Goal: Task Accomplishment & Management: Manage account settings

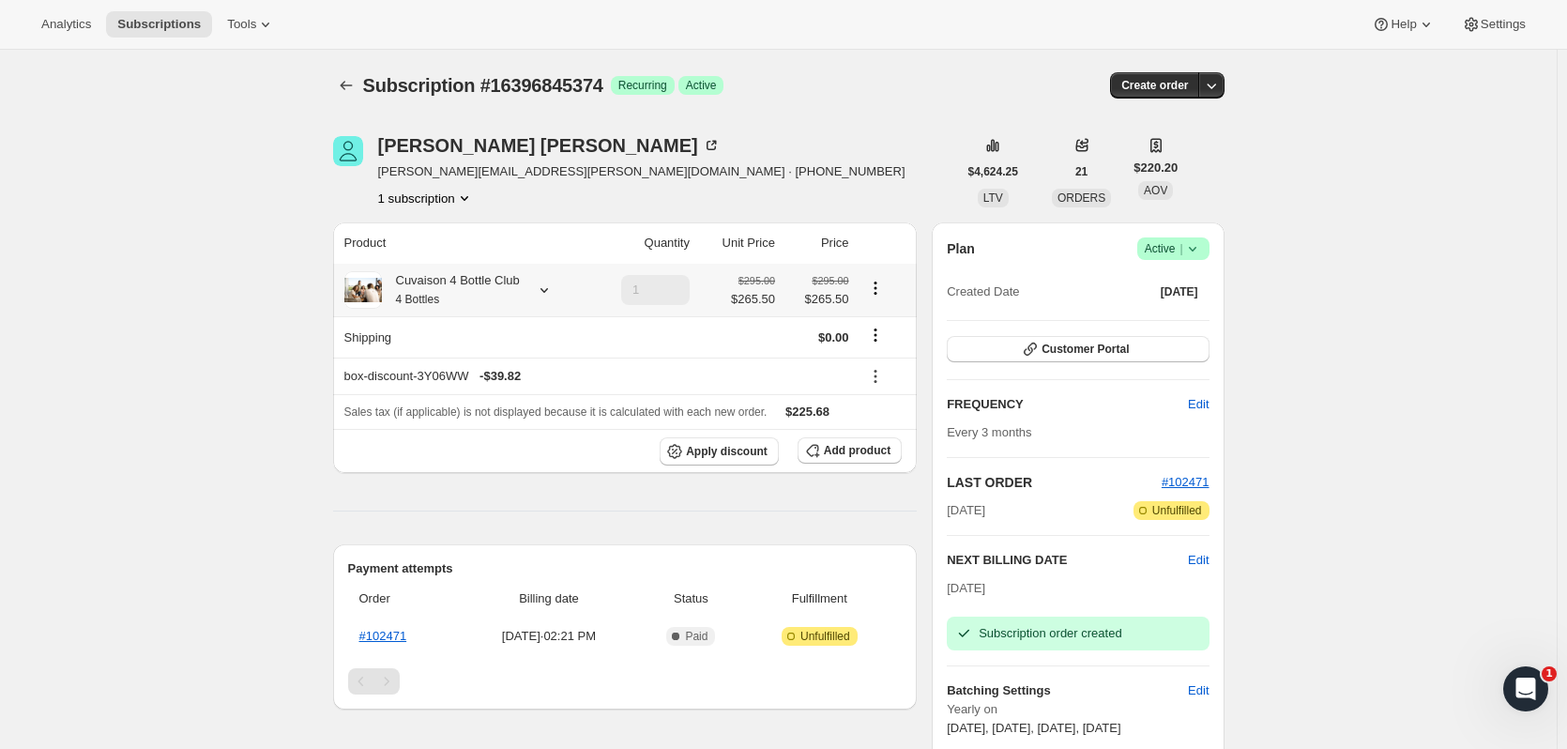
click at [339, 86] on button "Subscriptions" at bounding box center [346, 85] width 26 height 26
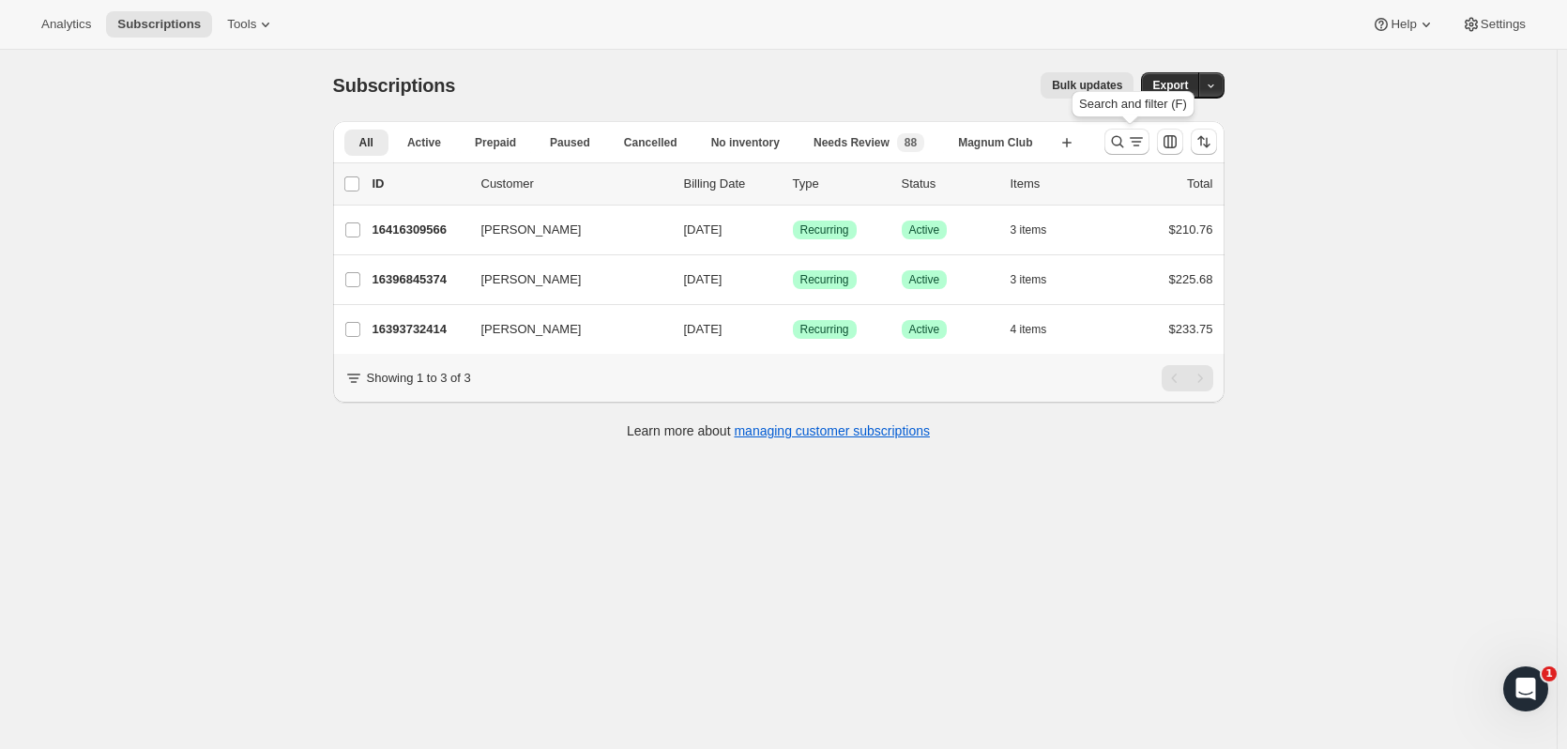
click at [1114, 139] on icon "Search and filter results" at bounding box center [1117, 141] width 19 height 19
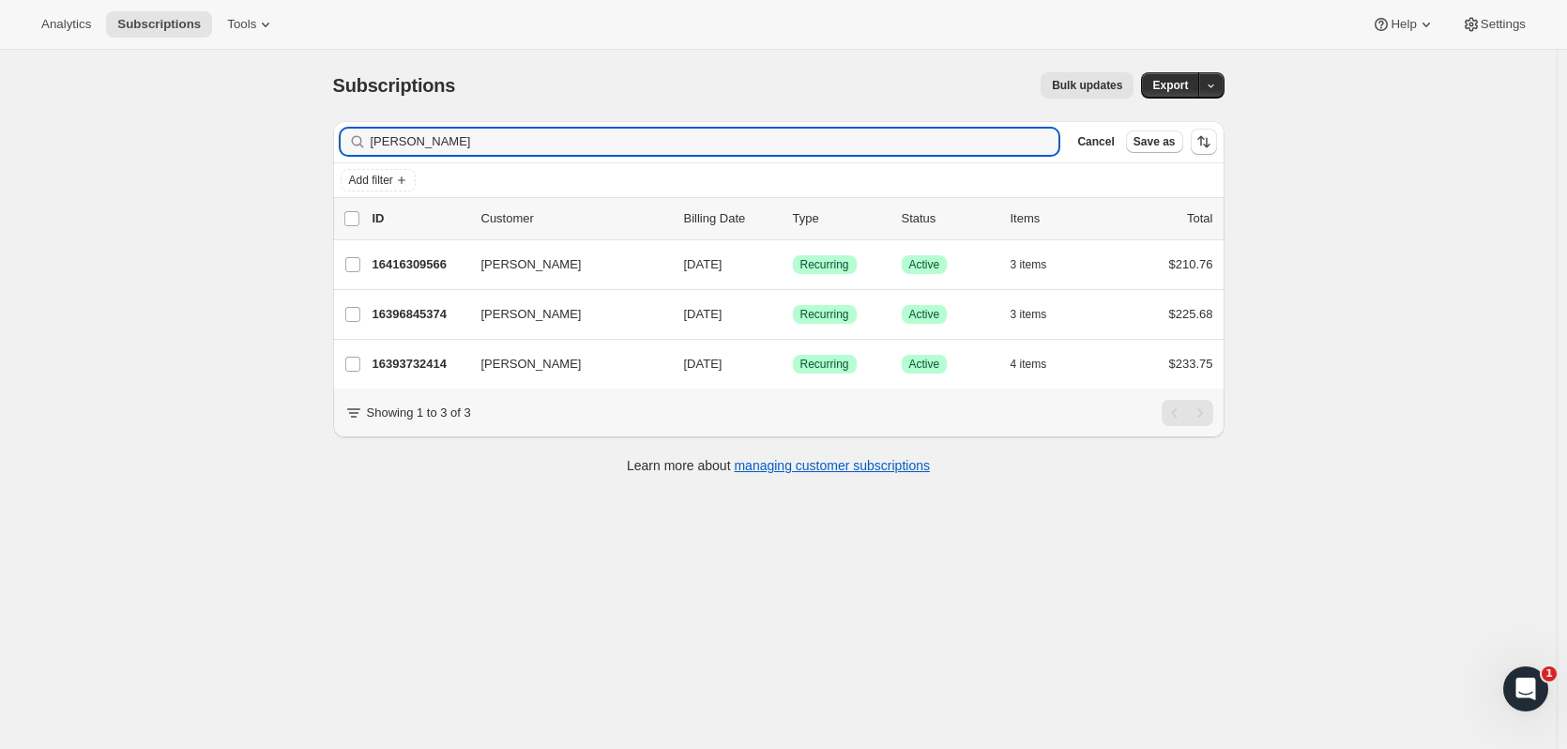
drag, startPoint x: 408, startPoint y: 141, endPoint x: 321, endPoint y: 145, distance: 87.4
click at [321, 145] on div "Filter subscribers gill Clear Cancel Save as Add filter 0 selected Update next …" at bounding box center [771, 300] width 907 height 388
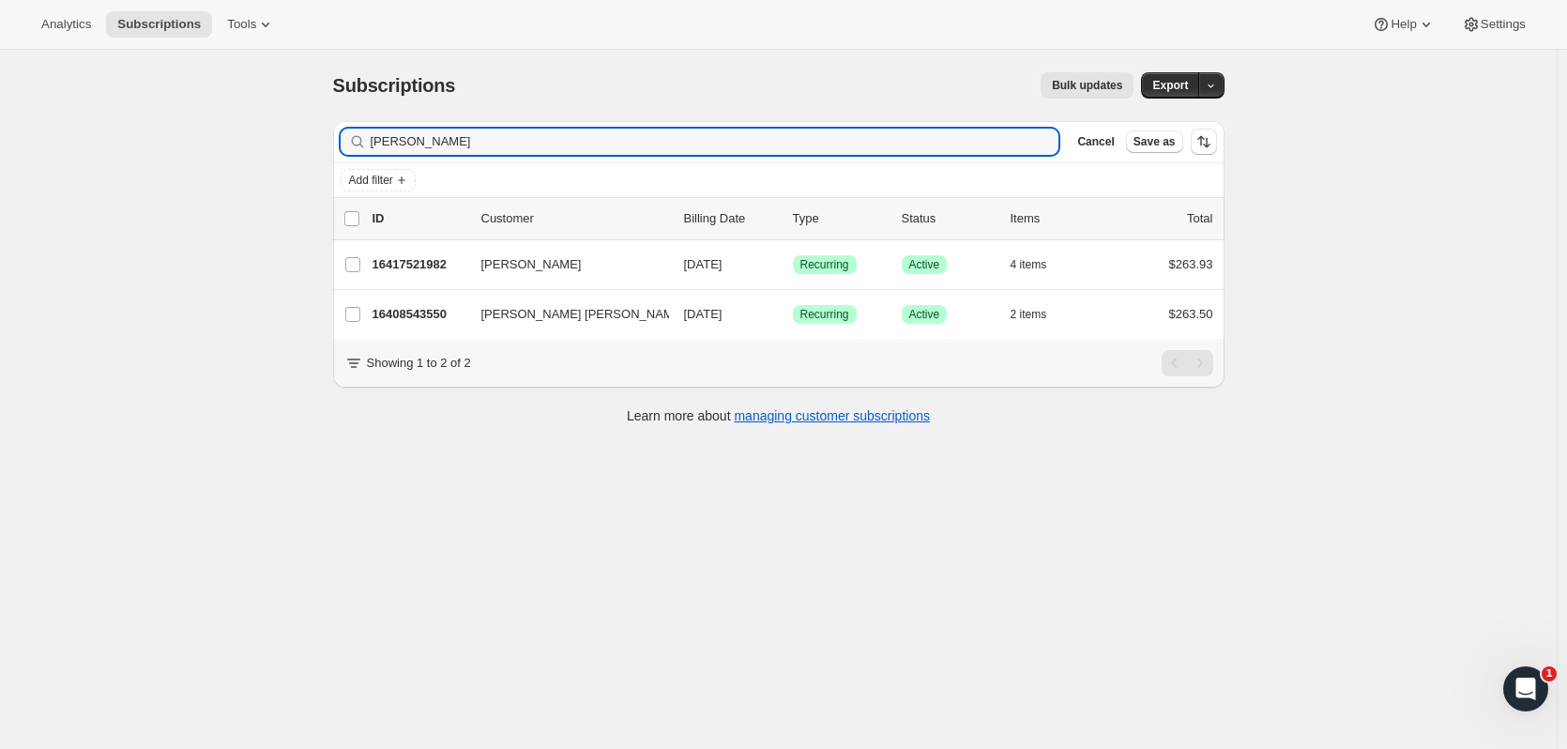
type input "jorge"
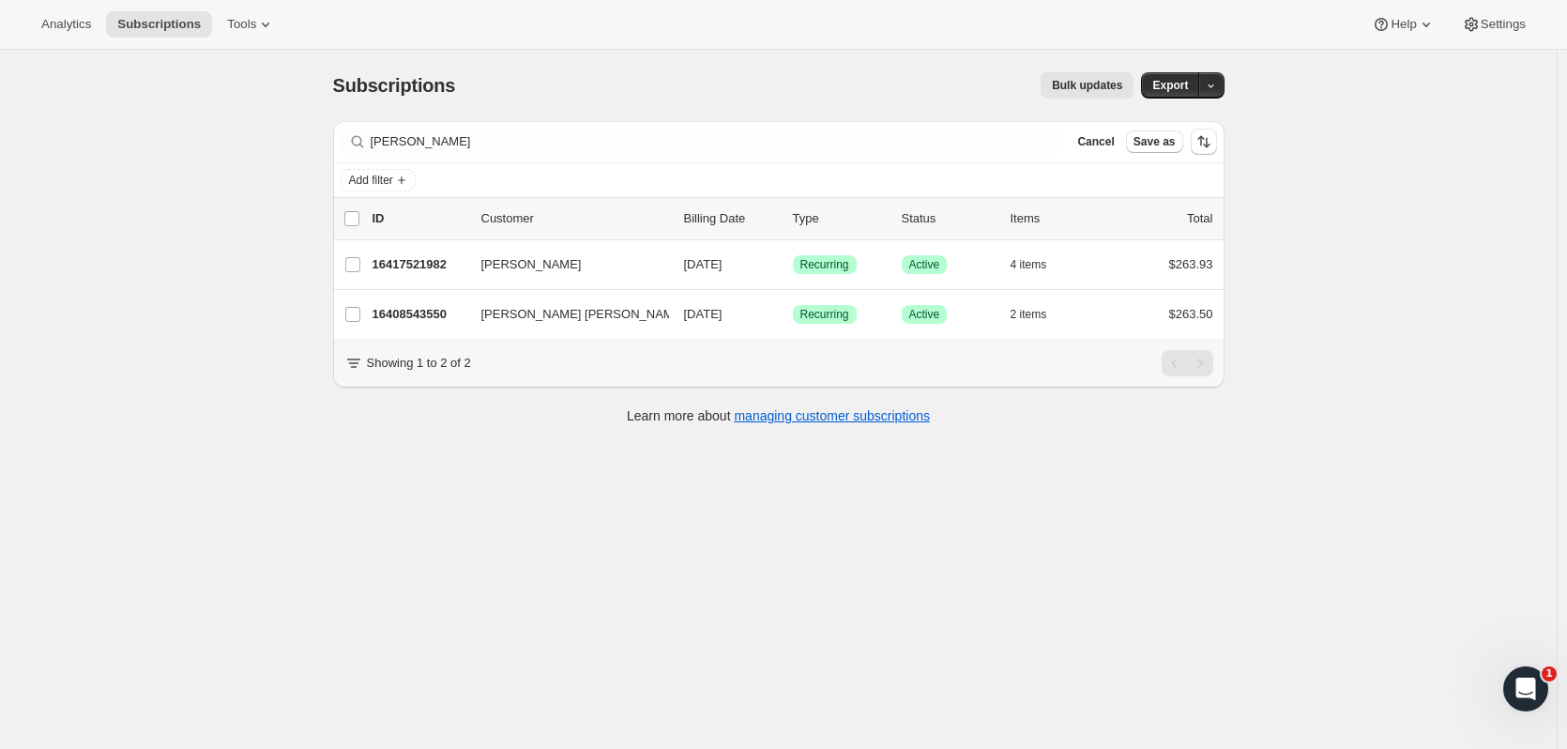
click at [422, 308] on p "16408543550" at bounding box center [420, 314] width 94 height 19
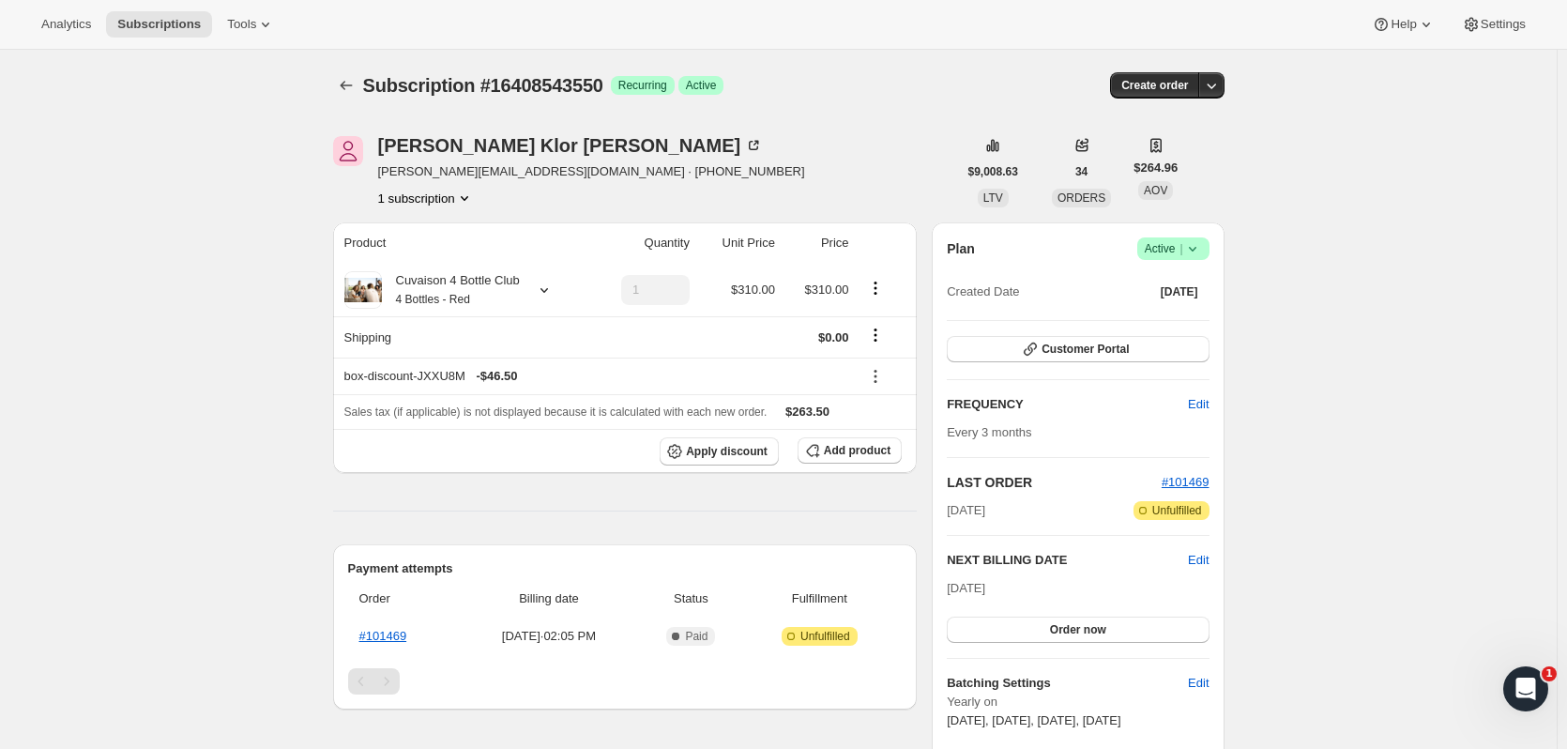
click at [1197, 255] on icon at bounding box center [1193, 248] width 19 height 19
click at [1189, 313] on span "Cancel subscription" at bounding box center [1179, 318] width 106 height 14
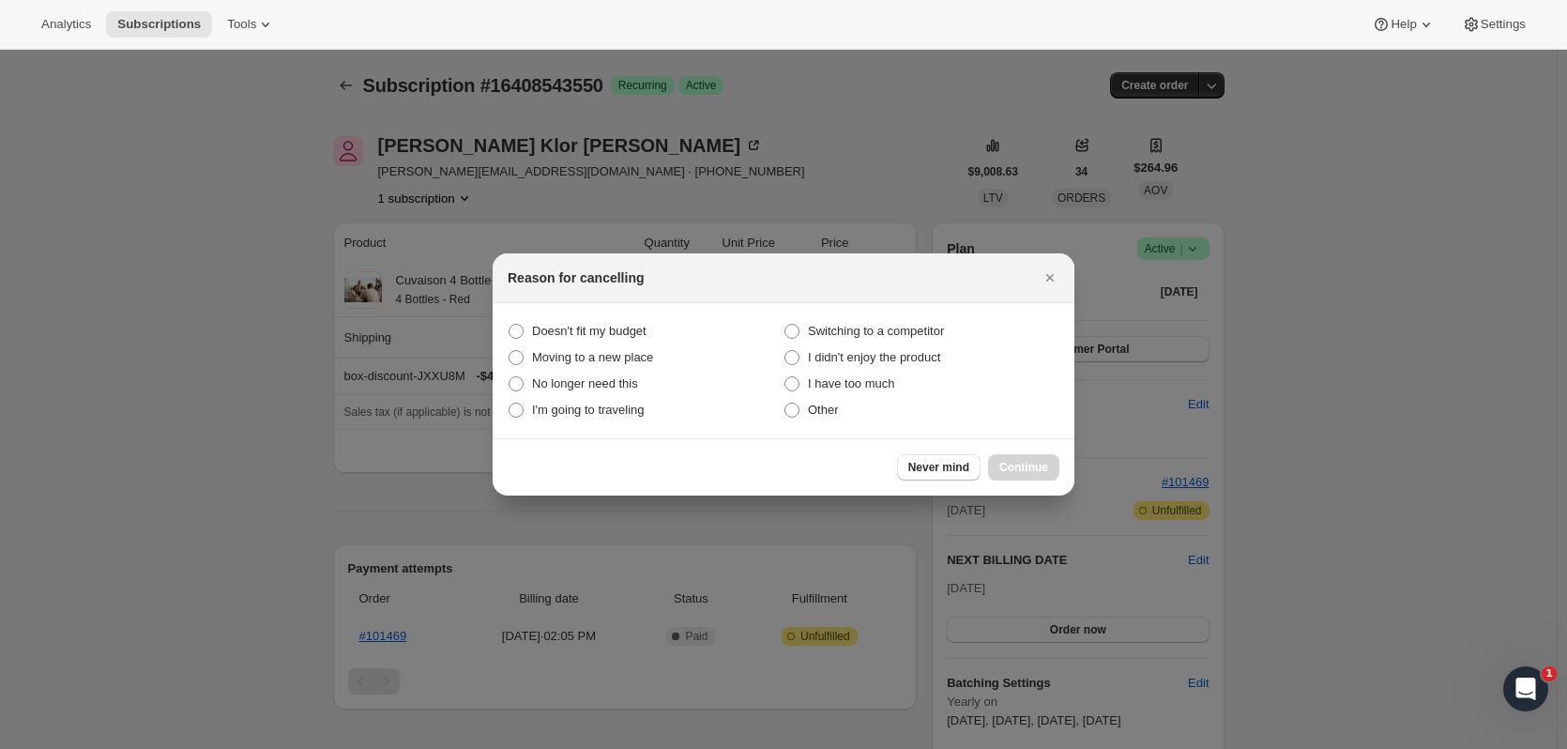
click at [628, 357] on span "Moving to a new place" at bounding box center [592, 357] width 121 height 14
click at [510, 351] on place "Moving to a new place" at bounding box center [509, 350] width 1 height 1
radio place "true"
click at [1008, 464] on span "Continue" at bounding box center [1024, 467] width 49 height 15
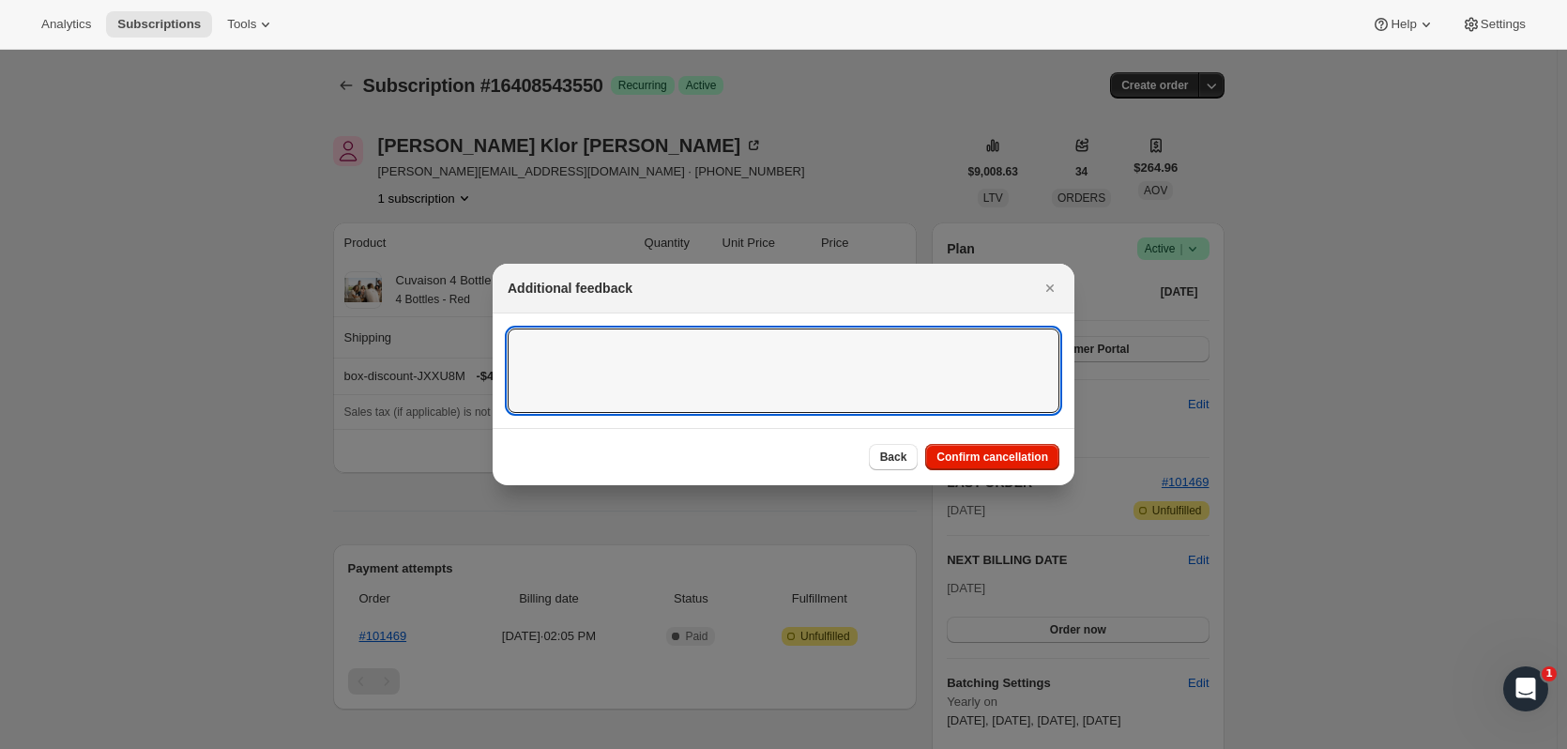
click at [884, 388] on textarea ":r1ed:" at bounding box center [784, 371] width 552 height 84
type textarea "Out of country"
click at [1026, 465] on button "Confirm cancellation" at bounding box center [992, 457] width 134 height 26
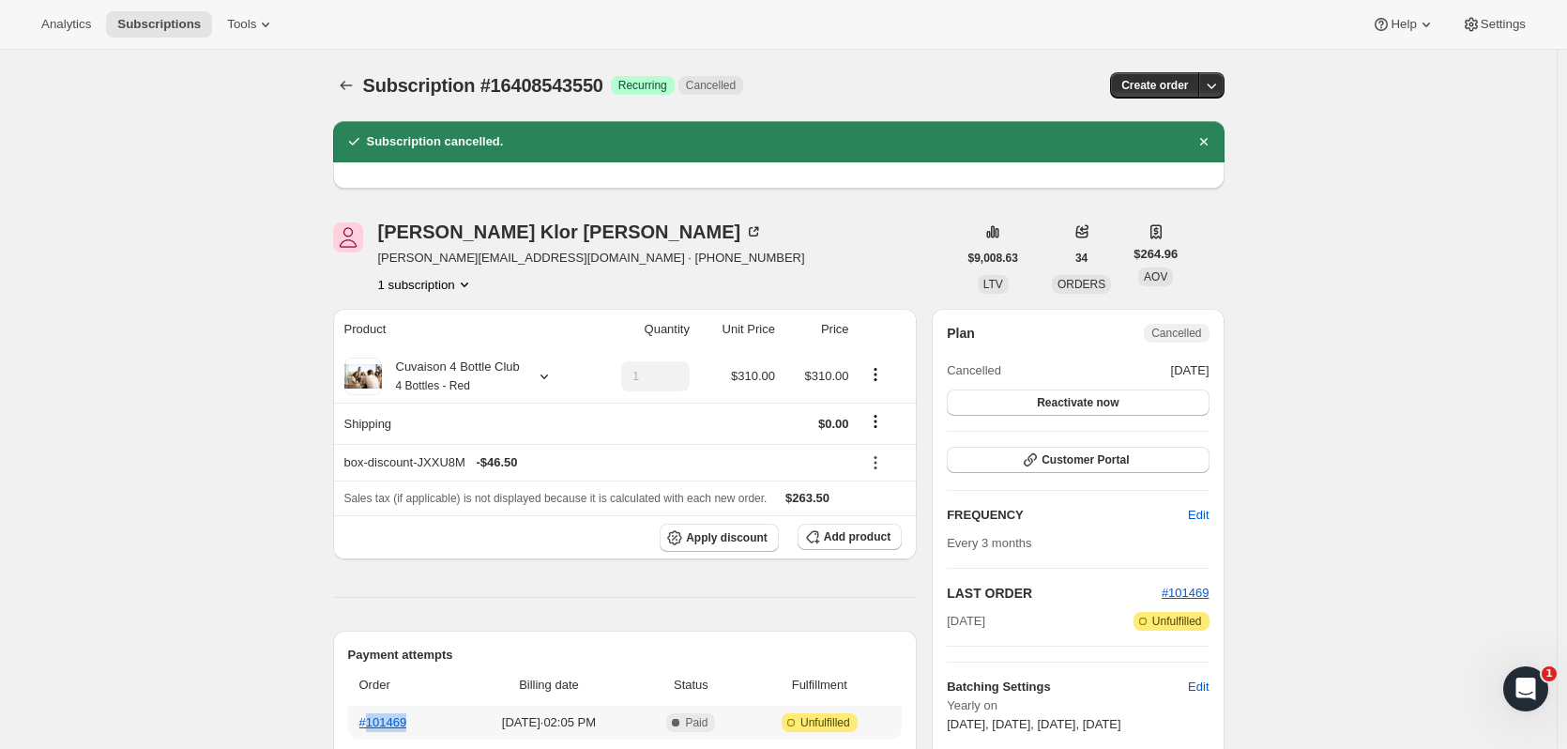
drag, startPoint x: 393, startPoint y: 721, endPoint x: 372, endPoint y: 724, distance: 21.8
click at [372, 724] on th "#101469" at bounding box center [403, 723] width 111 height 34
copy link "101469"
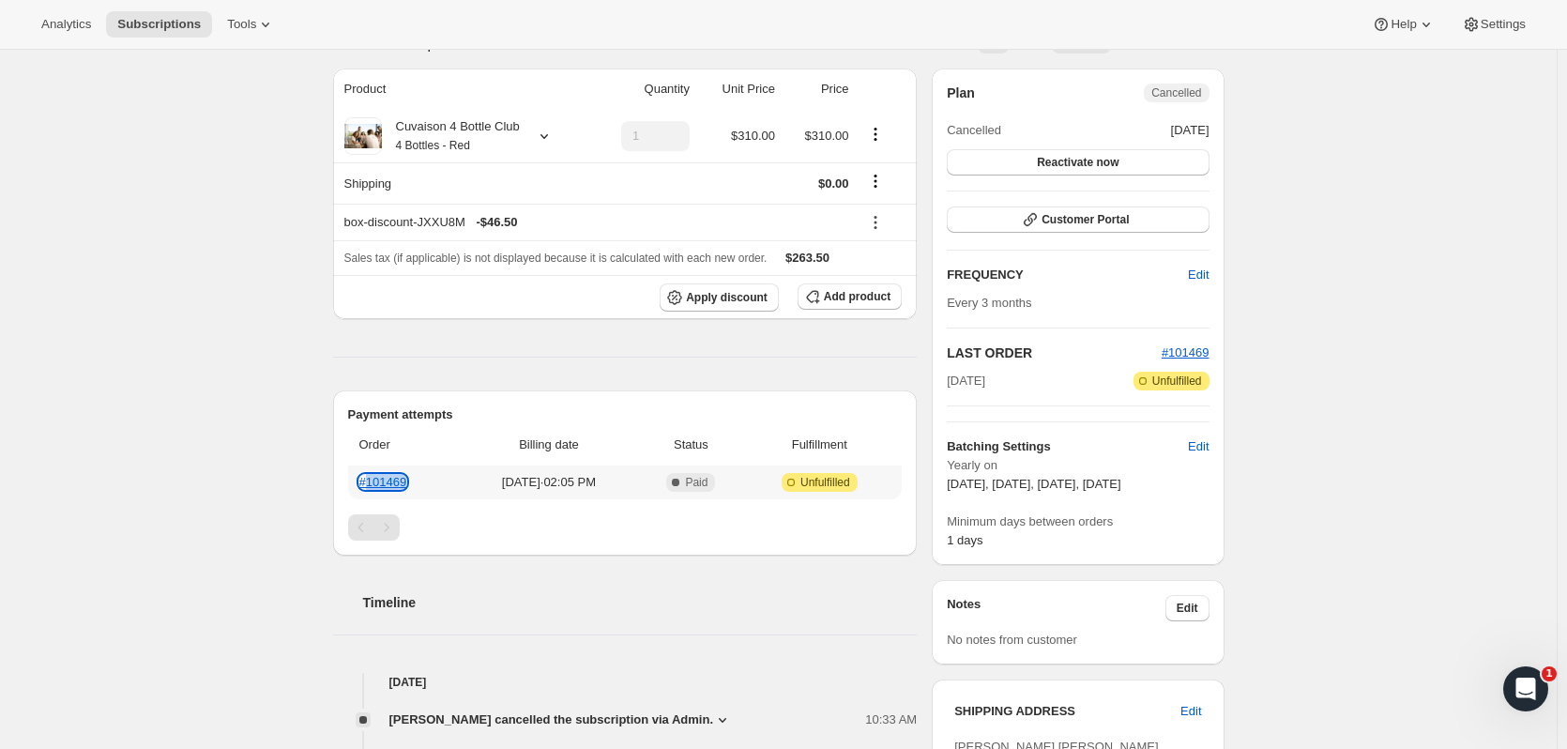
click at [396, 479] on link "#101469" at bounding box center [383, 482] width 48 height 14
click at [1557, 182] on div "Subscription #16408543550. This page is ready Subscription #16408543550 Success…" at bounding box center [778, 632] width 1557 height 1646
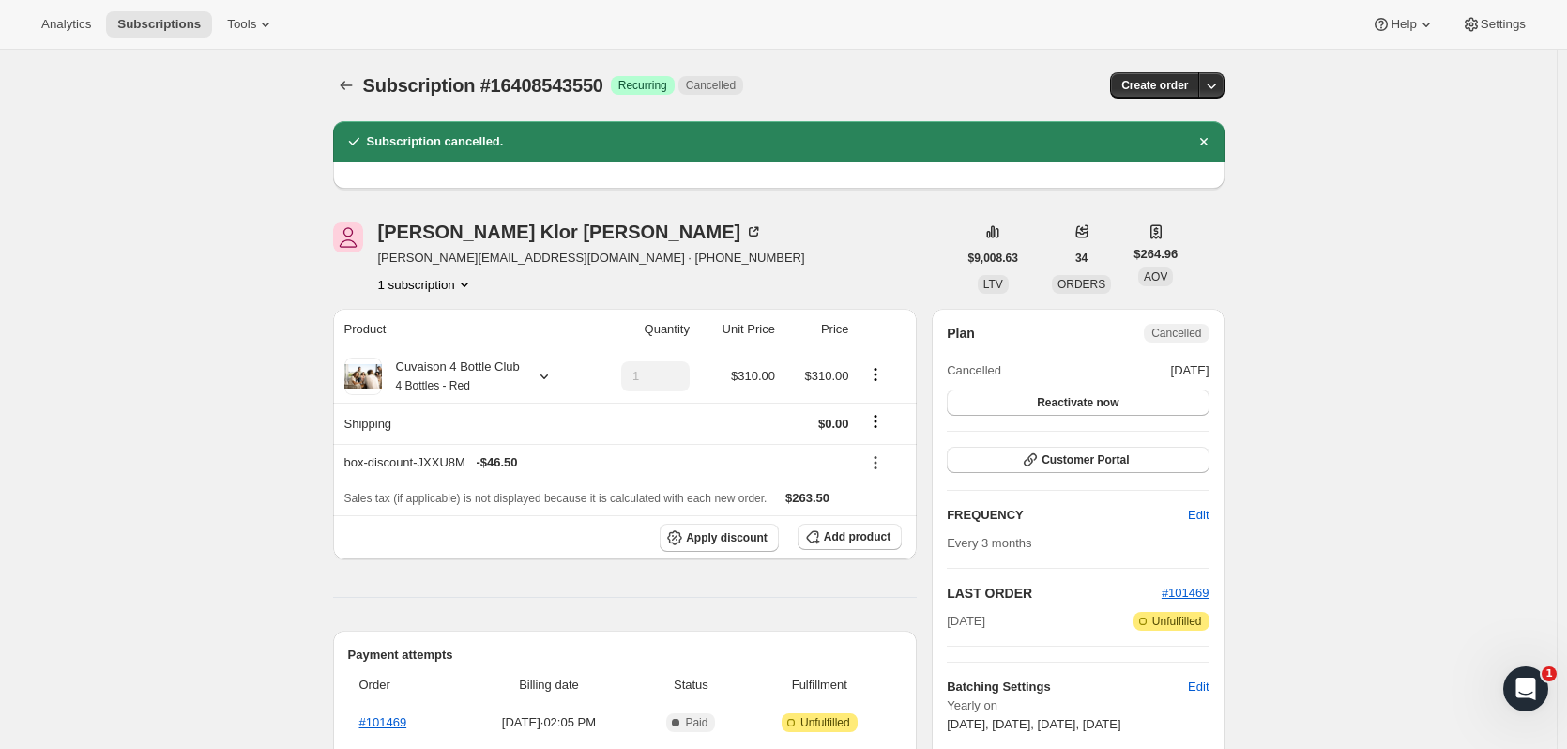
click at [346, 85] on icon "Subscriptions" at bounding box center [346, 85] width 19 height 19
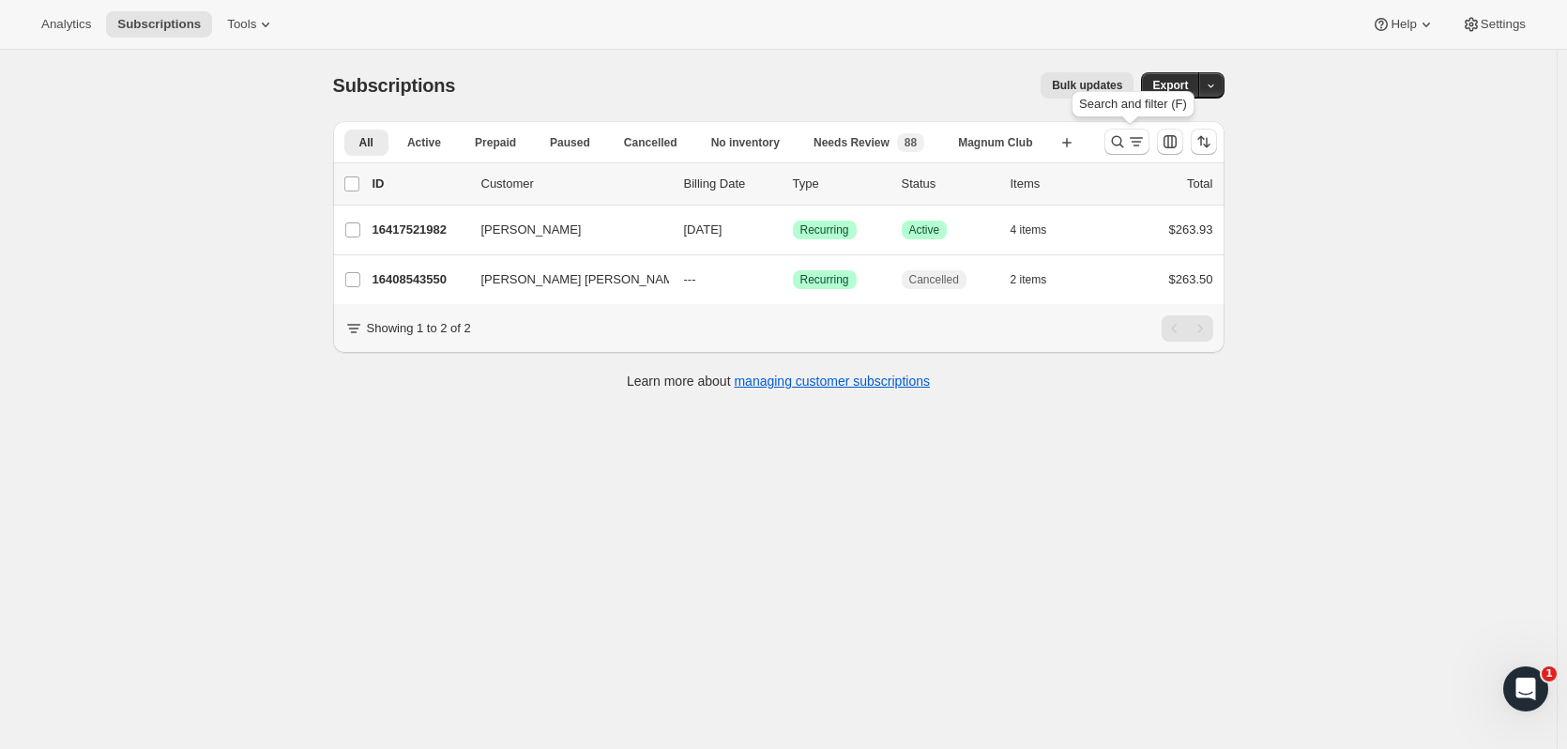
click at [1124, 142] on icon "Search and filter results" at bounding box center [1117, 141] width 19 height 19
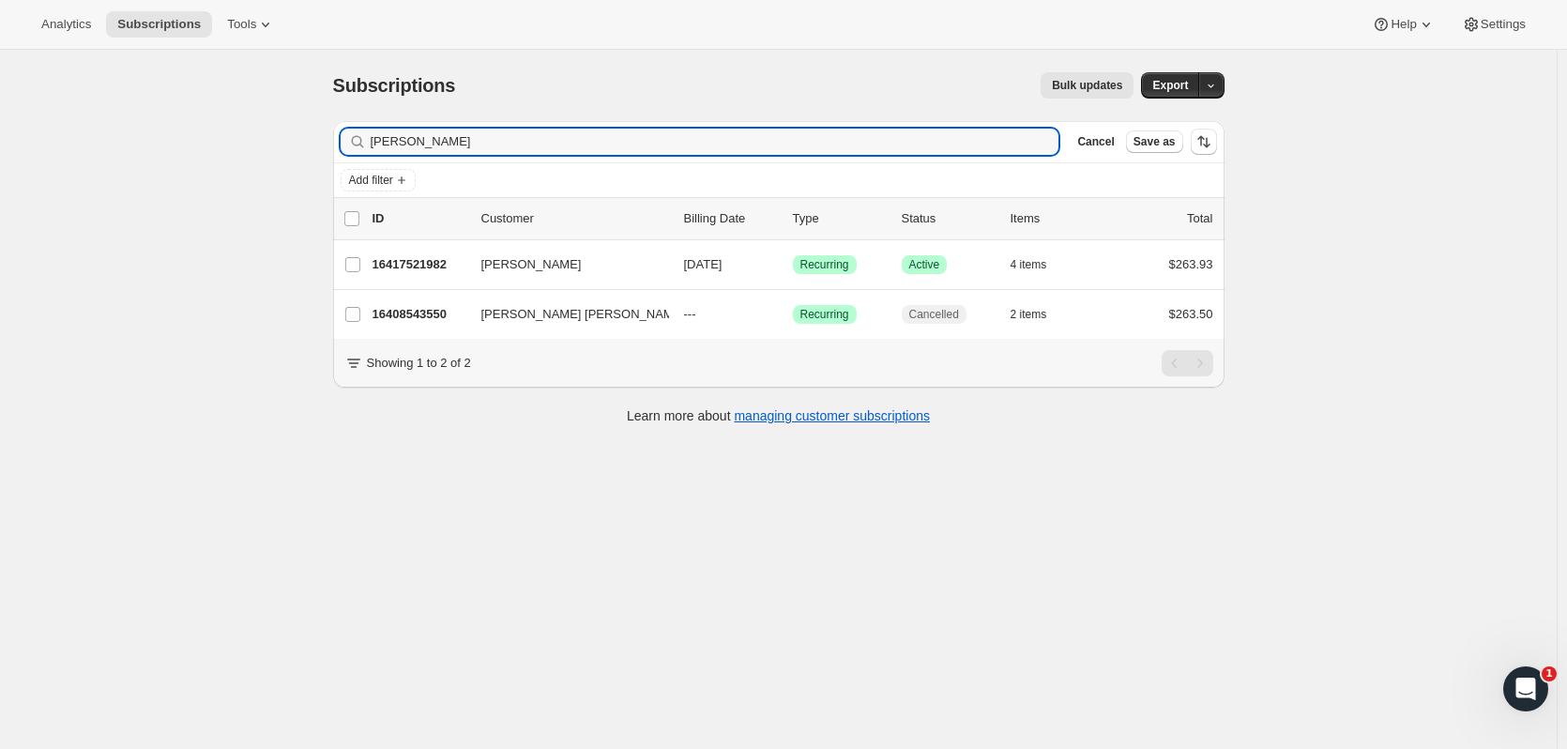
drag, startPoint x: 435, startPoint y: 143, endPoint x: 258, endPoint y: 144, distance: 176.5
click at [258, 144] on div "Subscriptions. This page is ready Subscriptions Bulk updates More actions Bulk …" at bounding box center [778, 424] width 1557 height 749
type input "fannin"
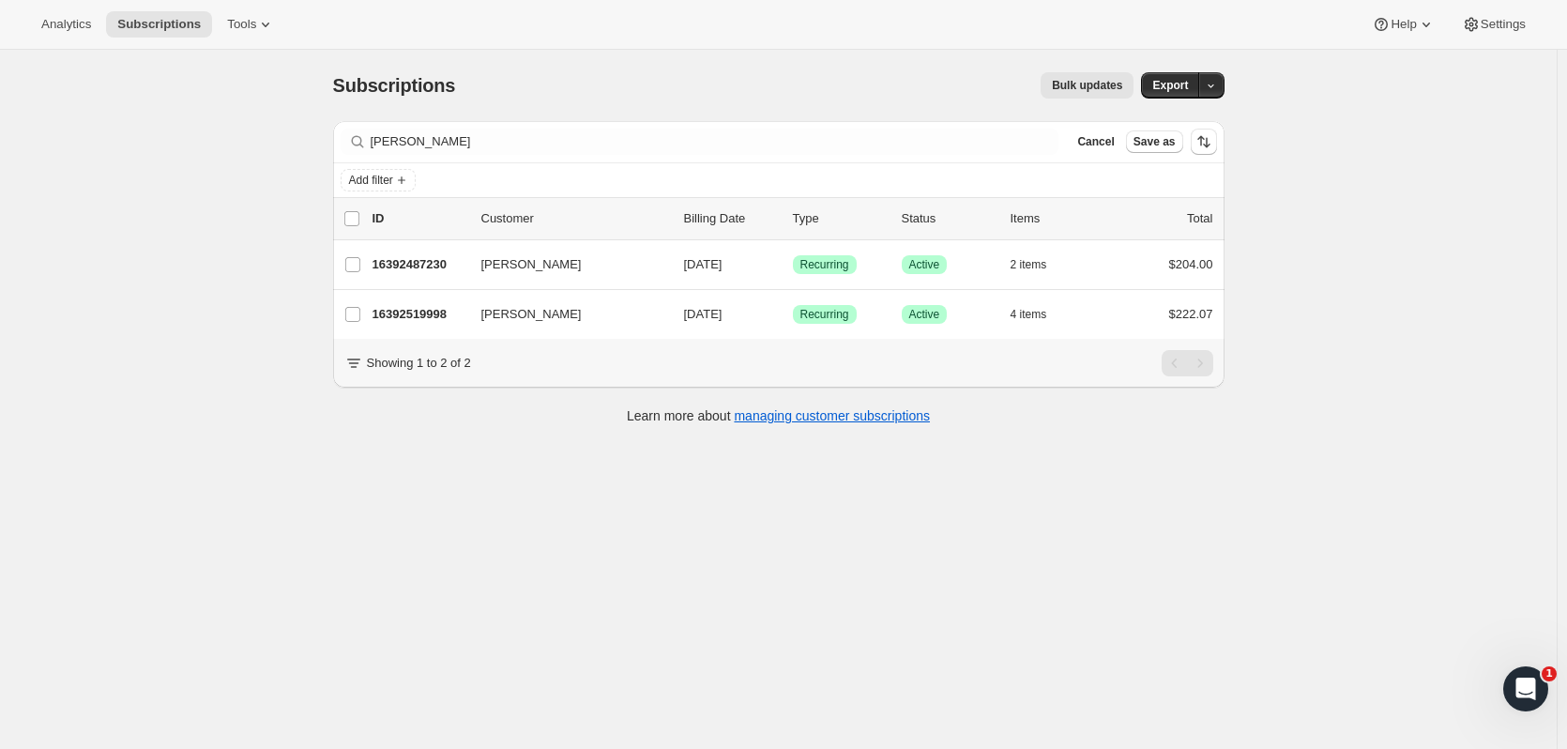
click at [415, 309] on p "16392519998" at bounding box center [420, 314] width 94 height 19
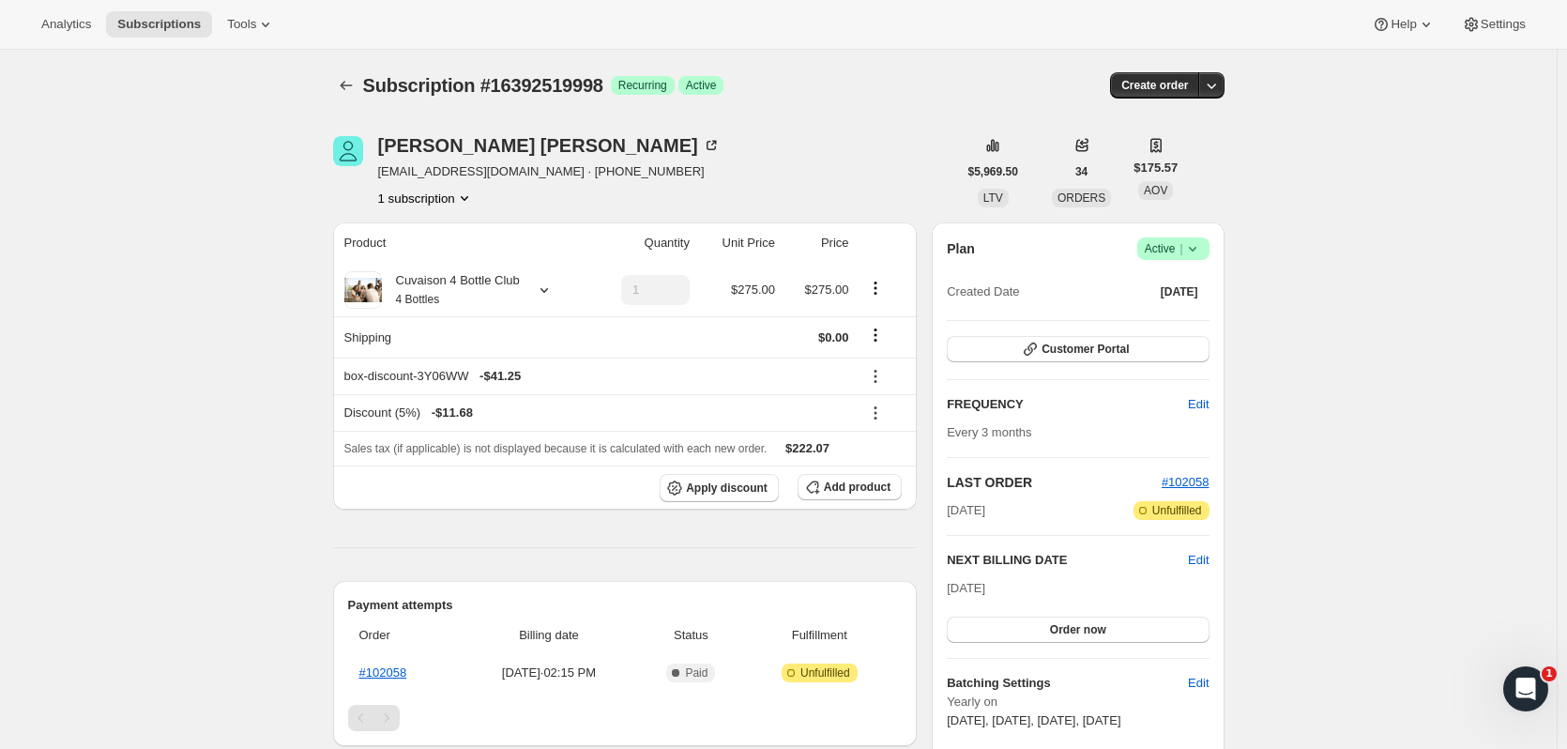
click at [343, 87] on icon "Subscriptions" at bounding box center [346, 85] width 19 height 19
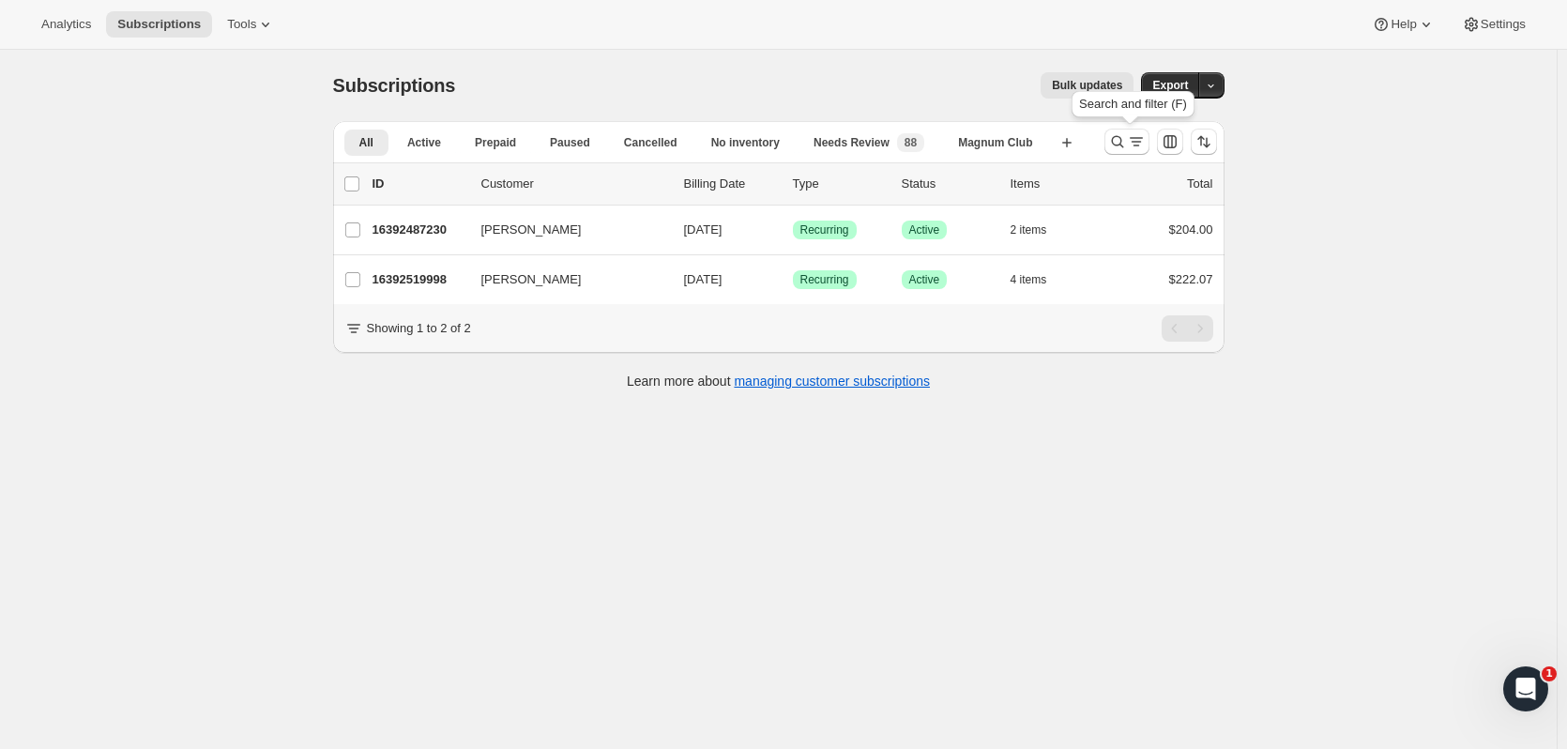
click at [1119, 141] on icon "Search and filter results" at bounding box center [1117, 141] width 19 height 19
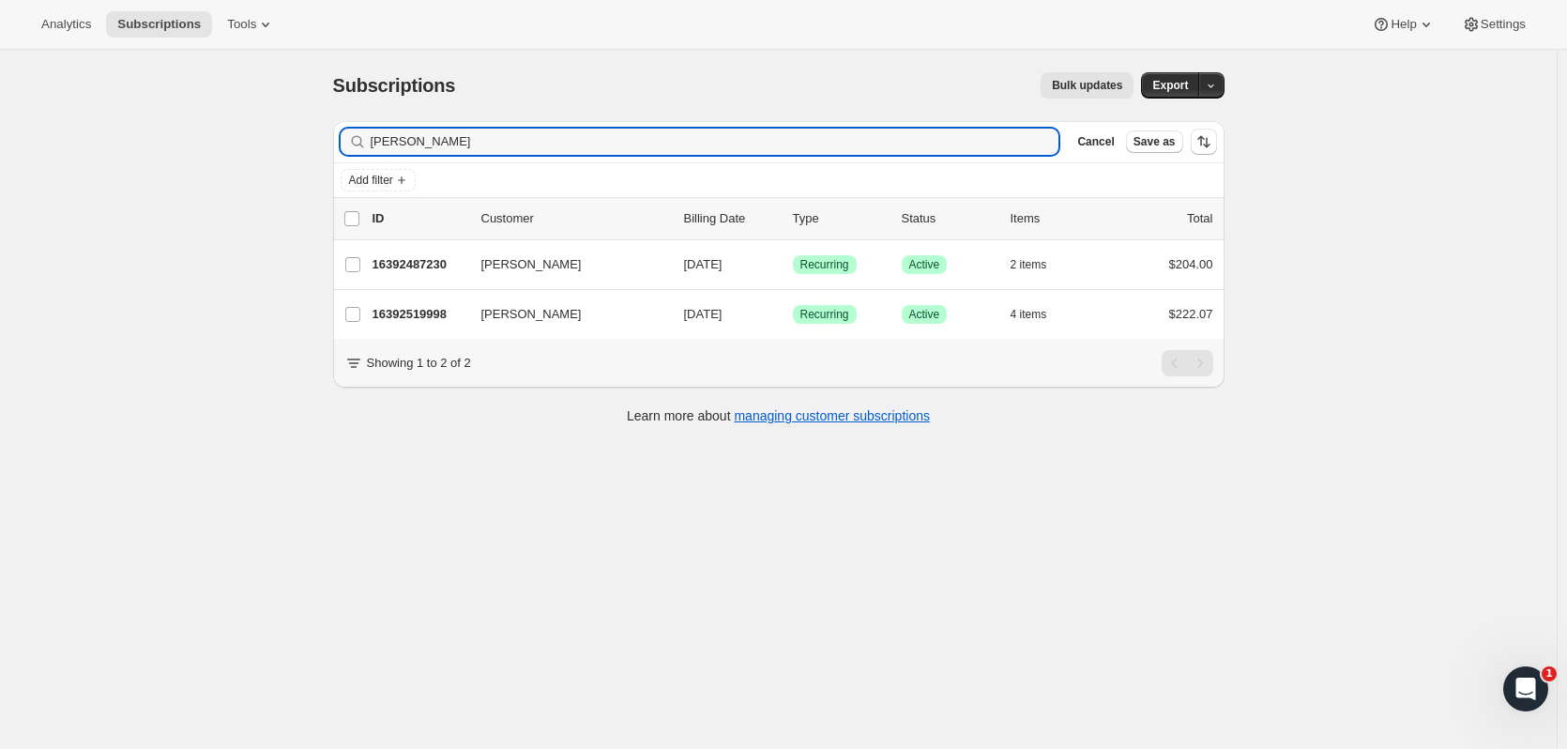
drag, startPoint x: 409, startPoint y: 145, endPoint x: 335, endPoint y: 153, distance: 74.5
click at [335, 153] on div "Filter subscribers fannin Clear Cancel Save as Add filter 0 selected Update nex…" at bounding box center [771, 275] width 907 height 338
type input "marle"
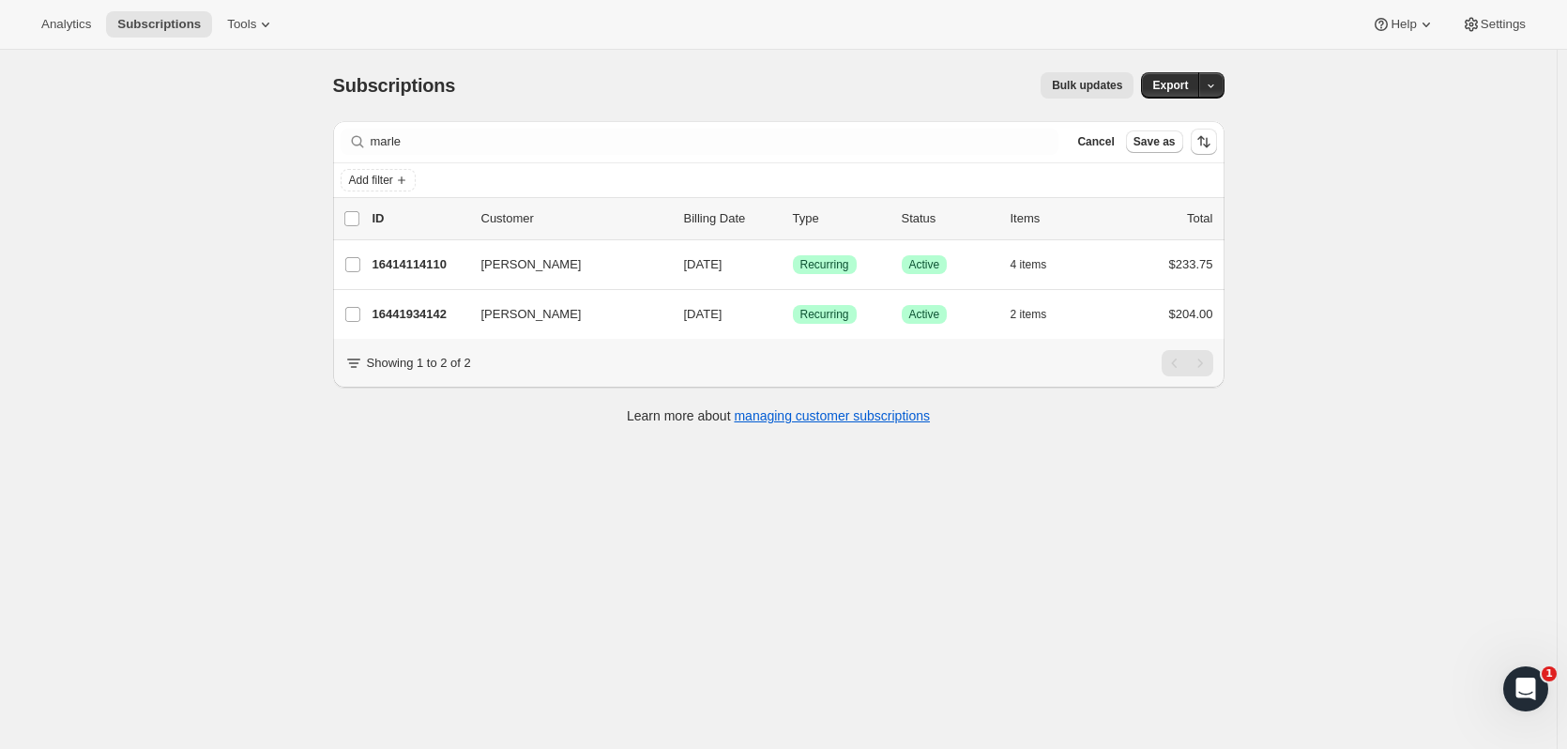
click at [429, 313] on p "16441934142" at bounding box center [420, 314] width 94 height 19
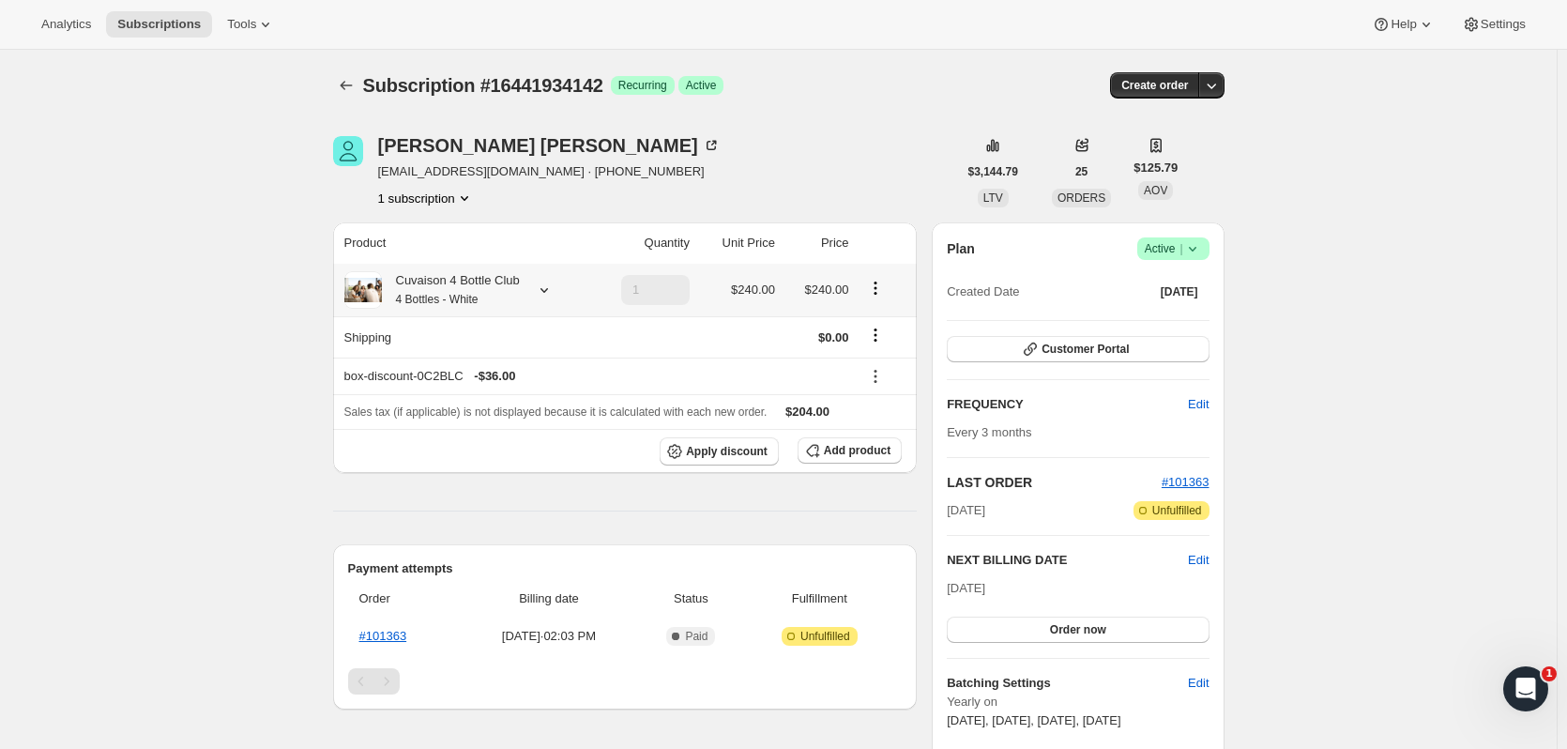
click at [539, 295] on icon at bounding box center [544, 290] width 19 height 19
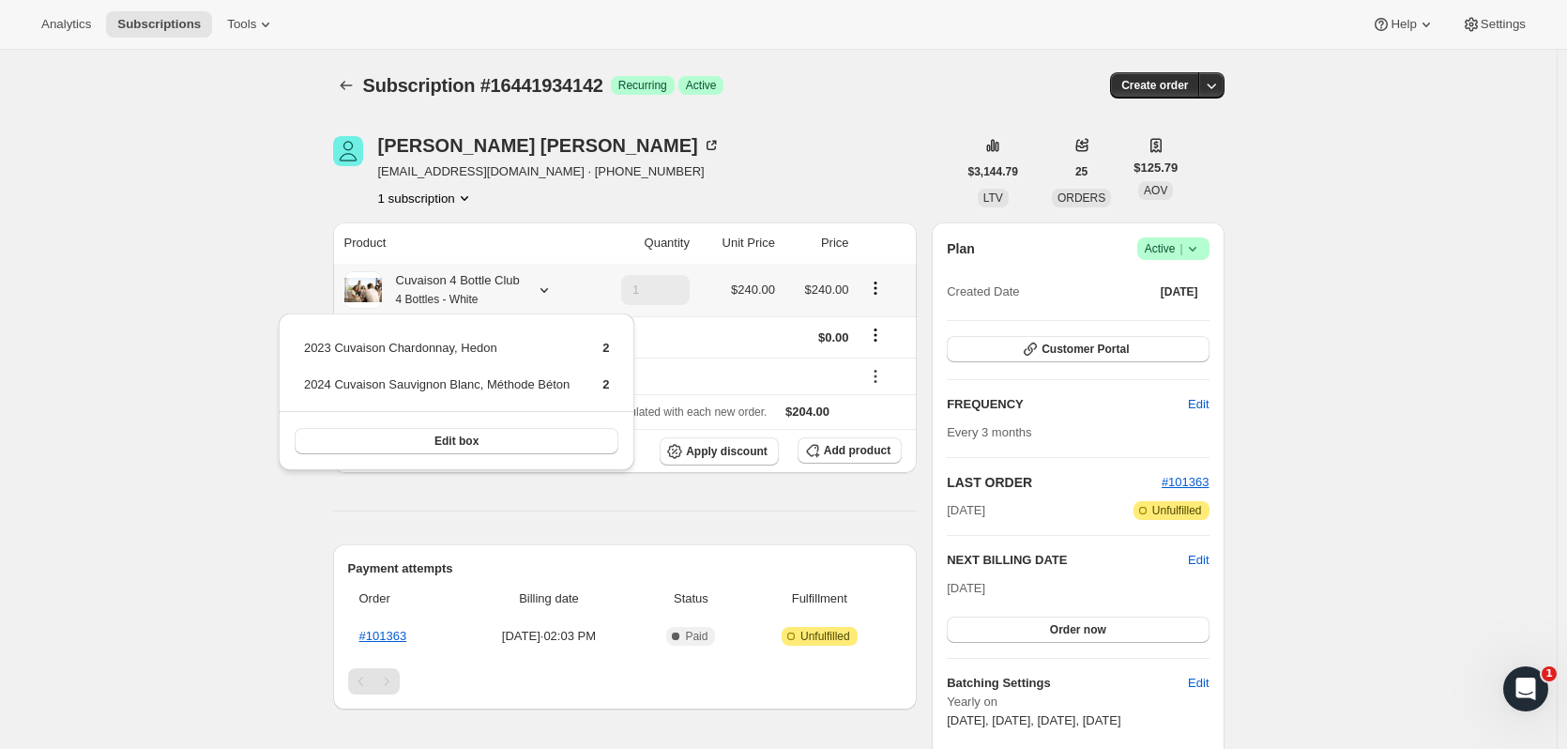
click at [539, 295] on icon at bounding box center [544, 290] width 19 height 19
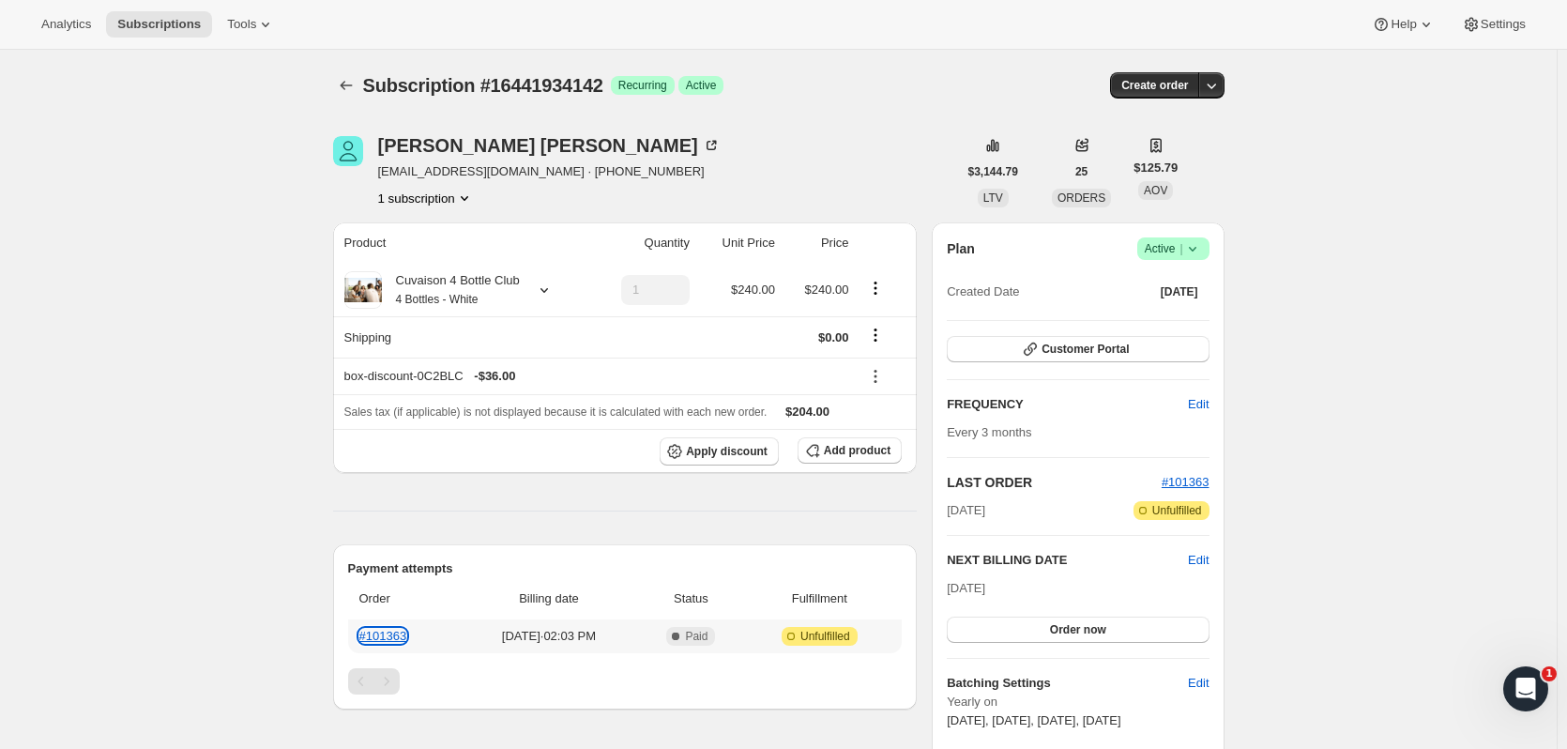
click at [391, 629] on link "#101363" at bounding box center [383, 636] width 48 height 14
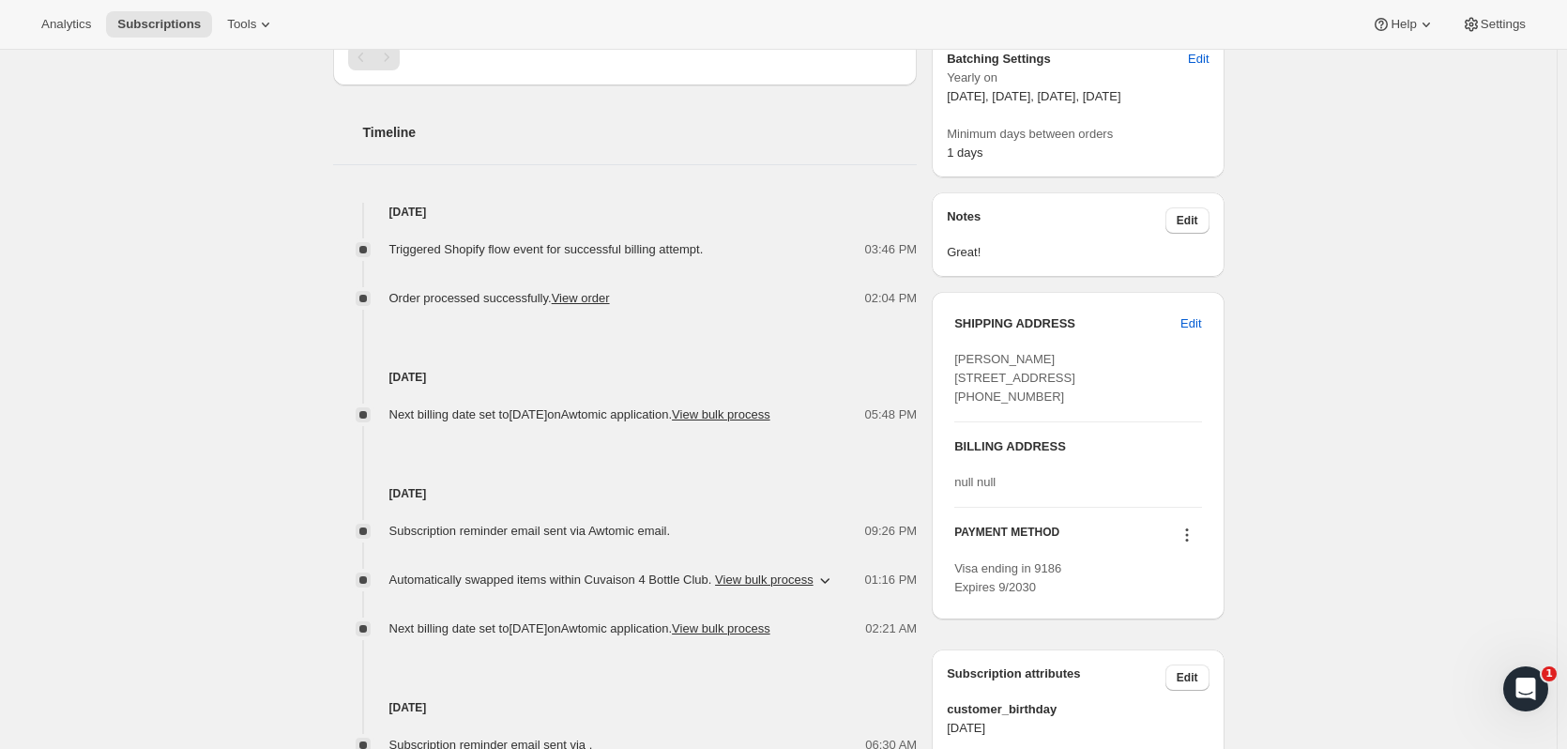
scroll to position [236, 0]
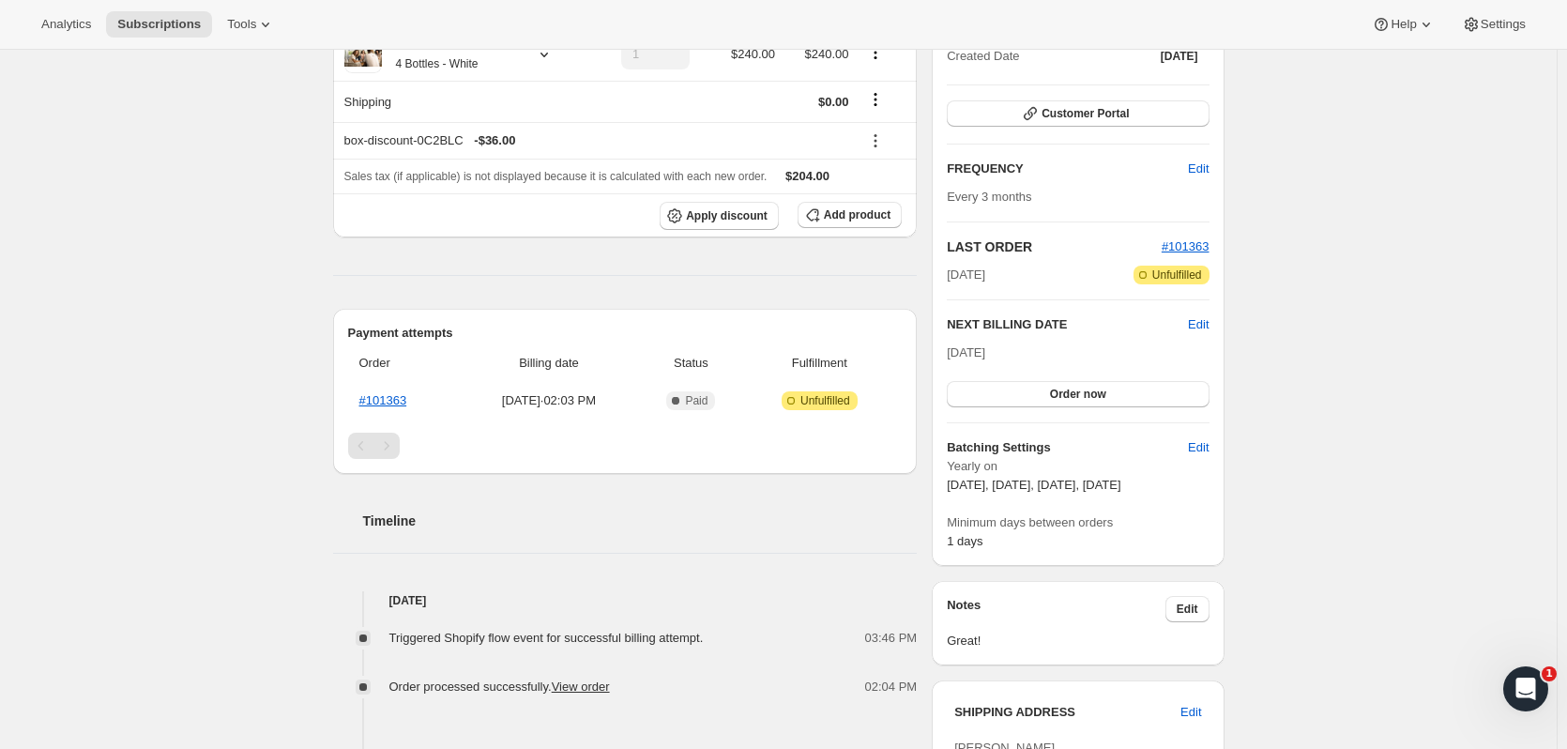
click at [1116, 116] on span "Customer Portal" at bounding box center [1085, 113] width 87 height 15
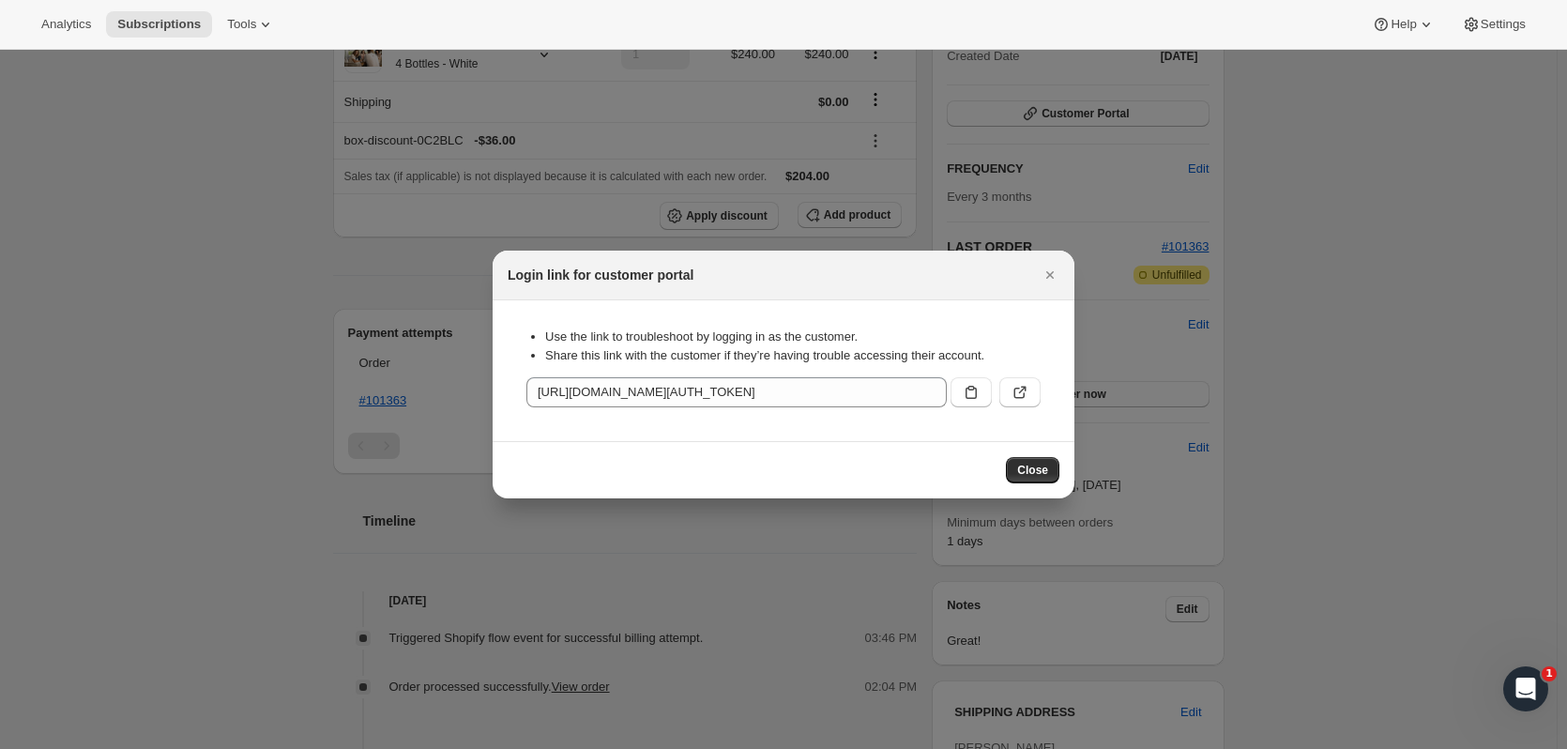
click at [975, 393] on icon ":r1rt:" at bounding box center [971, 392] width 11 height 13
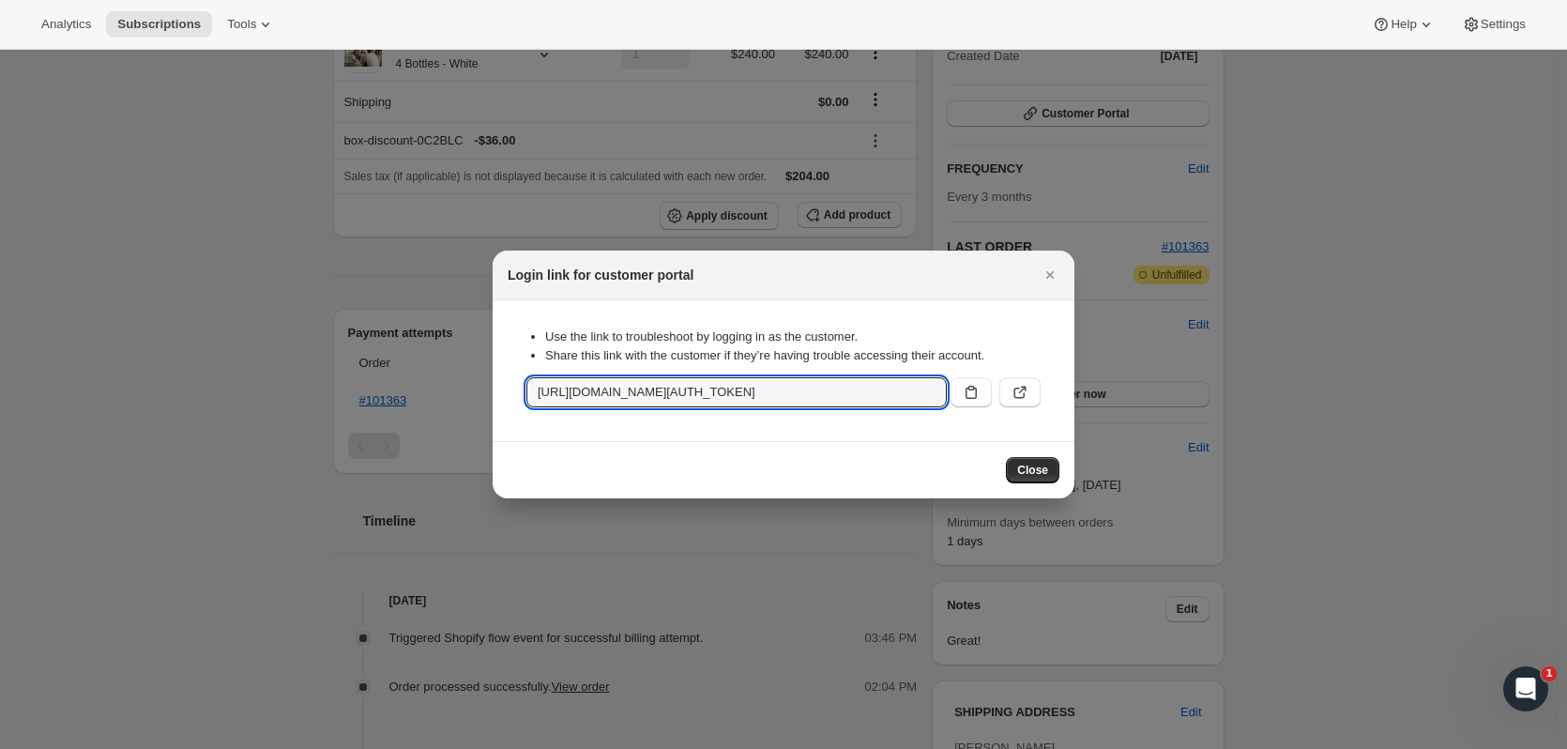
click at [1460, 235] on div at bounding box center [783, 374] width 1567 height 749
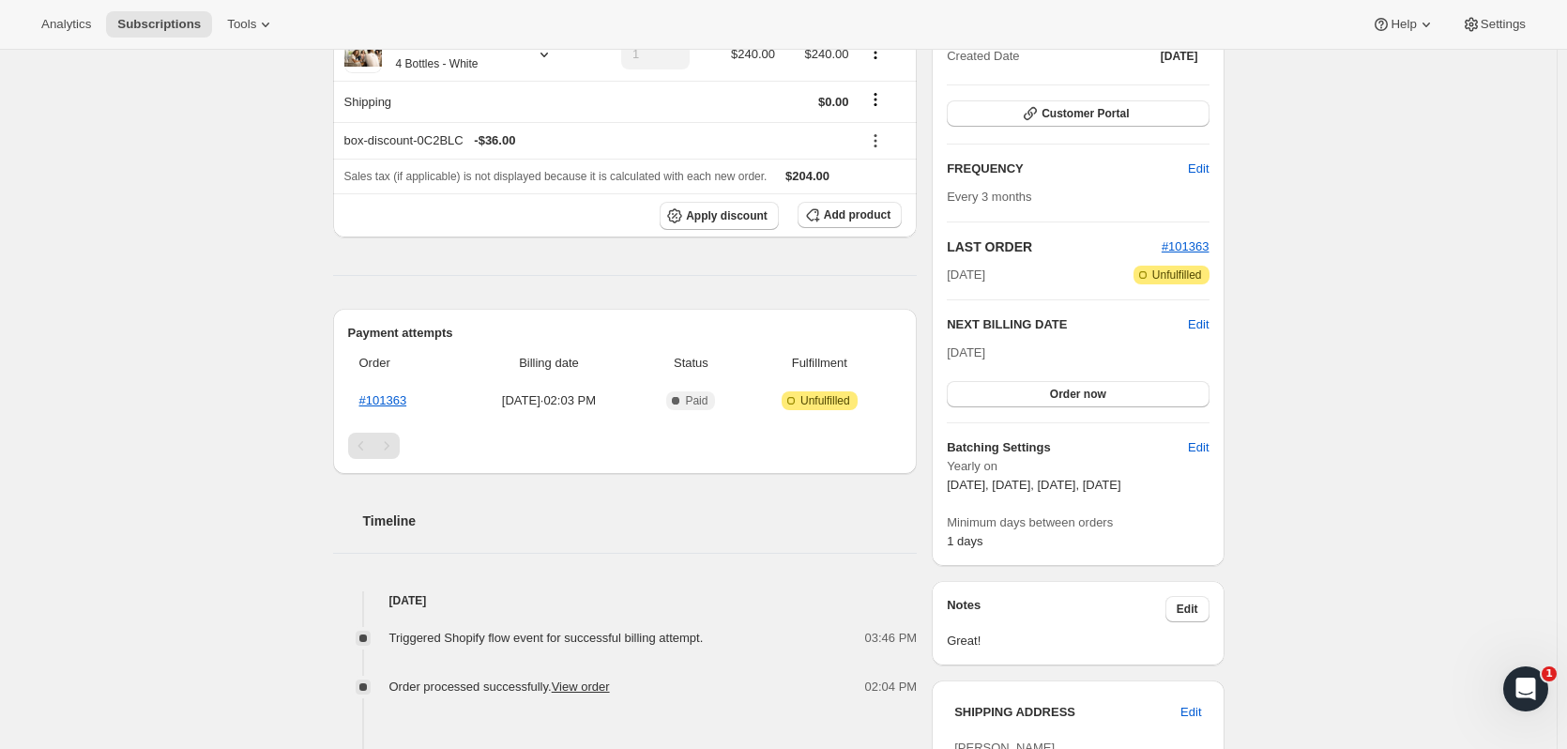
scroll to position [0, 0]
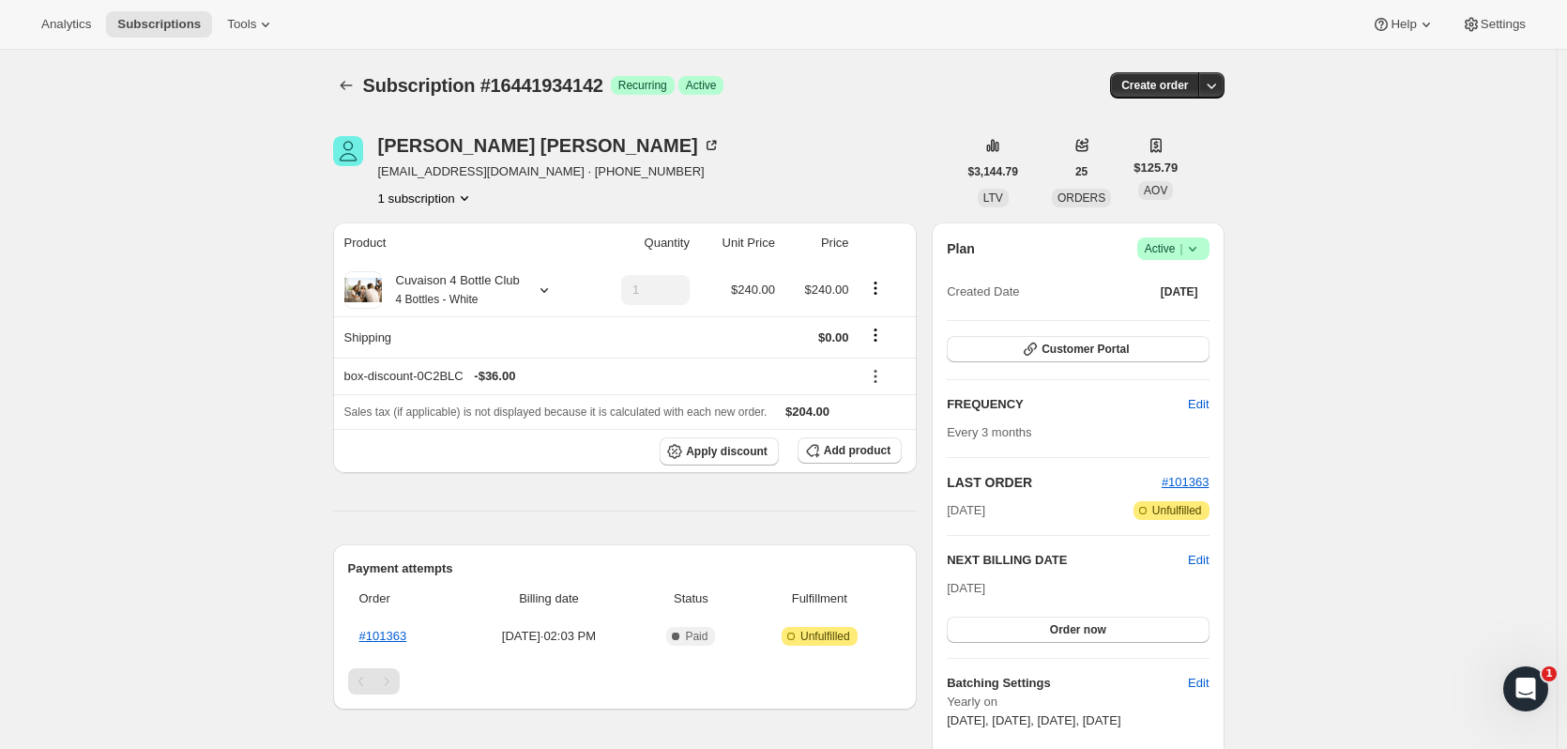
click at [352, 74] on button "Subscriptions" at bounding box center [346, 85] width 26 height 26
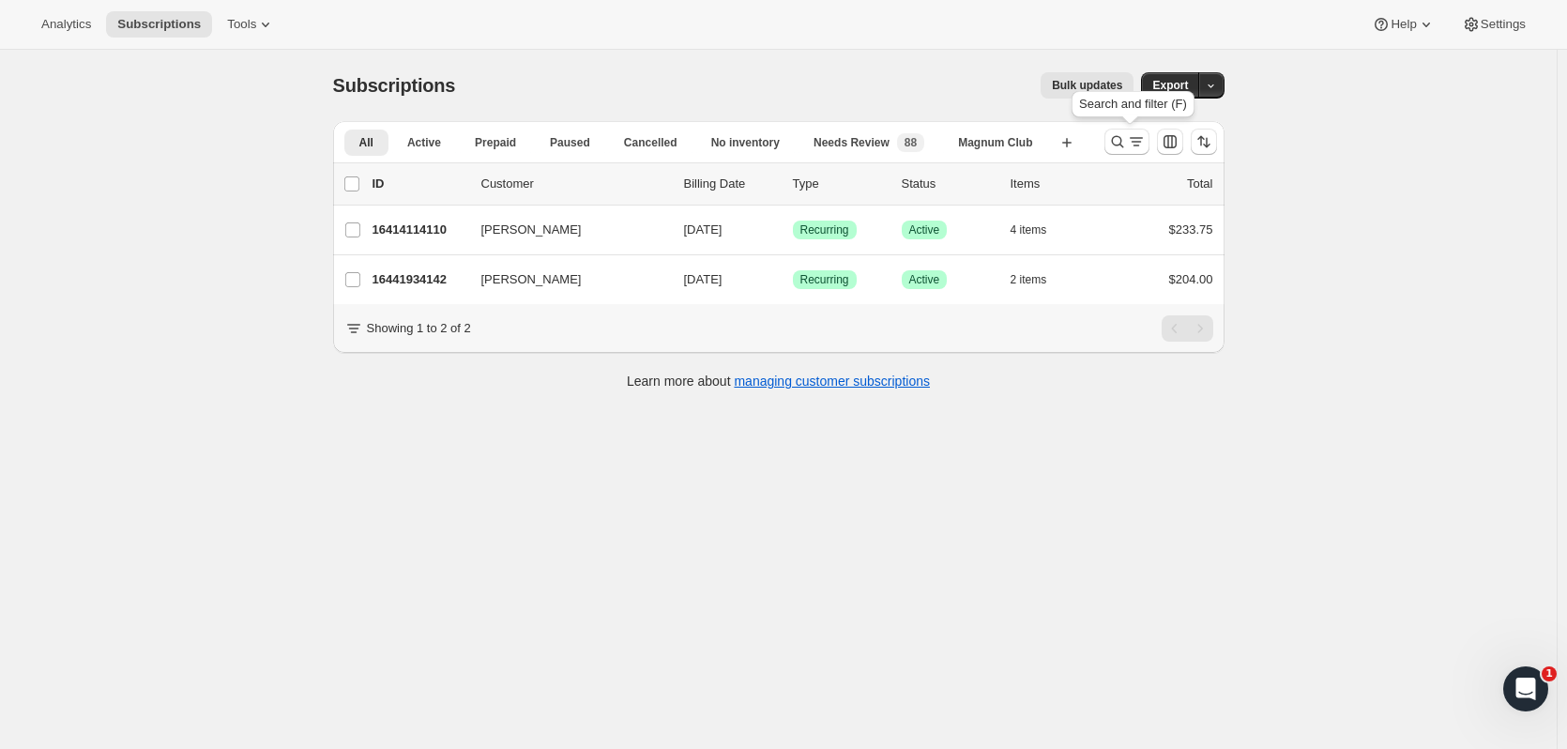
click at [1124, 143] on icon "Search and filter results" at bounding box center [1117, 142] width 12 height 12
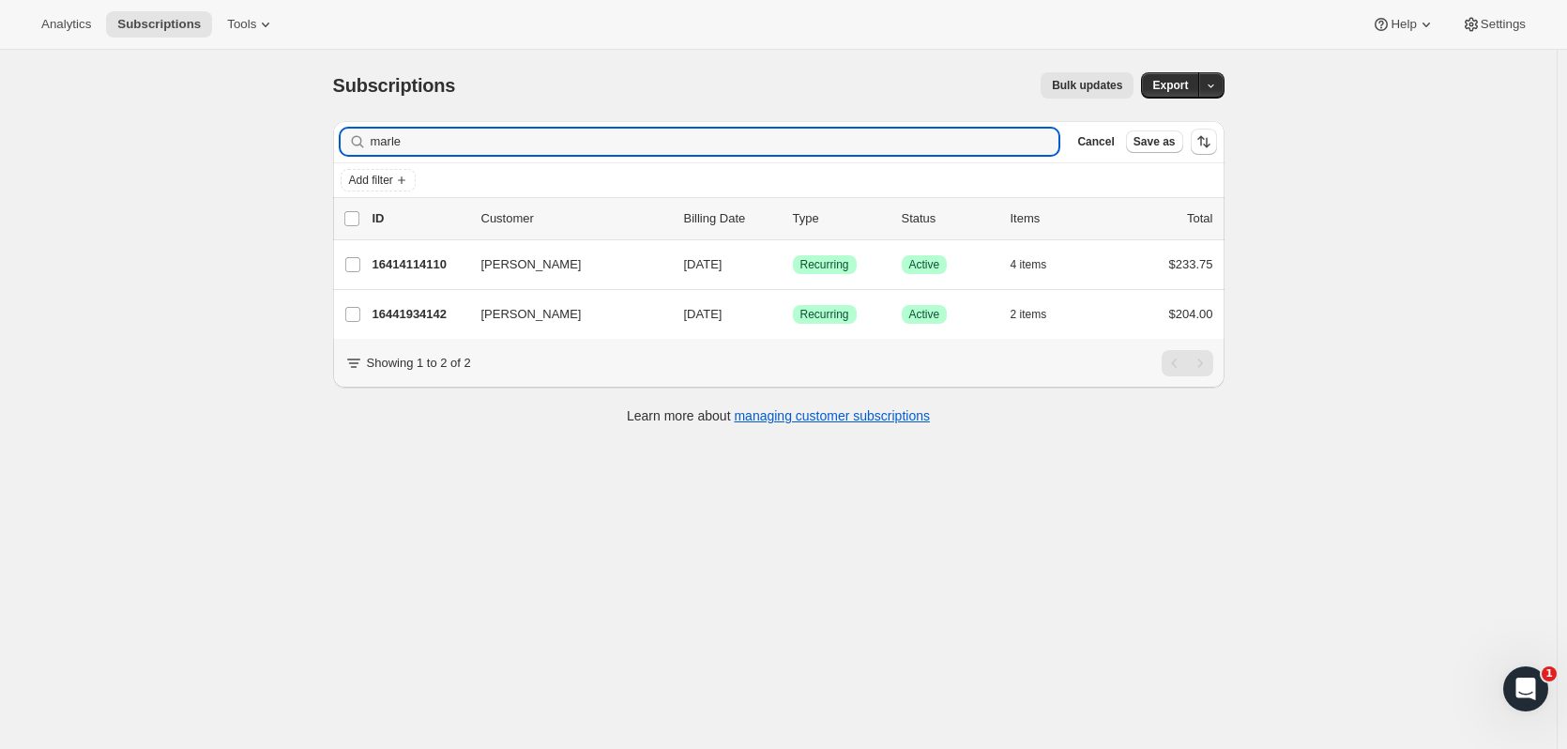
drag, startPoint x: 443, startPoint y: 151, endPoint x: 277, endPoint y: 151, distance: 166.1
click at [277, 151] on div "Subscriptions. This page is ready Subscriptions Bulk updates More actions Bulk …" at bounding box center [778, 424] width 1557 height 749
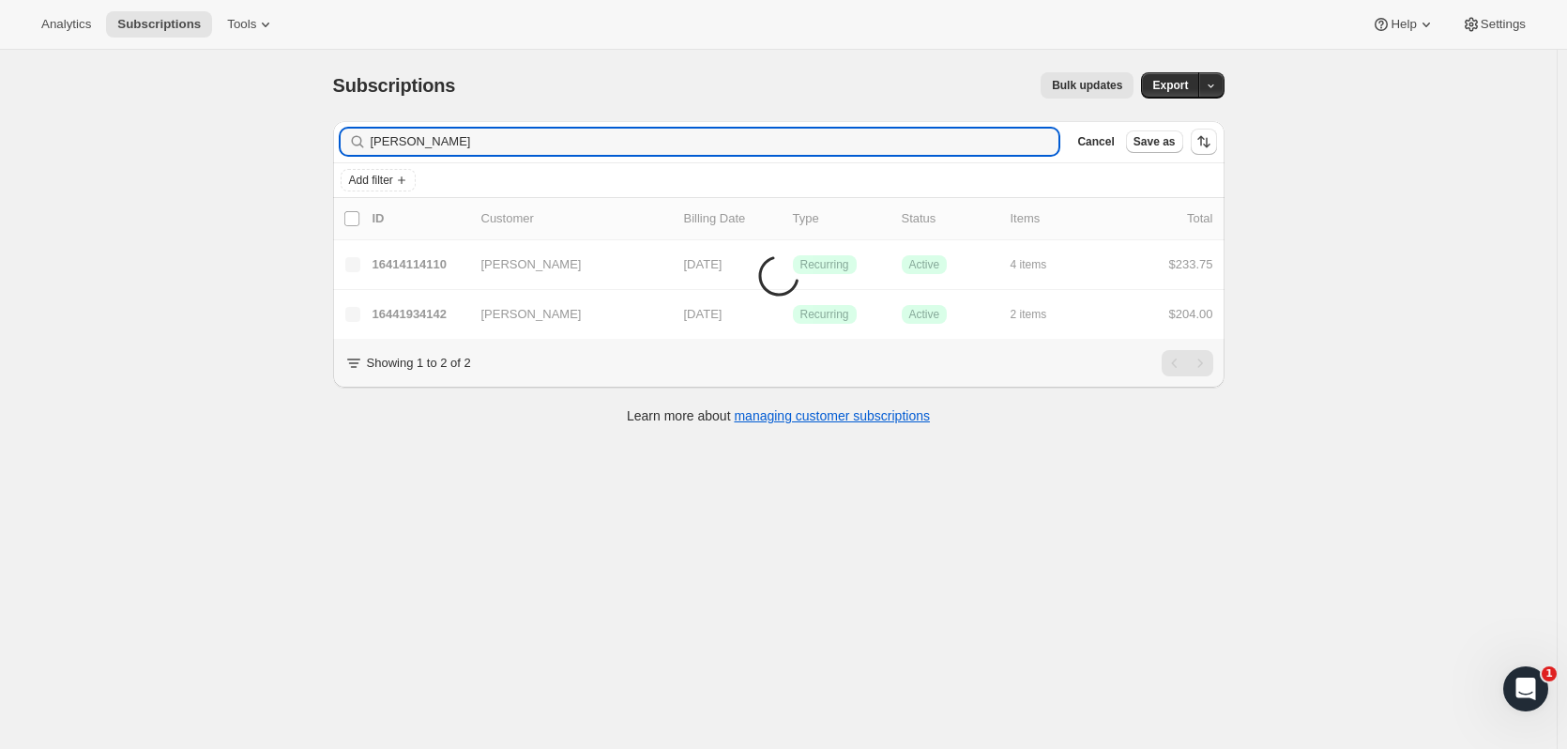
type input "[PERSON_NAME]"
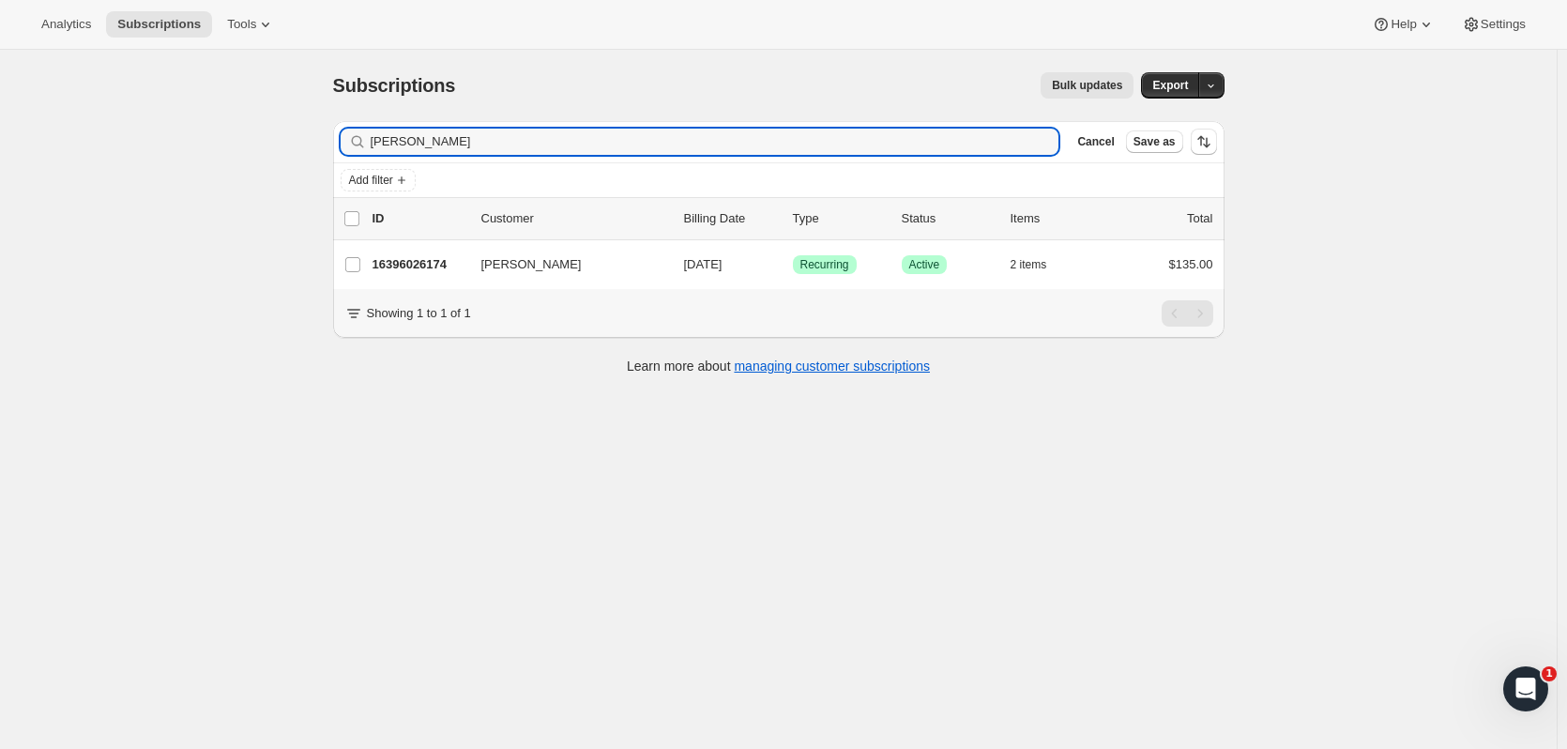
click at [409, 265] on p "16396026174" at bounding box center [420, 264] width 94 height 19
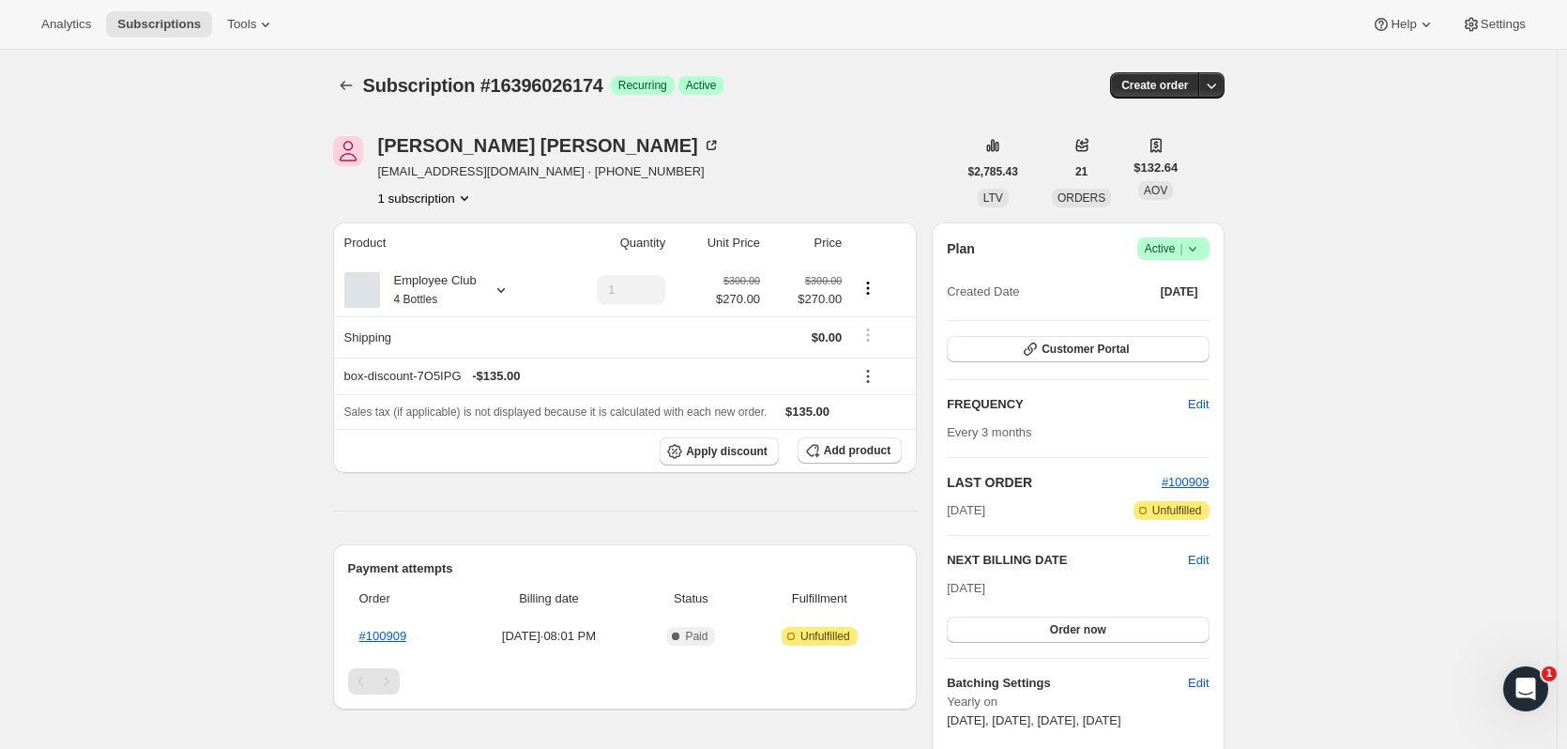
click at [346, 77] on icon "Subscriptions" at bounding box center [346, 85] width 19 height 19
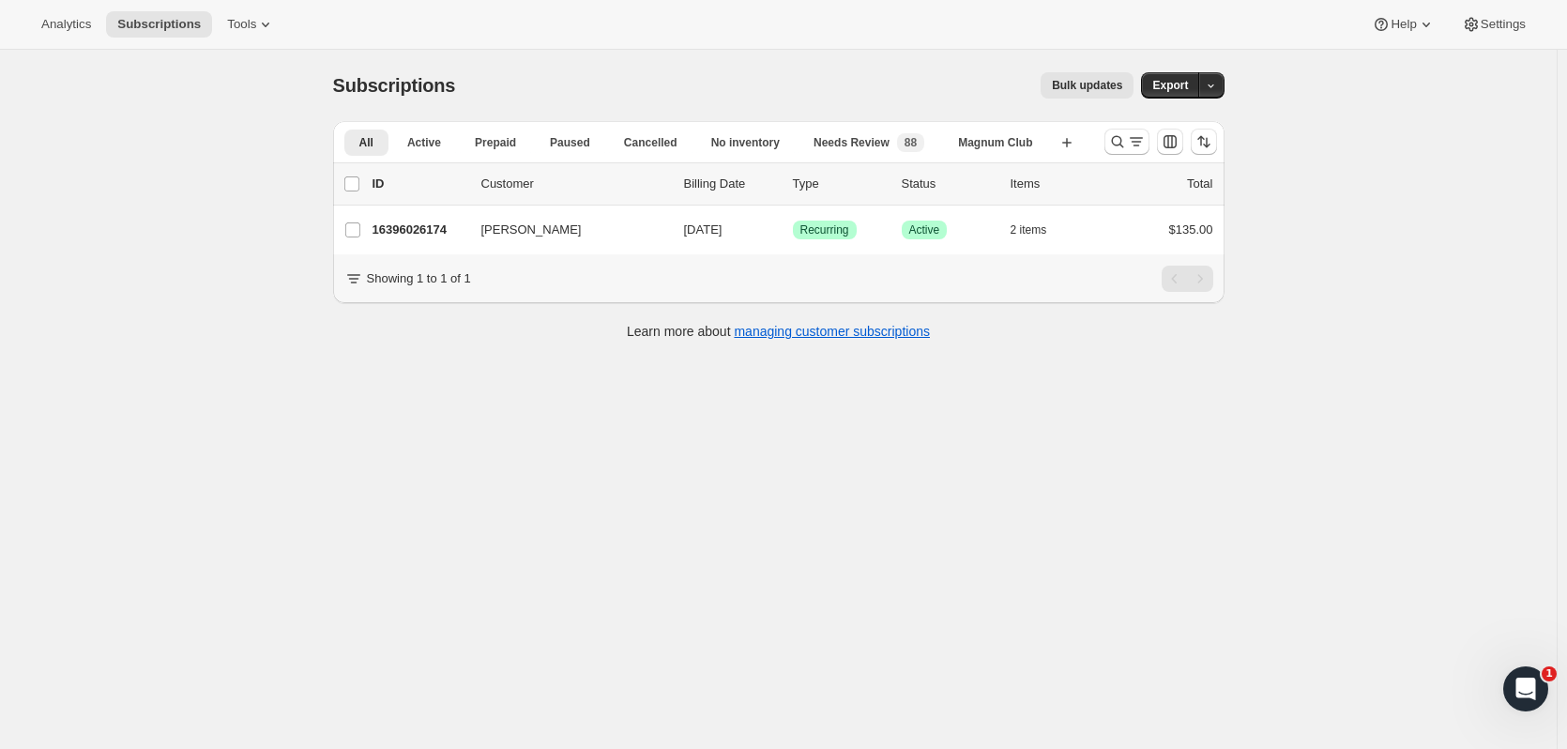
drag, startPoint x: 372, startPoint y: 193, endPoint x: 380, endPoint y: 220, distance: 27.6
click at [377, 216] on ul "list header ID Customer Billing Date Type Status Items Total Oracio Galvan 1639…" at bounding box center [779, 208] width 892 height 92
click at [387, 227] on p "16396026174" at bounding box center [420, 230] width 94 height 19
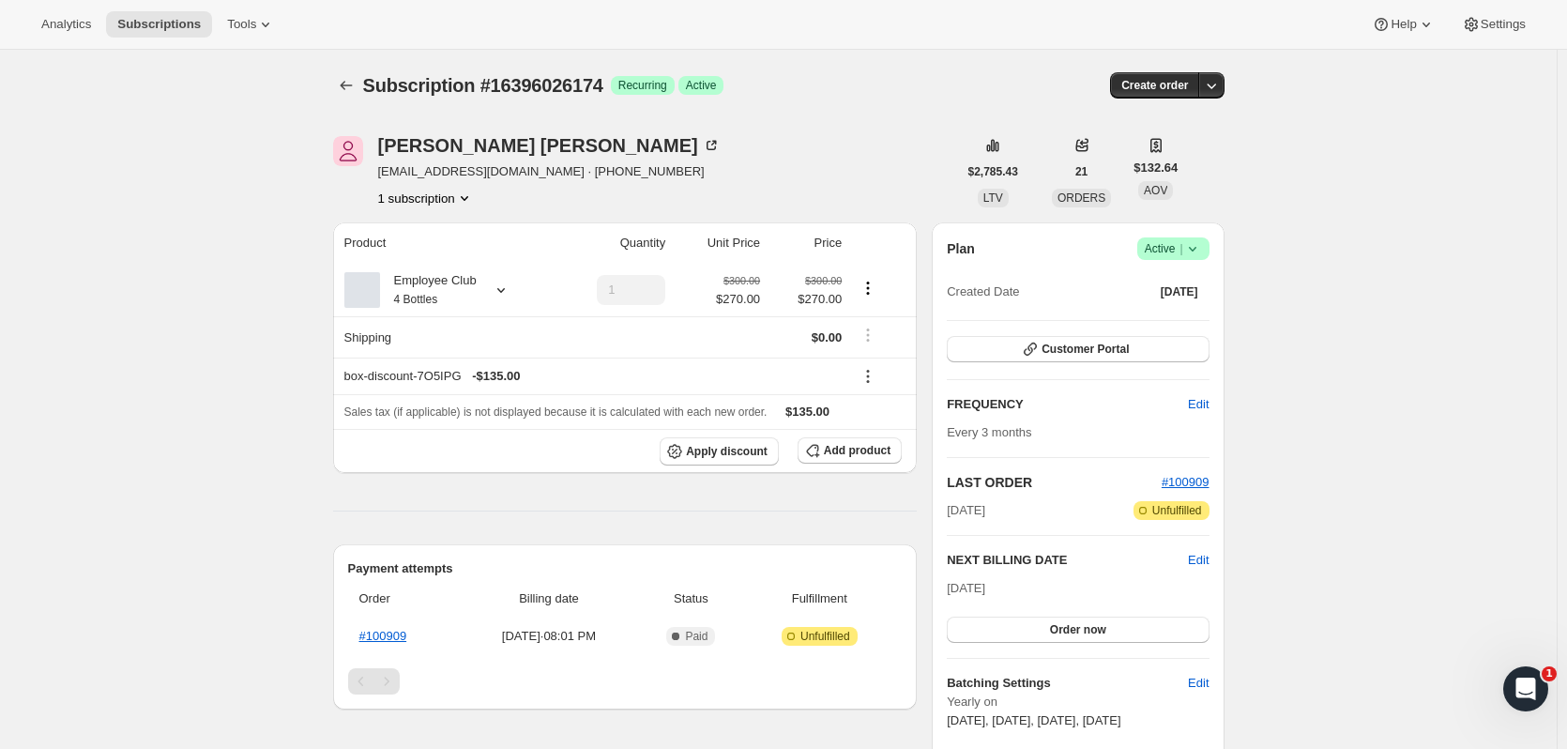
click at [348, 87] on icon "Subscriptions" at bounding box center [346, 85] width 19 height 19
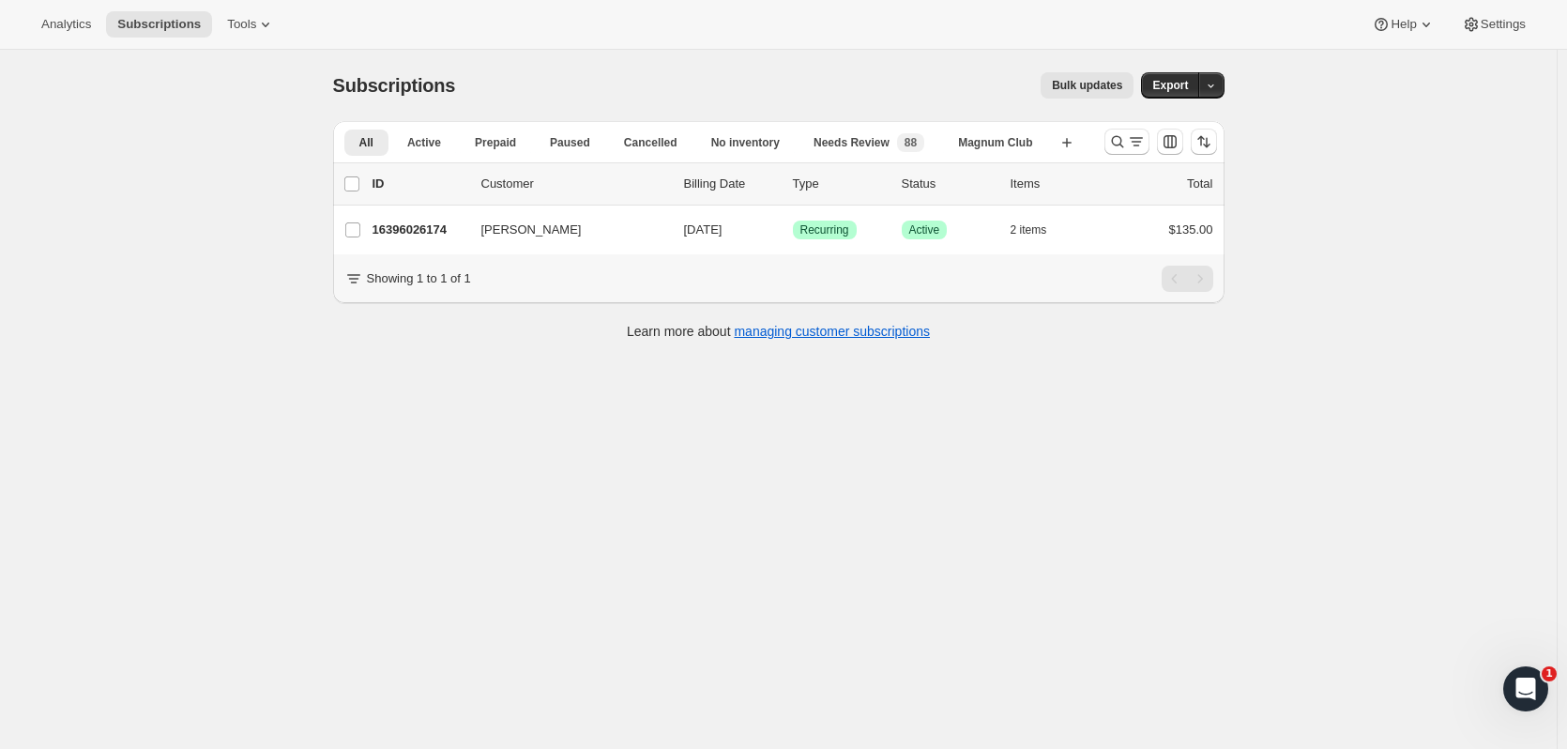
click at [1112, 144] on icon "Search and filter results" at bounding box center [1117, 141] width 19 height 19
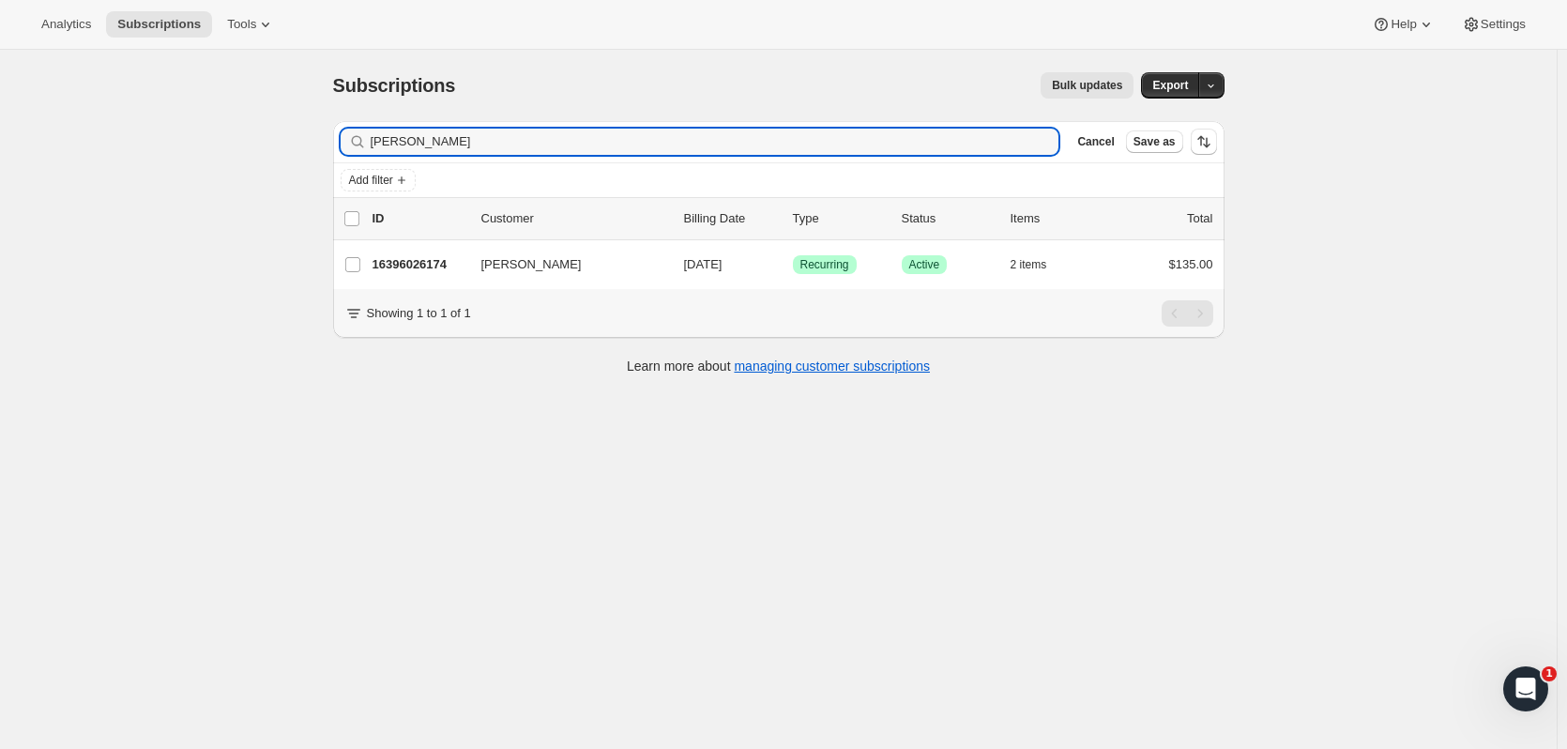
drag, startPoint x: 504, startPoint y: 145, endPoint x: 249, endPoint y: 136, distance: 255.4
click at [249, 136] on div "Subscriptions. This page is ready Subscriptions Bulk updates More actions Bulk …" at bounding box center [778, 424] width 1557 height 749
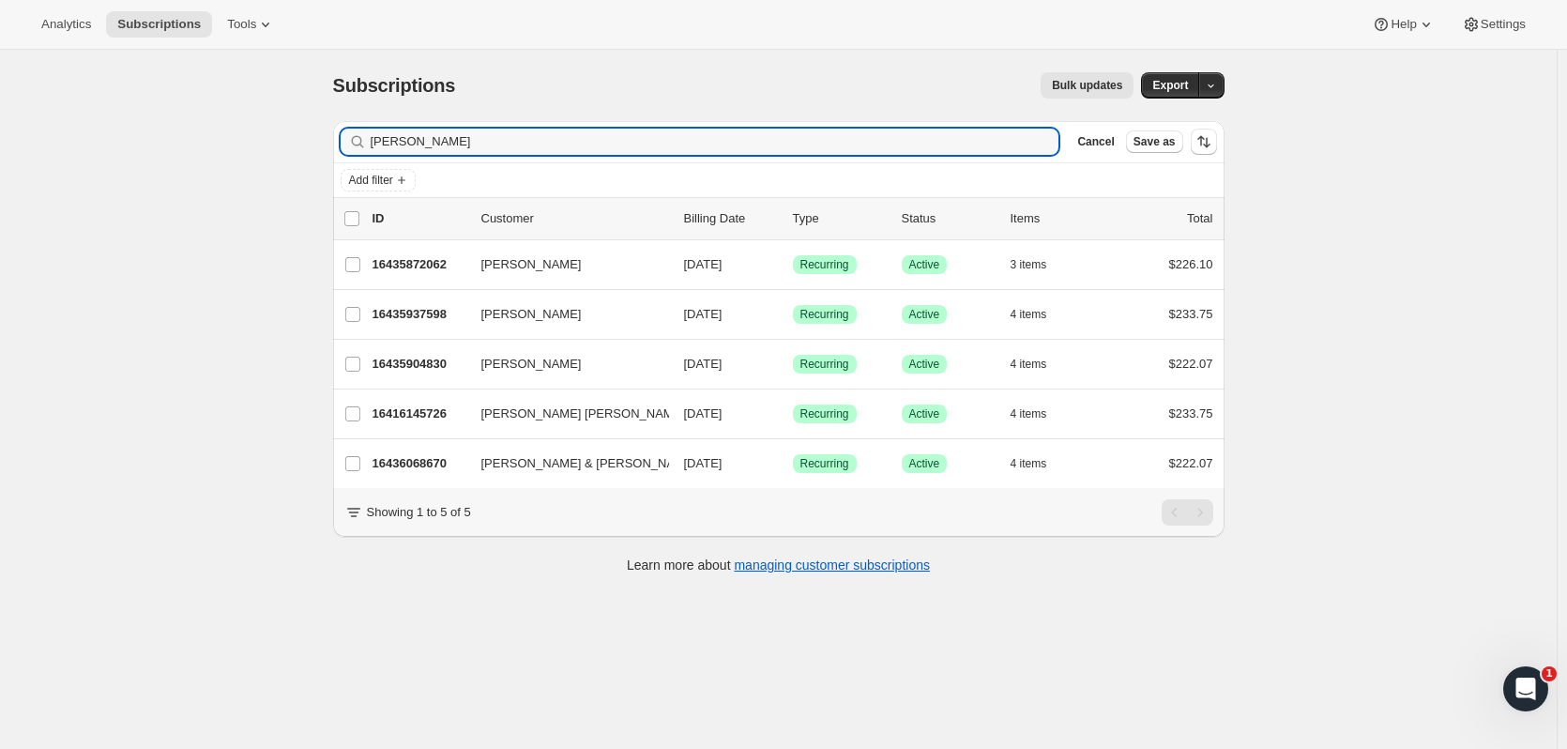
type input "[PERSON_NAME]"
click at [411, 259] on p "16435872062" at bounding box center [420, 264] width 94 height 19
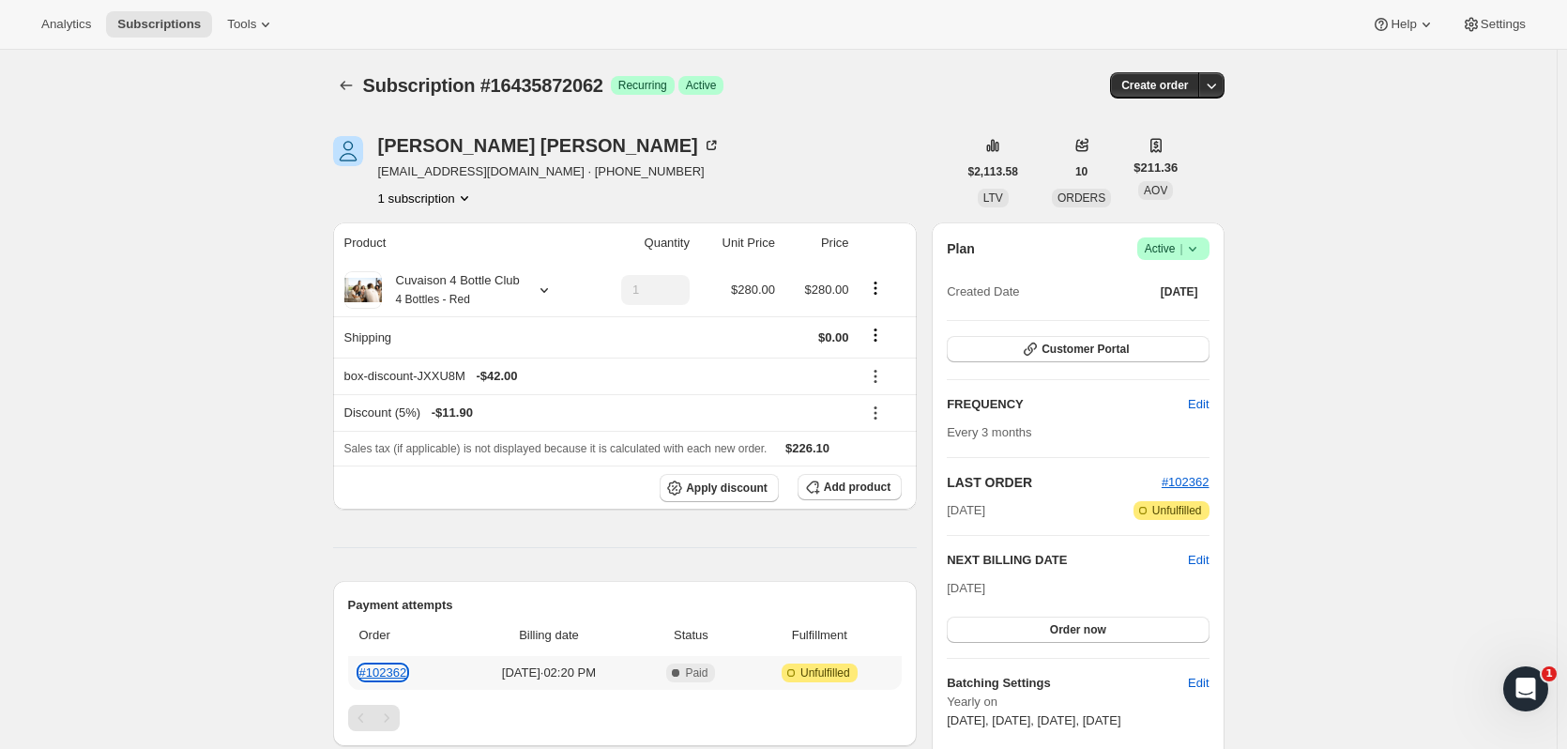
click at [406, 669] on link "#102362" at bounding box center [383, 672] width 48 height 14
click at [532, 292] on div at bounding box center [540, 290] width 26 height 19
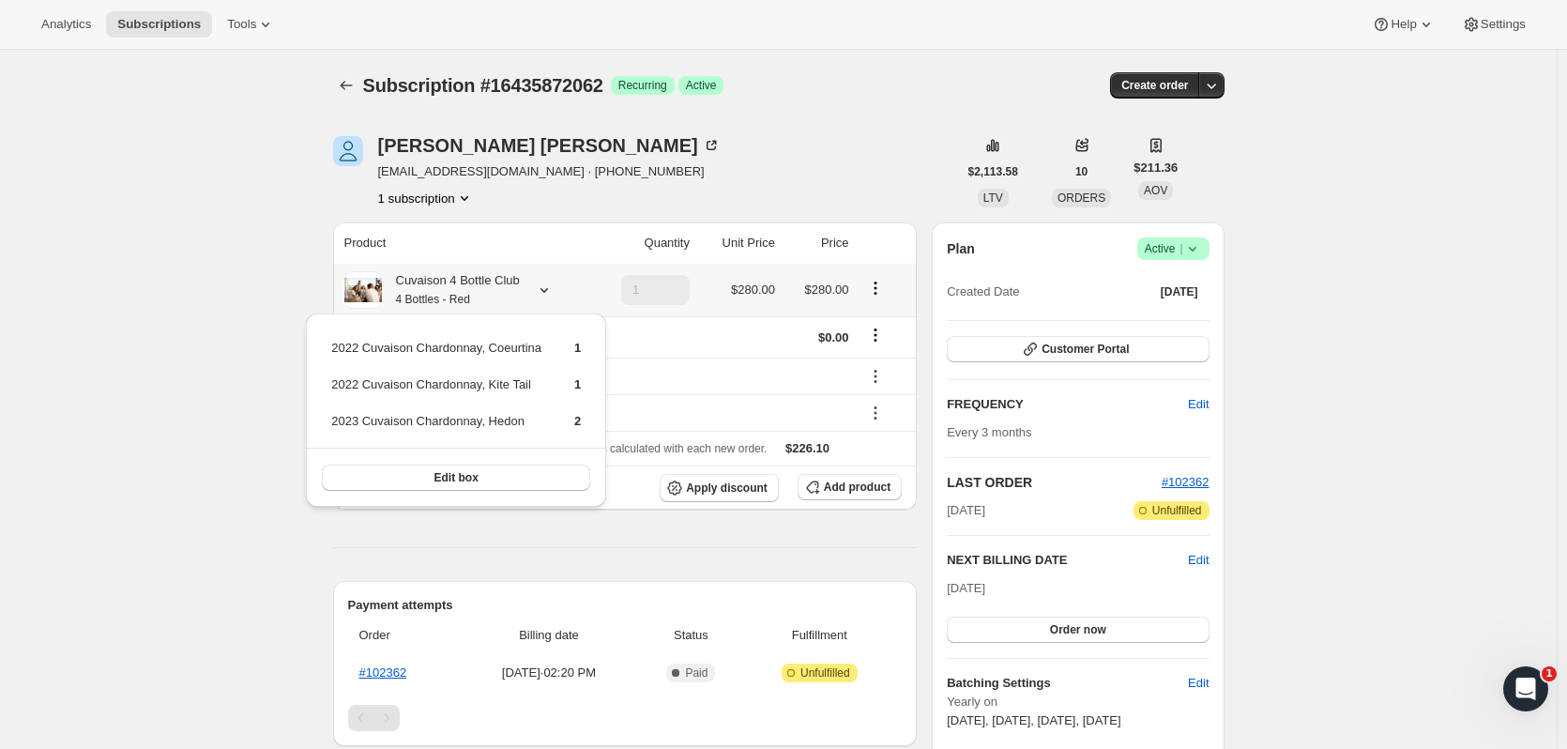
click at [521, 481] on button "Edit box" at bounding box center [456, 478] width 268 height 26
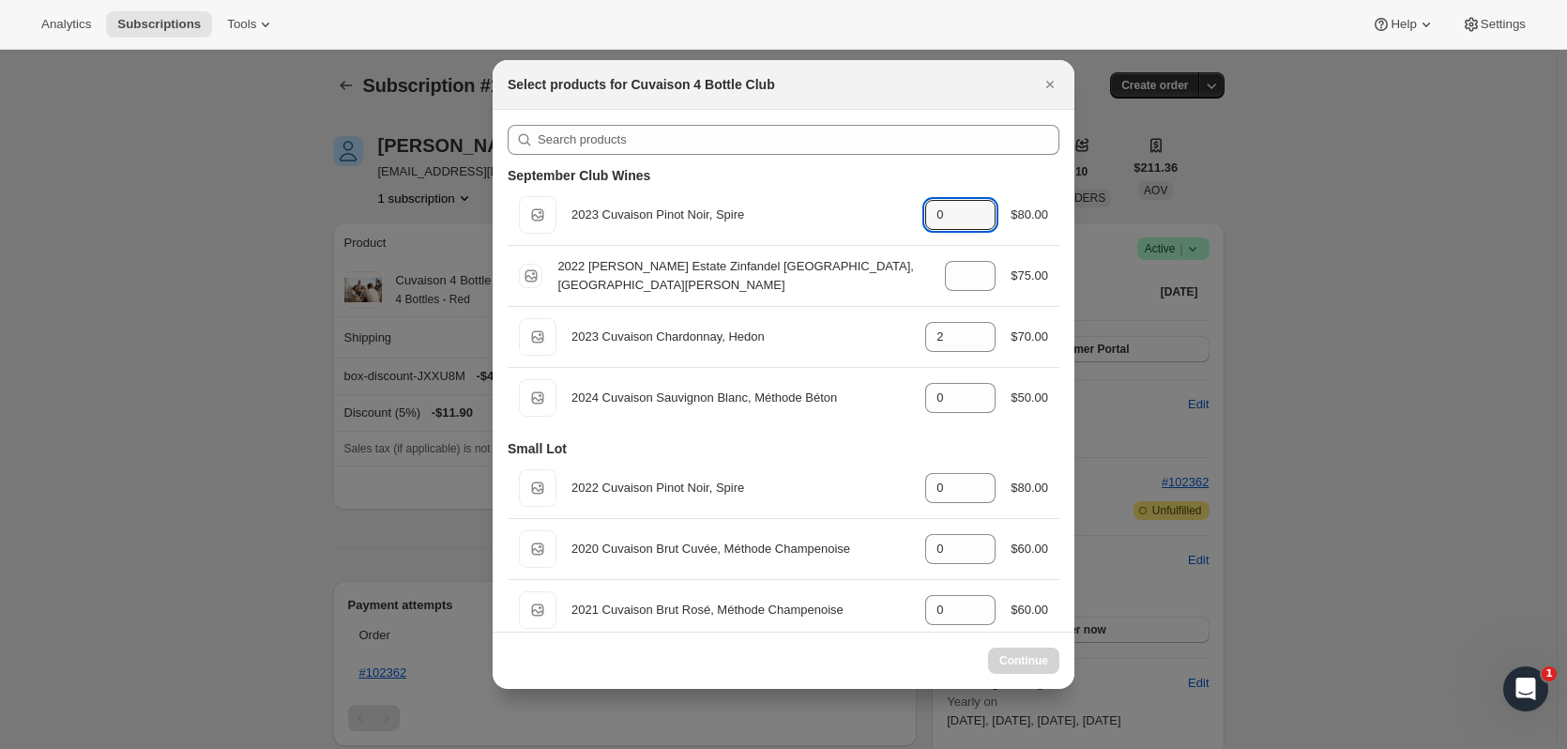
click at [978, 221] on icon ":r5t:" at bounding box center [982, 222] width 9 height 6
click at [976, 222] on icon ":r5t:" at bounding box center [981, 220] width 19 height 19
click at [976, 204] on icon ":r5t:" at bounding box center [981, 209] width 19 height 19
click at [977, 203] on icon ":r5t:" at bounding box center [981, 209] width 19 height 19
type input "0"
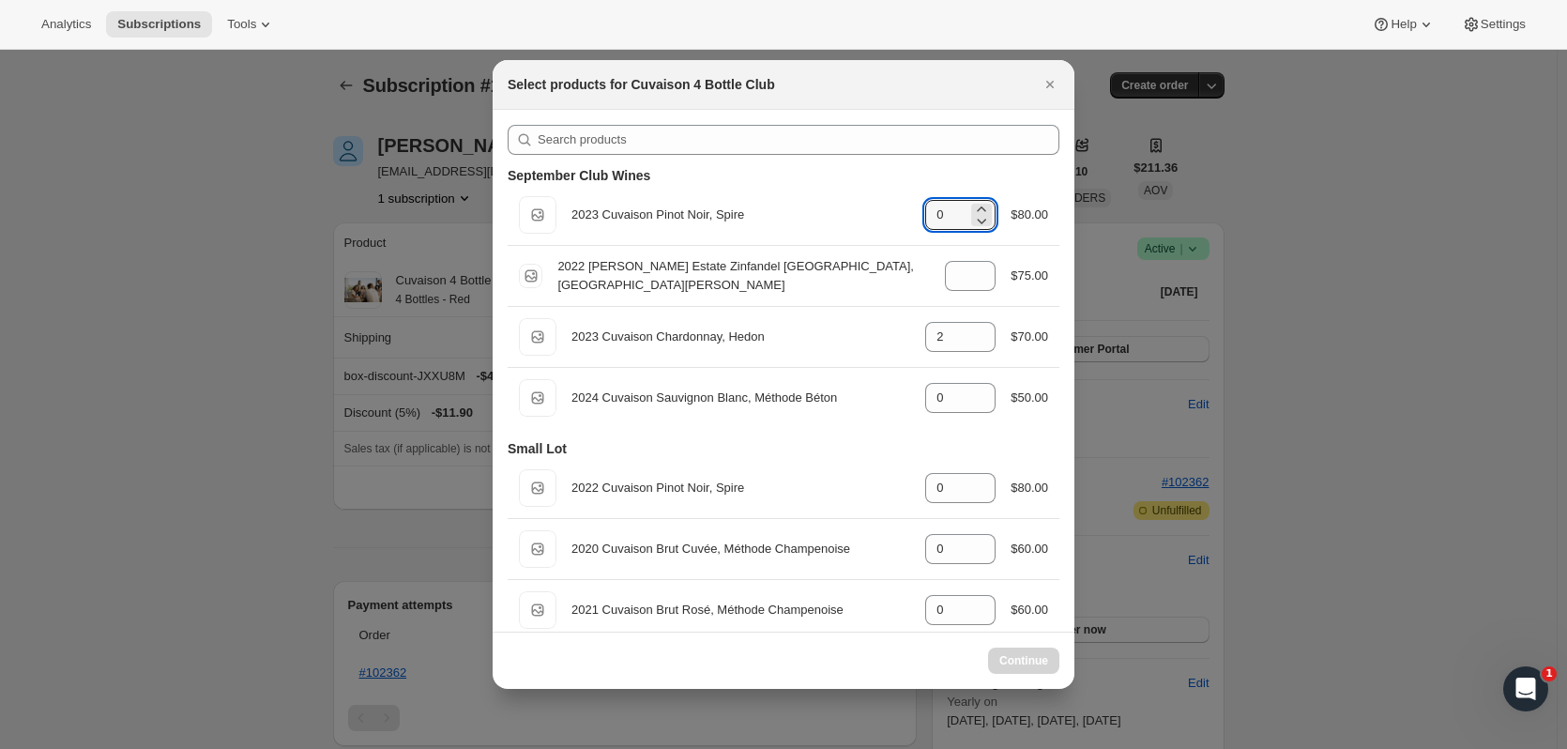
select select "gid://shopify/ProductVariant/52115221774654"
click at [977, 203] on icon ":r5t:" at bounding box center [981, 209] width 19 height 19
type input "1"
click at [984, 265] on div ":r5t:" at bounding box center [981, 276] width 21 height 23
click at [983, 264] on icon ":r5t:" at bounding box center [981, 270] width 19 height 19
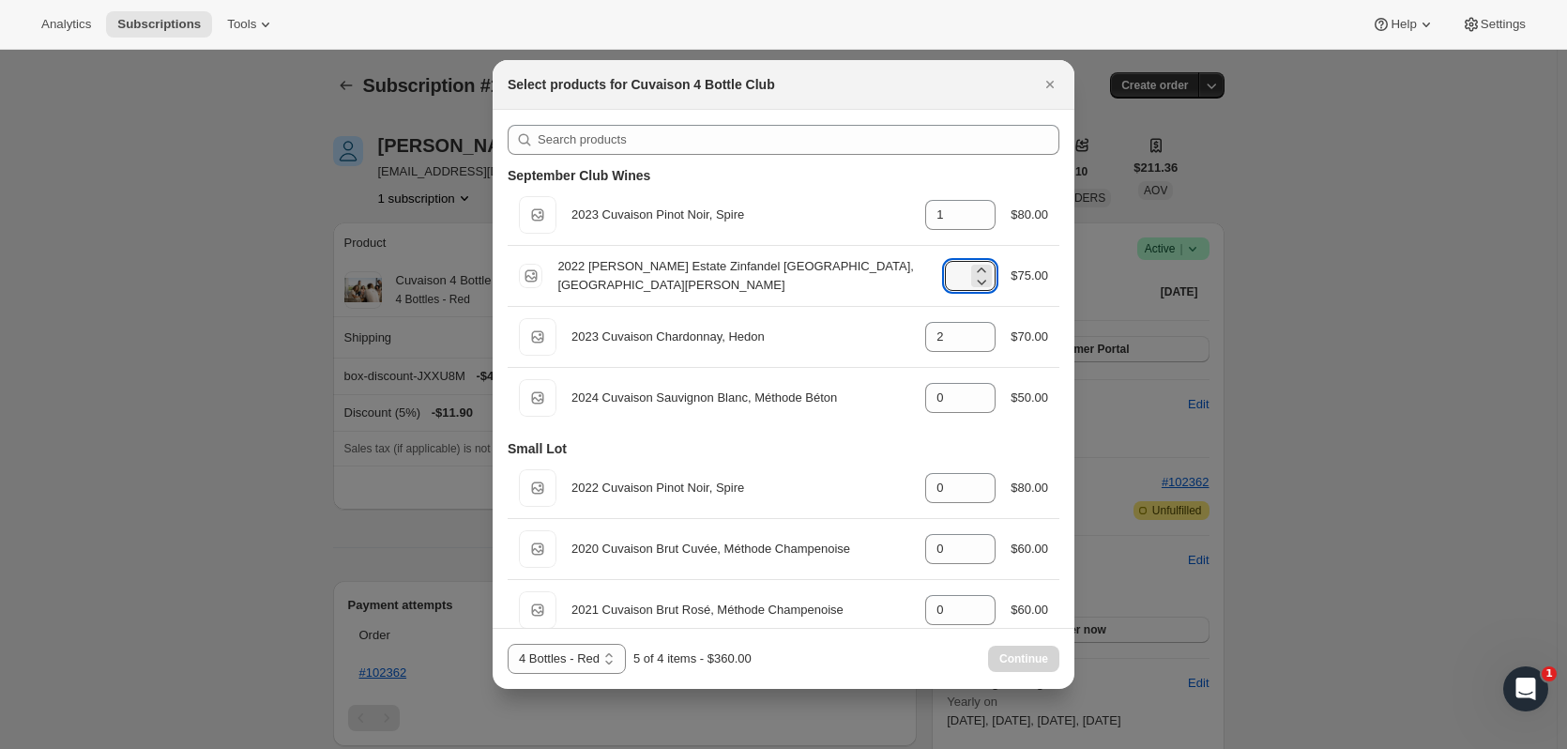
type input "1"
click at [972, 346] on icon ":r5t:" at bounding box center [981, 342] width 19 height 19
type input "1"
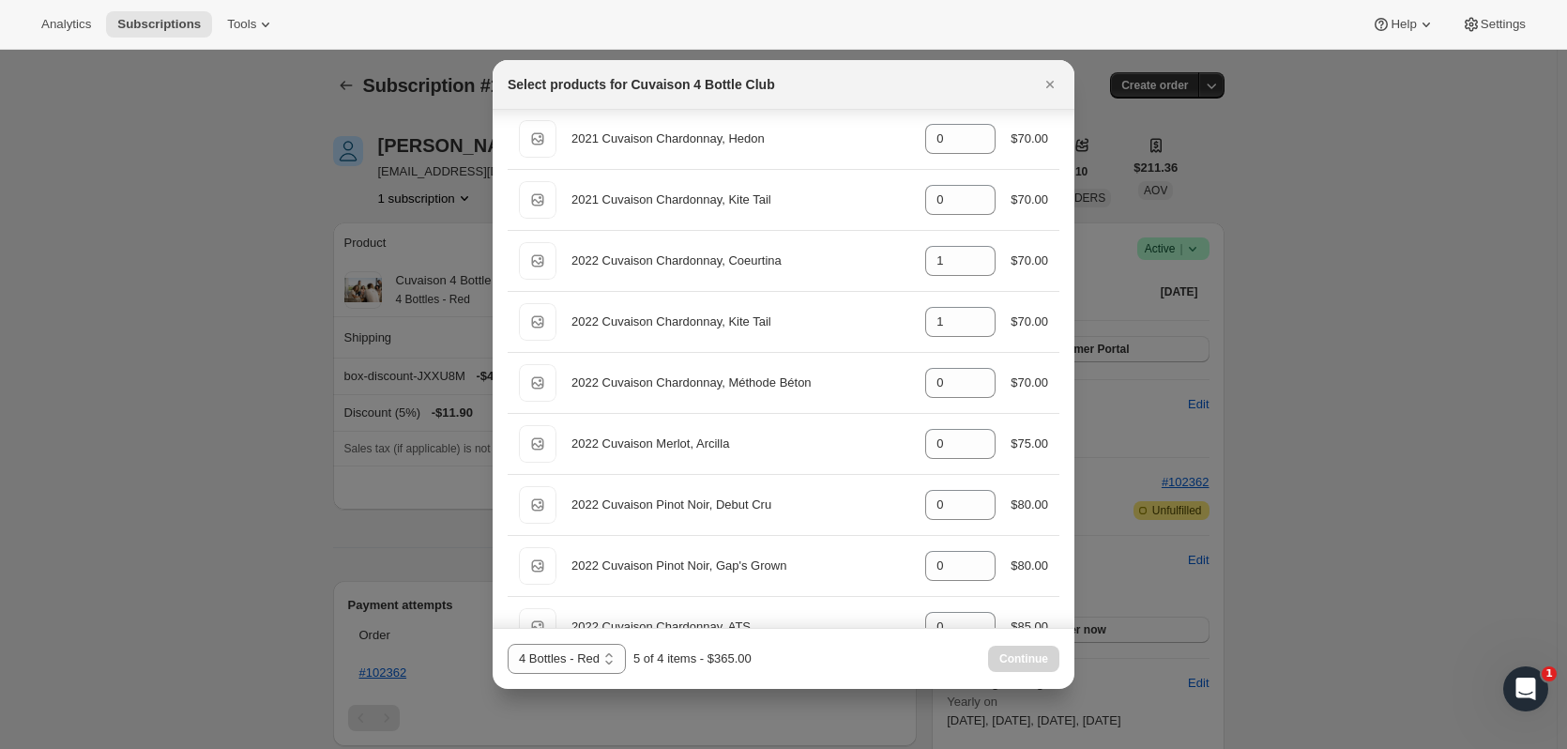
scroll to position [535, 0]
click at [978, 266] on icon ":r5t:" at bounding box center [982, 265] width 9 height 6
type input "0"
click at [966, 334] on div "Default Title 2022 Cuvaison Chardonnay, Kite Tail gid://shopify/ProductVariant/…" at bounding box center [783, 319] width 529 height 38
click at [972, 329] on icon ":r5t:" at bounding box center [981, 324] width 19 height 19
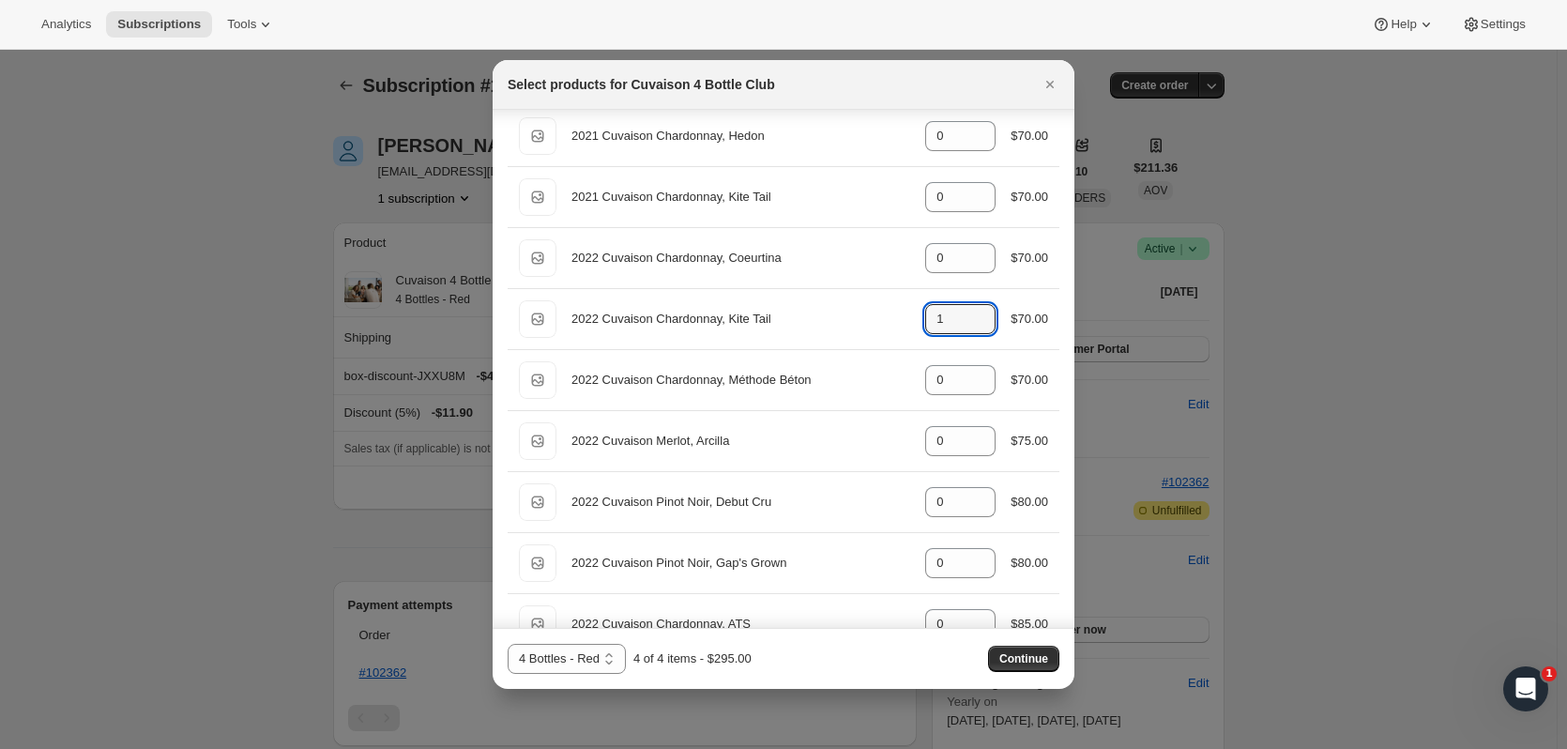
type input "0"
drag, startPoint x: 1078, startPoint y: 350, endPoint x: 1074, endPoint y: 361, distance: 12.2
click at [1076, 359] on div at bounding box center [783, 374] width 1567 height 749
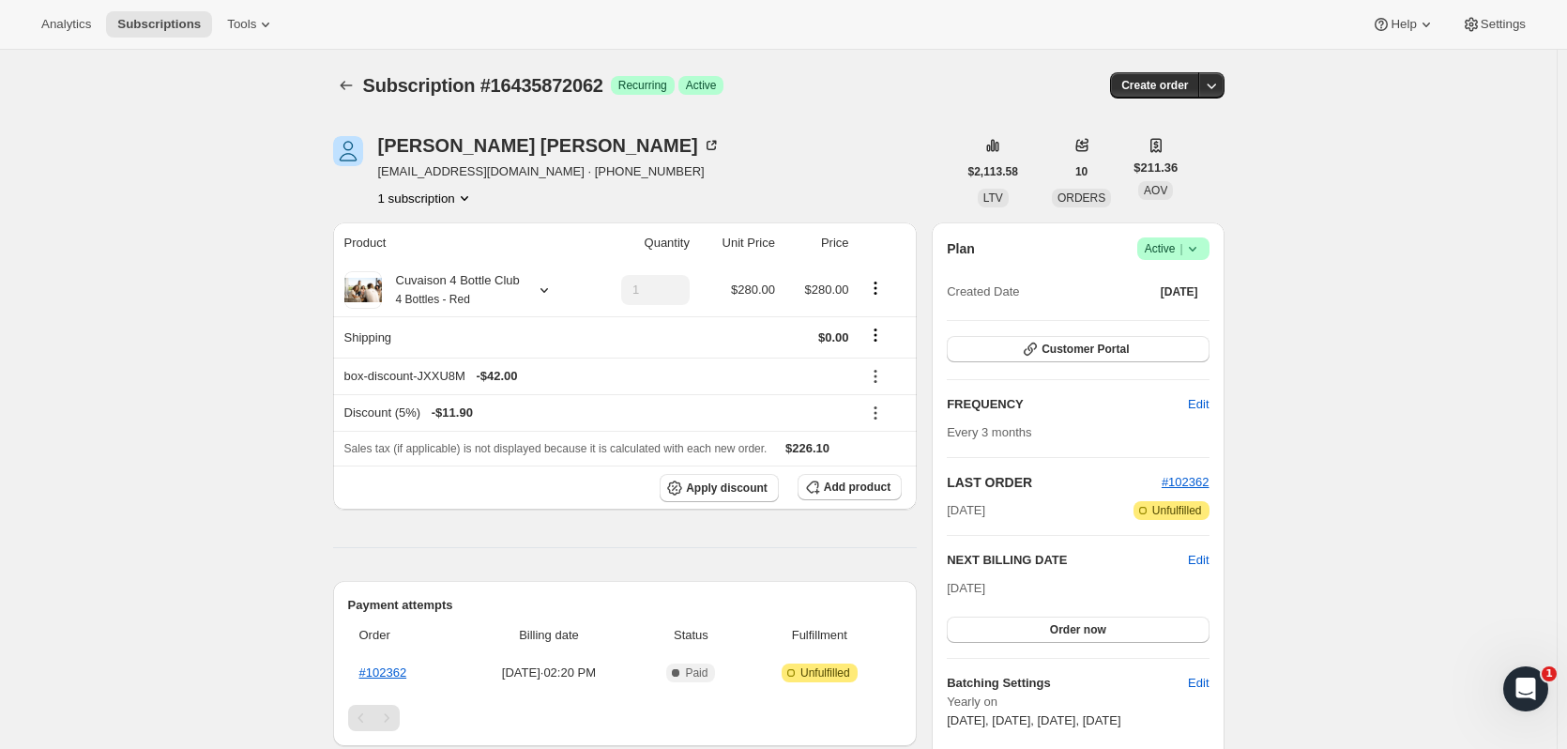
click at [1067, 370] on div "Plan Success Active | Created Date [DATE] Customer Portal FREQUENCY Edit Every …" at bounding box center [1078, 511] width 262 height 549
click at [546, 288] on icon at bounding box center [544, 290] width 19 height 19
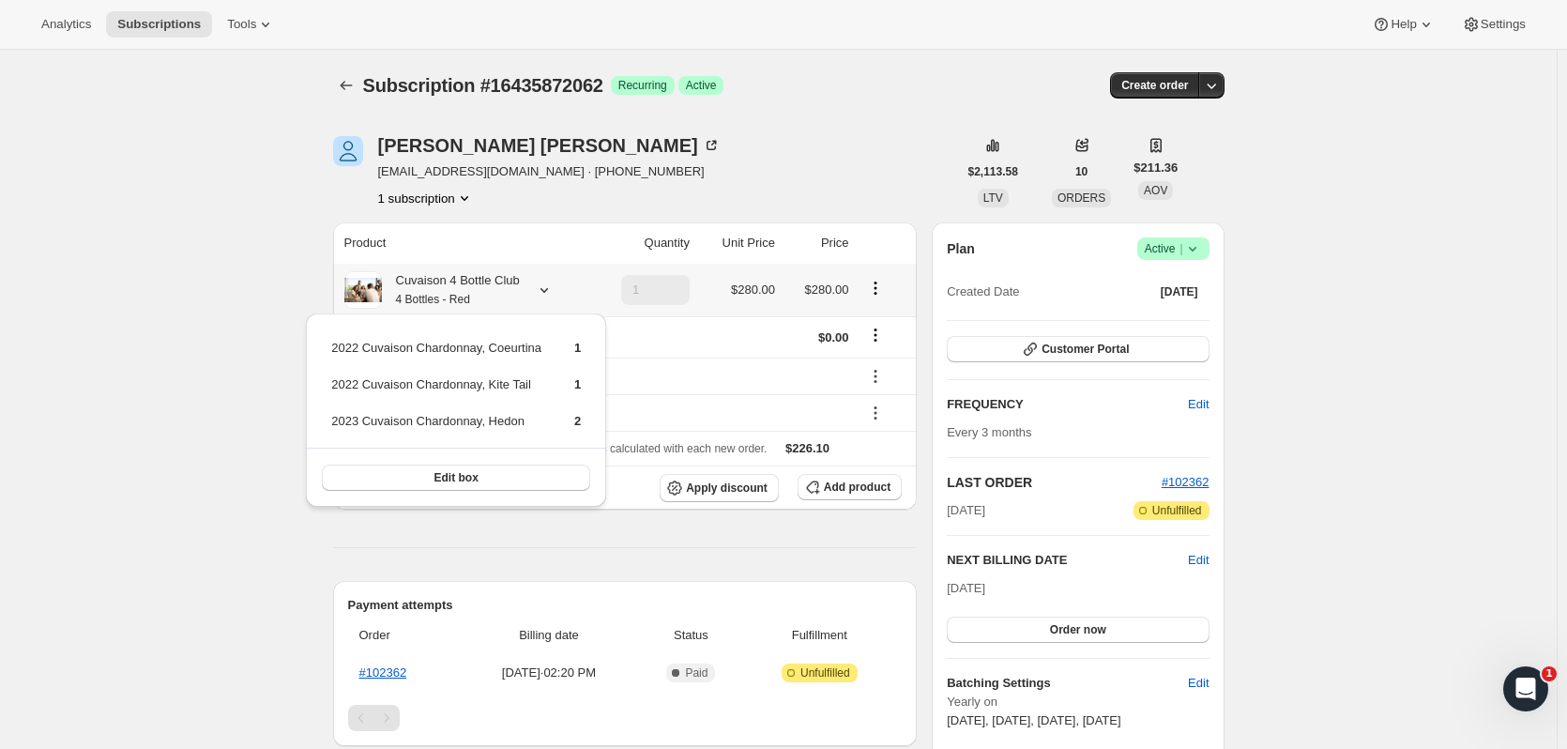
click at [493, 483] on button "Edit box" at bounding box center [456, 478] width 268 height 26
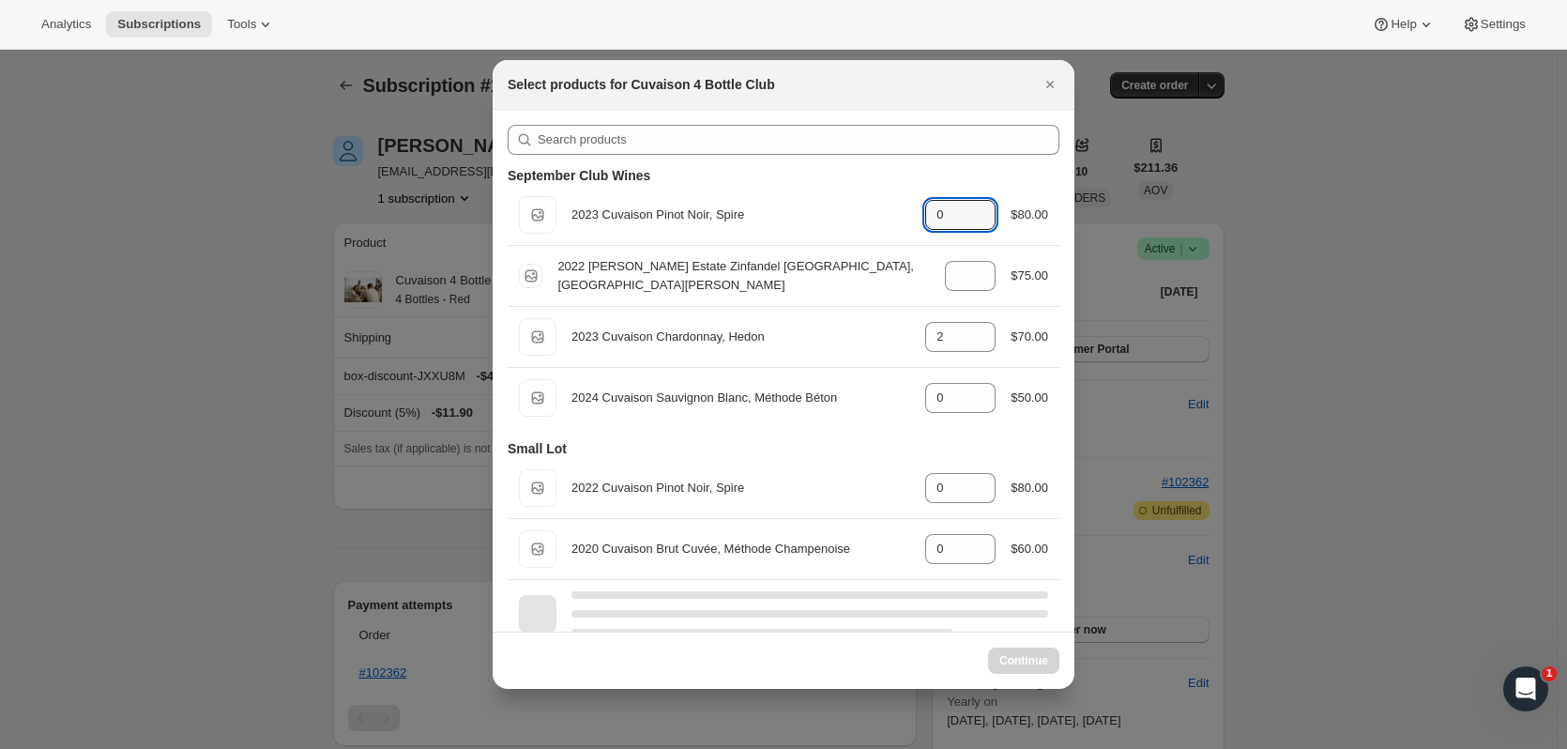
click at [976, 207] on icon ":r74:" at bounding box center [981, 209] width 19 height 19
click at [972, 204] on icon ":r74:" at bounding box center [981, 209] width 19 height 19
click at [972, 205] on icon ":r74:" at bounding box center [981, 209] width 19 height 19
type input "0"
select select "gid://shopify/ProductVariant/52115221774654"
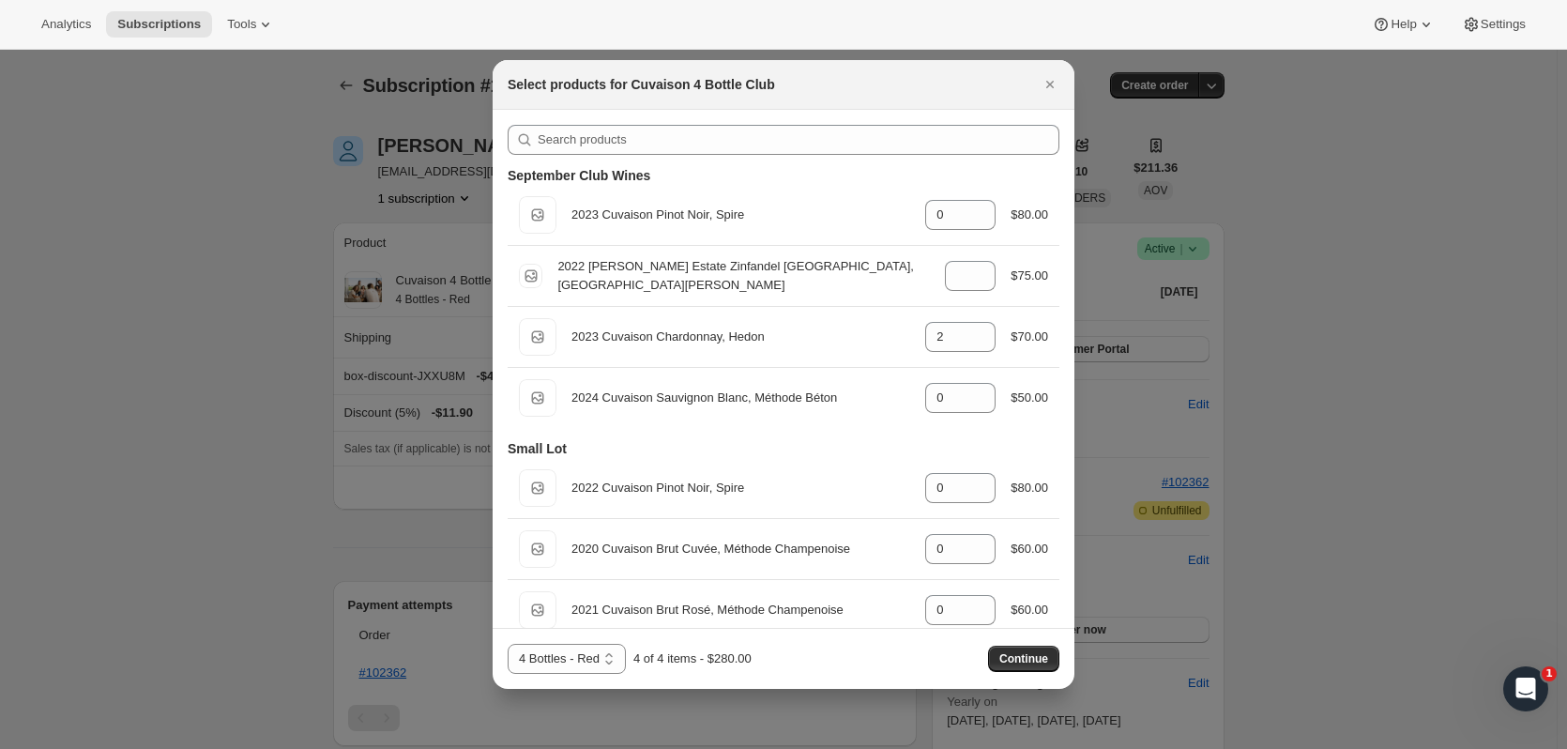
click at [976, 198] on div "Default Title 2023 Cuvaison Pinot Noir, Spire gid://shopify/ProductVariant/5215…" at bounding box center [783, 215] width 529 height 38
click at [984, 204] on div ":r74:" at bounding box center [981, 215] width 21 height 23
click at [983, 216] on icon ":r74:" at bounding box center [981, 220] width 19 height 19
click at [979, 211] on icon ":r74:" at bounding box center [981, 220] width 19 height 19
click at [972, 209] on icon ":r74:" at bounding box center [981, 209] width 19 height 19
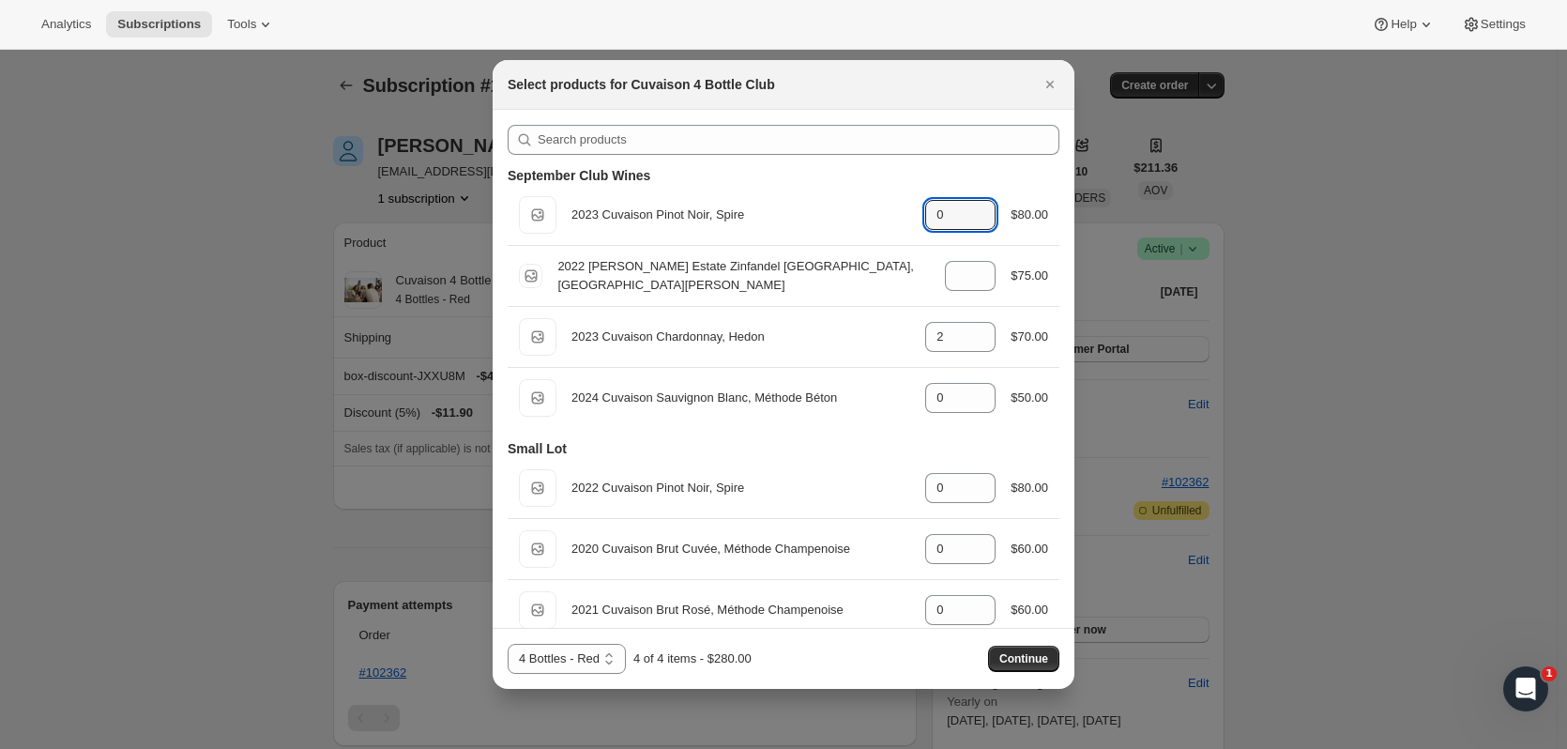
type input "1"
click at [972, 261] on icon ":r74:" at bounding box center [981, 270] width 19 height 19
type input "2"
click at [972, 336] on icon ":r74:" at bounding box center [981, 342] width 19 height 19
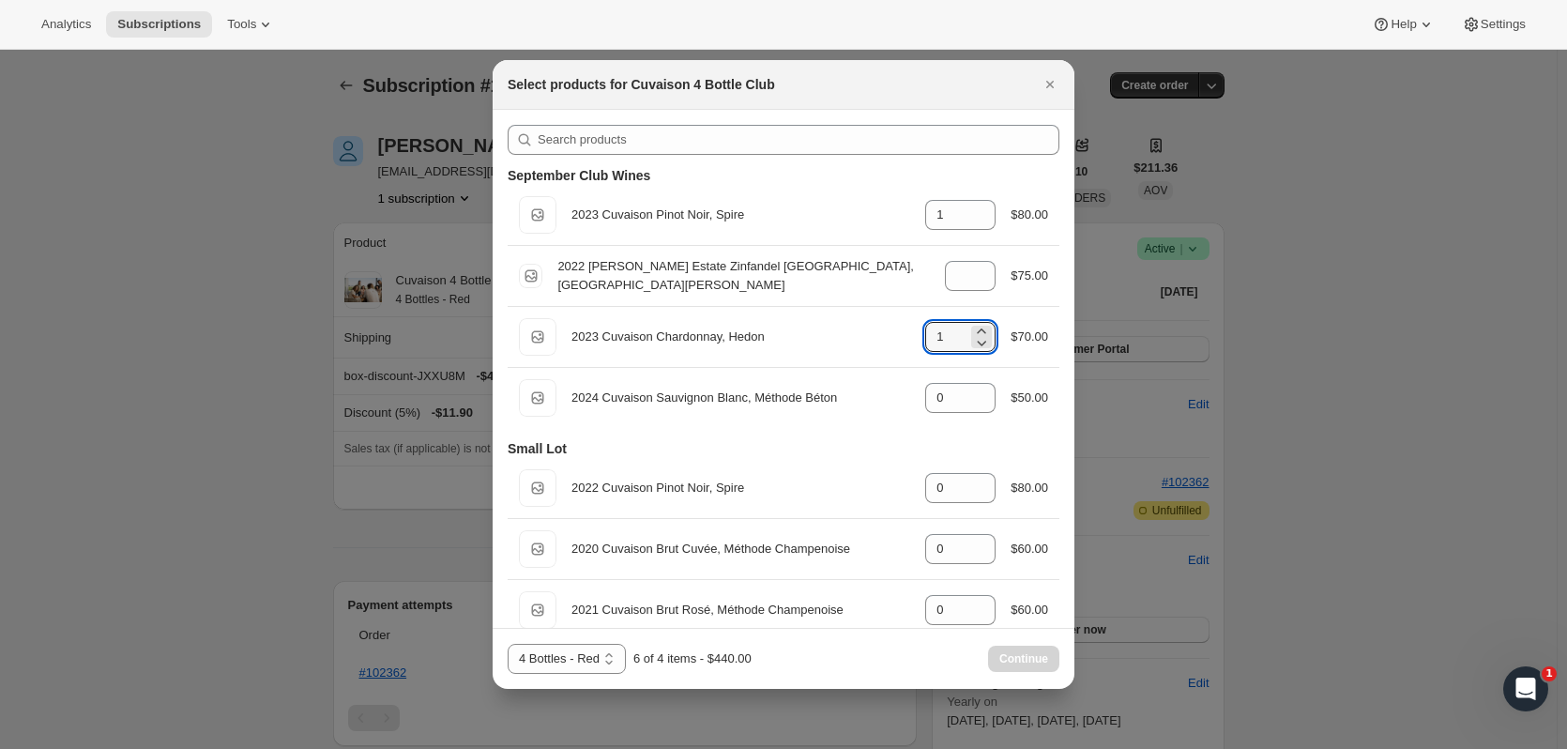
click at [972, 349] on icon ":r74:" at bounding box center [981, 342] width 19 height 19
type input "0"
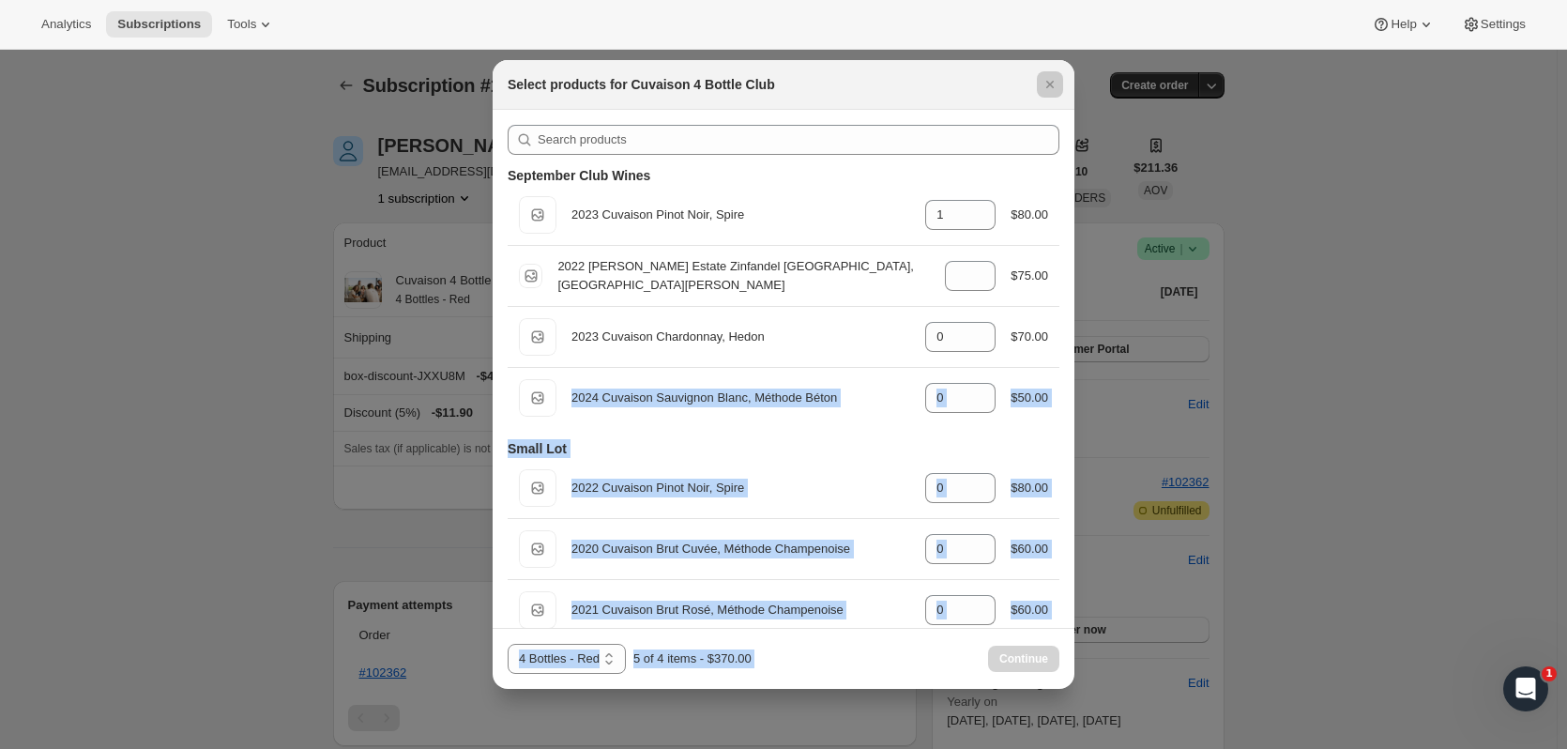
drag, startPoint x: 1077, startPoint y: 247, endPoint x: 1072, endPoint y: 339, distance: 92.1
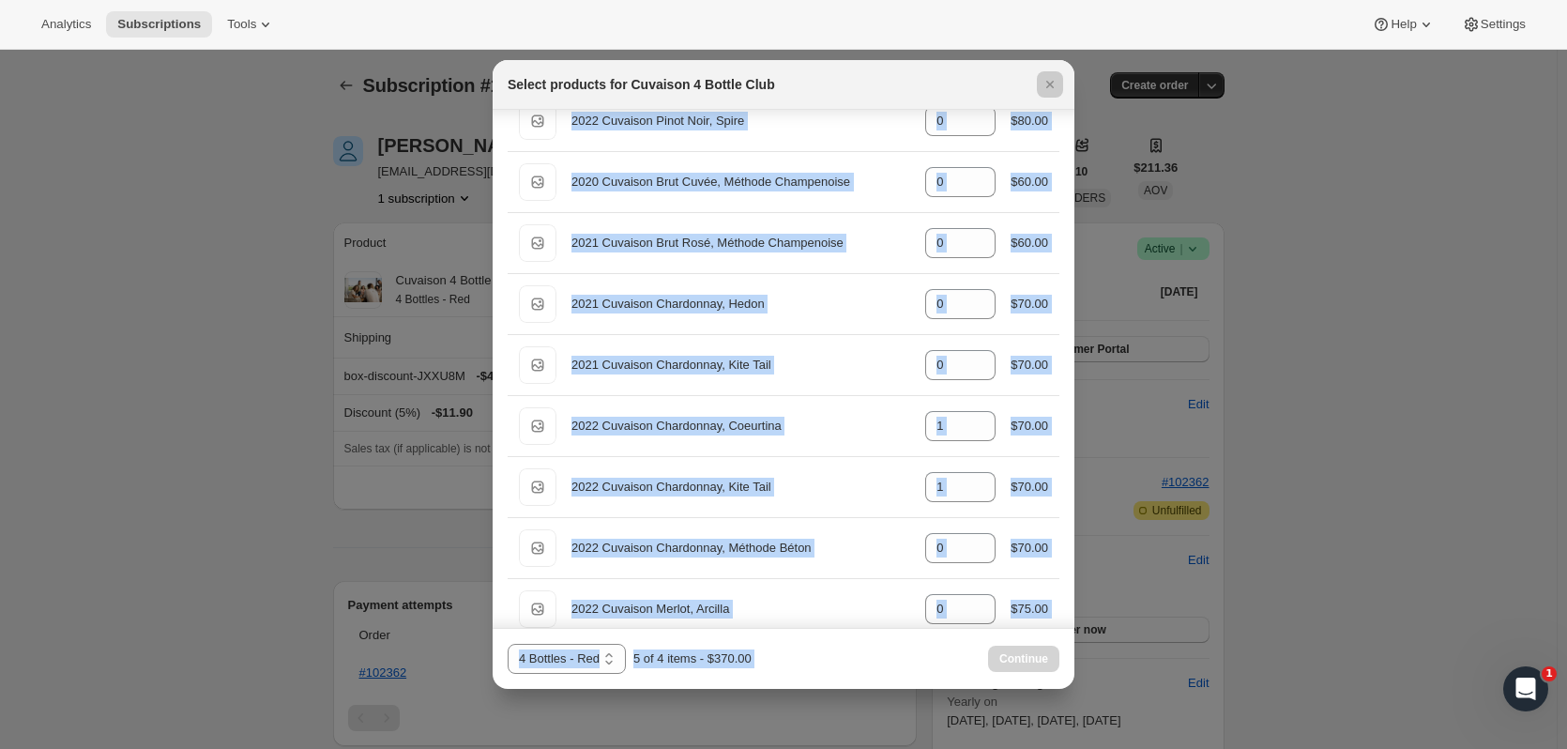
scroll to position [500, 0]
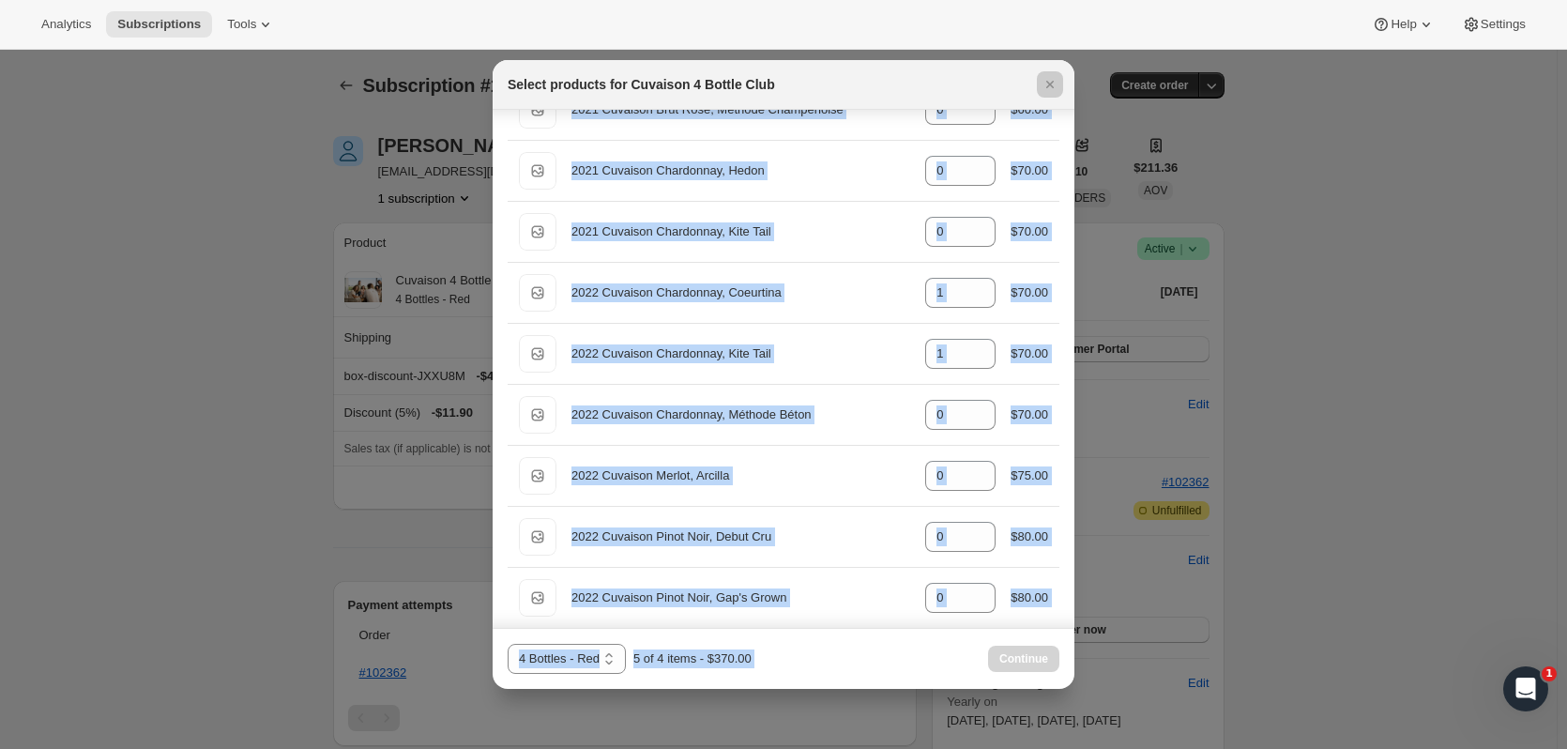
click at [972, 298] on icon ":r74:" at bounding box center [981, 298] width 19 height 19
type input "0"
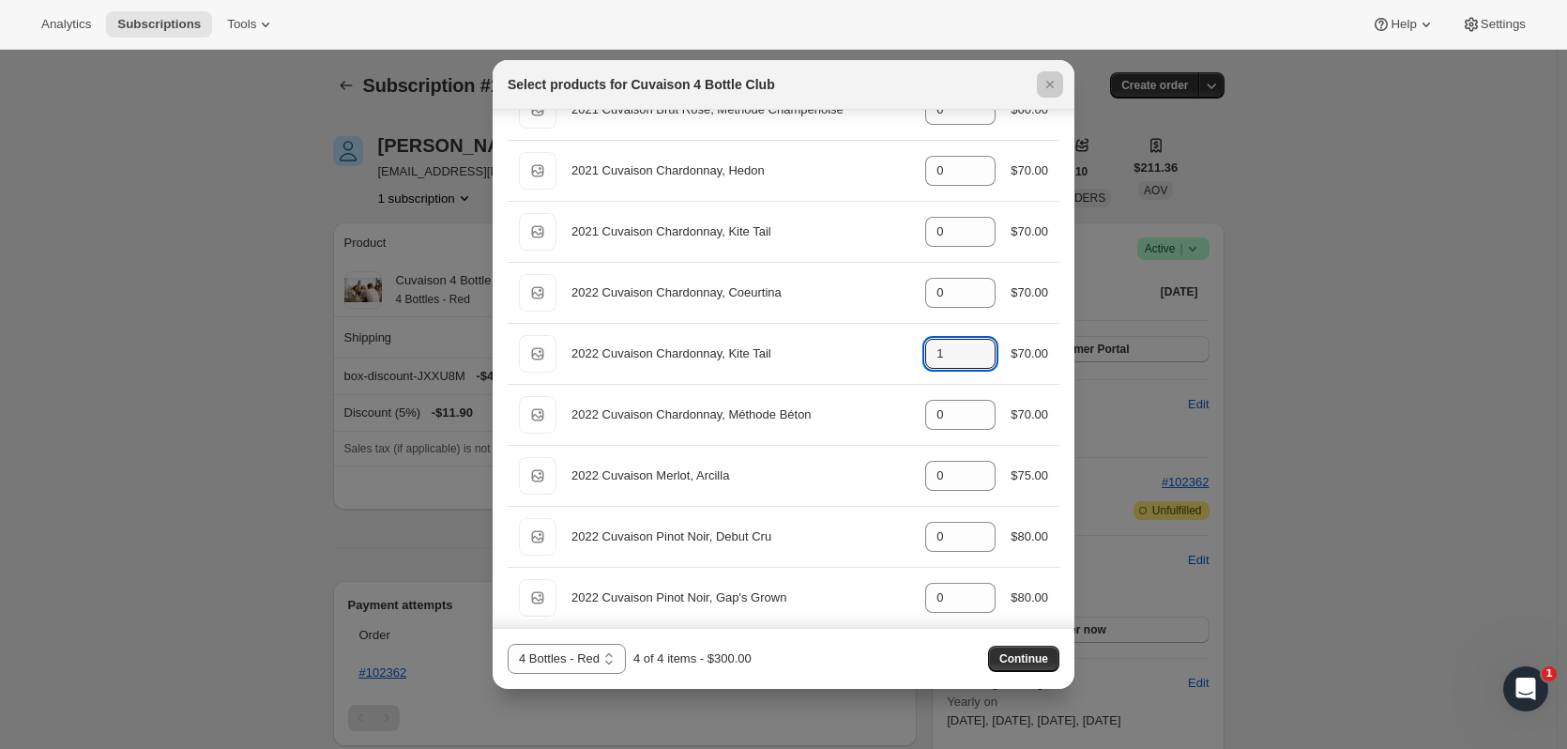
click at [972, 361] on icon ":r74:" at bounding box center [981, 359] width 19 height 19
type input "0"
drag, startPoint x: 1063, startPoint y: 405, endPoint x: 1068, endPoint y: 446, distance: 41.6
click at [1068, 446] on div "September Club Wines Default Title 2023 Cuvaison Pinot Noir, Spire gid://shopif…" at bounding box center [784, 369] width 582 height 518
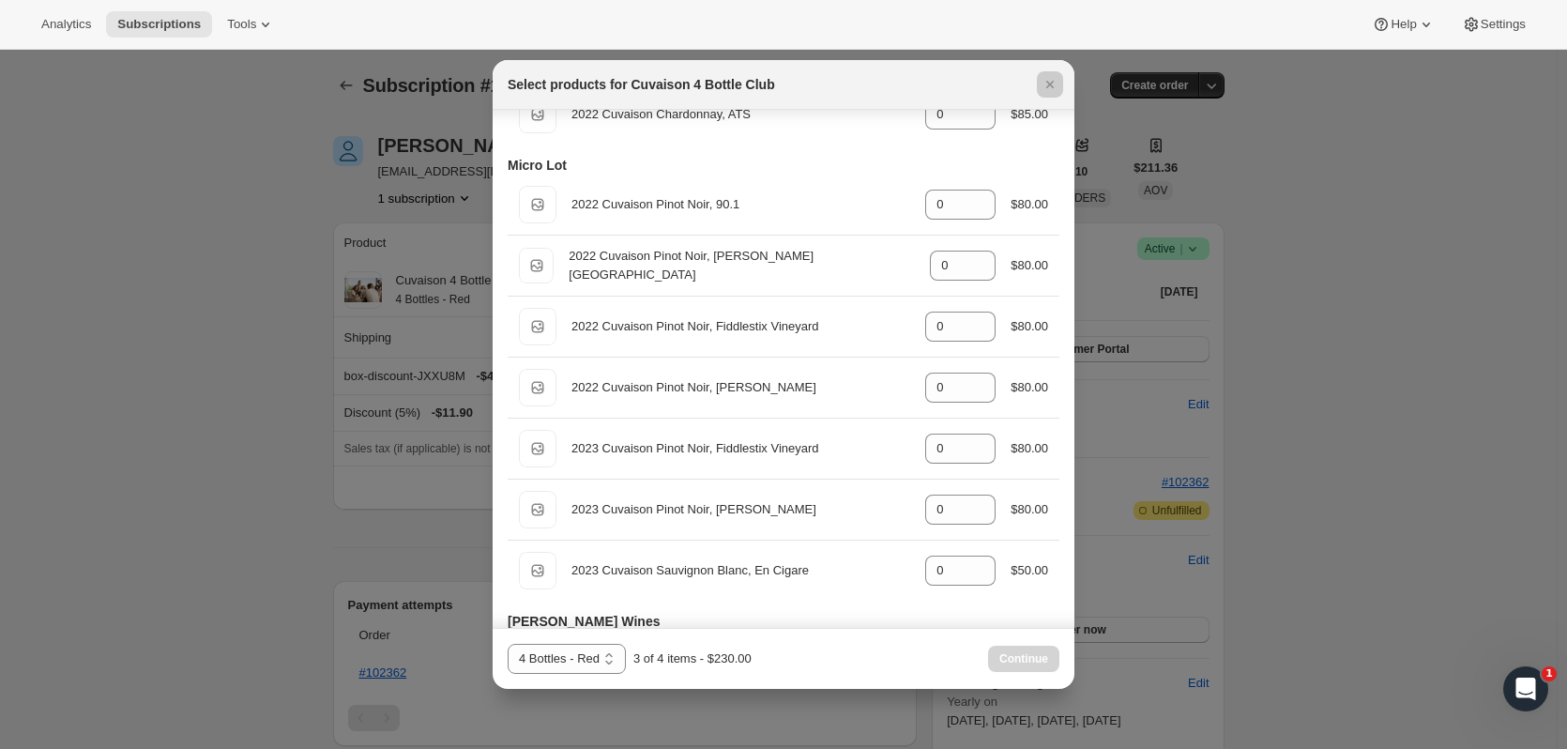
scroll to position [1123, 0]
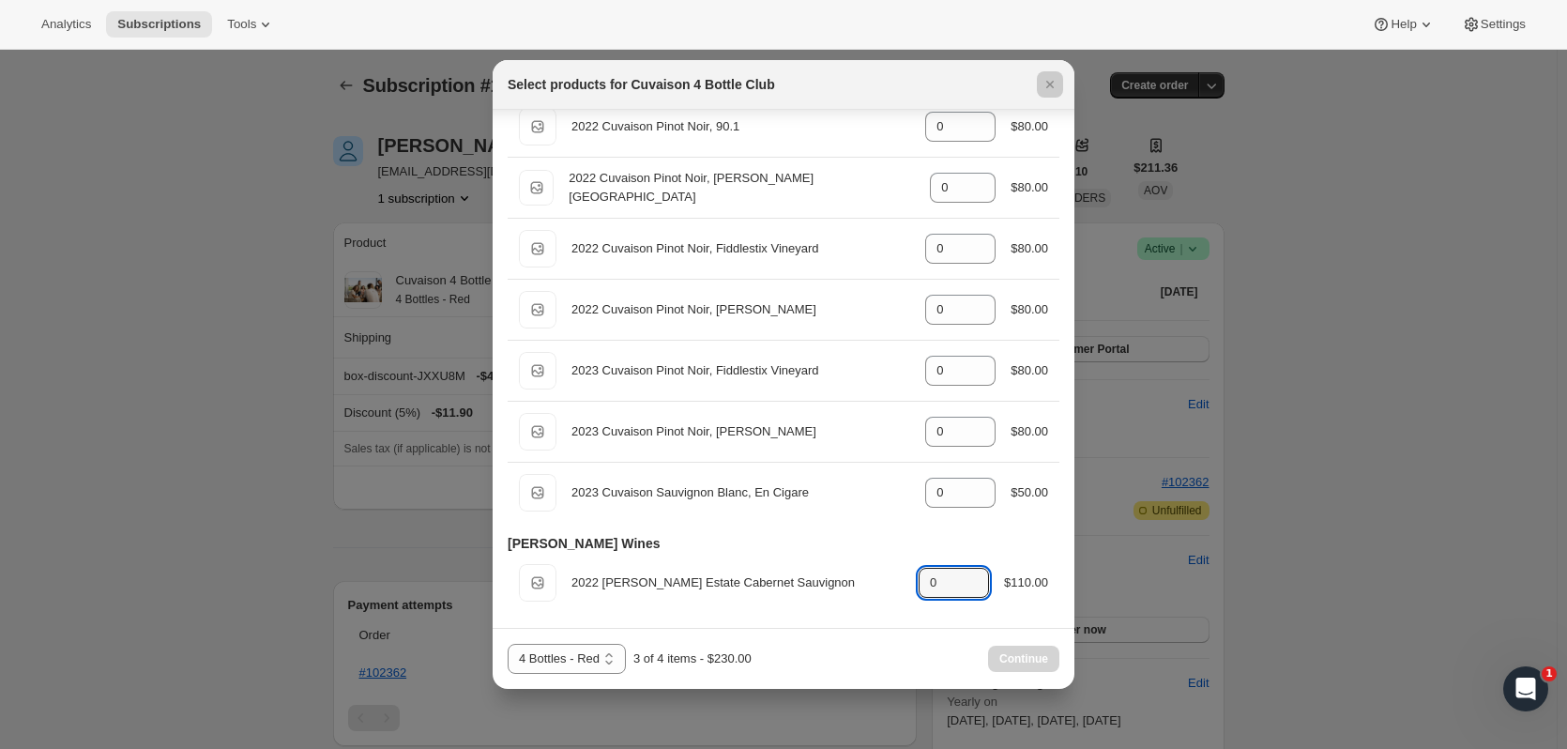
click at [974, 574] on icon ":r74:" at bounding box center [975, 577] width 19 height 19
type input "1"
click at [1047, 660] on span "Continue" at bounding box center [1024, 658] width 49 height 15
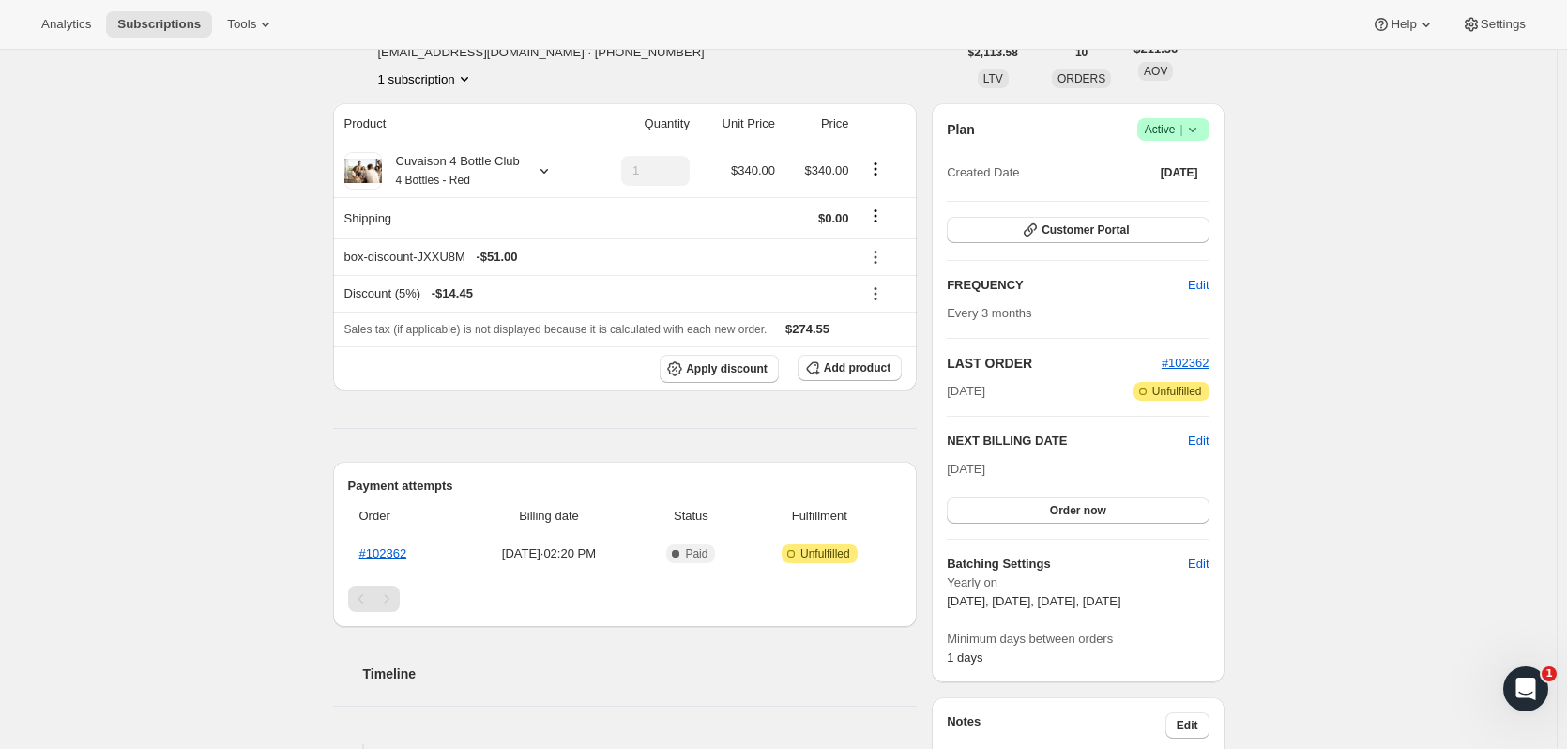
scroll to position [237, 0]
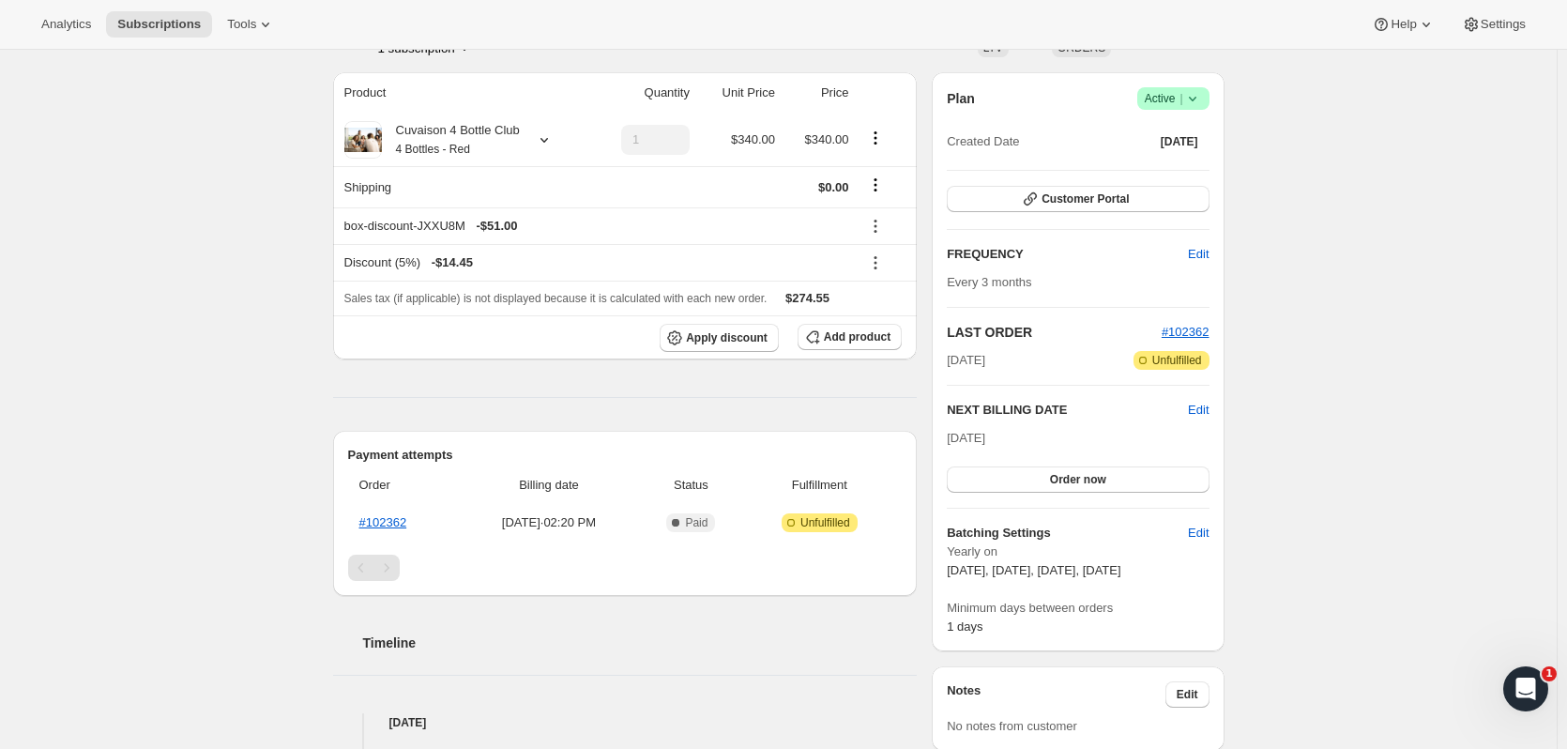
click at [1163, 479] on button "Order now" at bounding box center [1078, 479] width 262 height 26
click at [1163, 475] on button "Click to confirm" at bounding box center [1078, 479] width 262 height 26
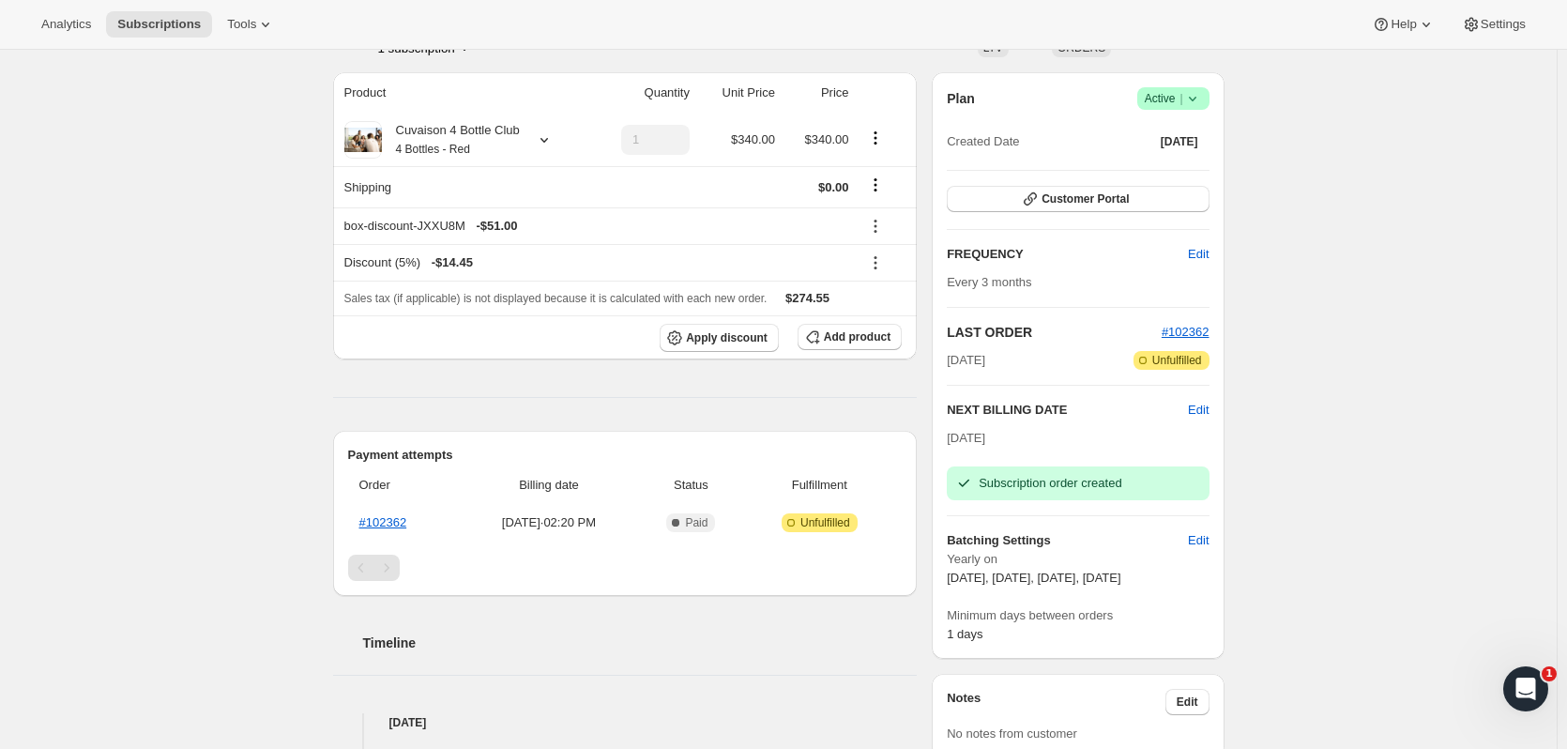
scroll to position [0, 0]
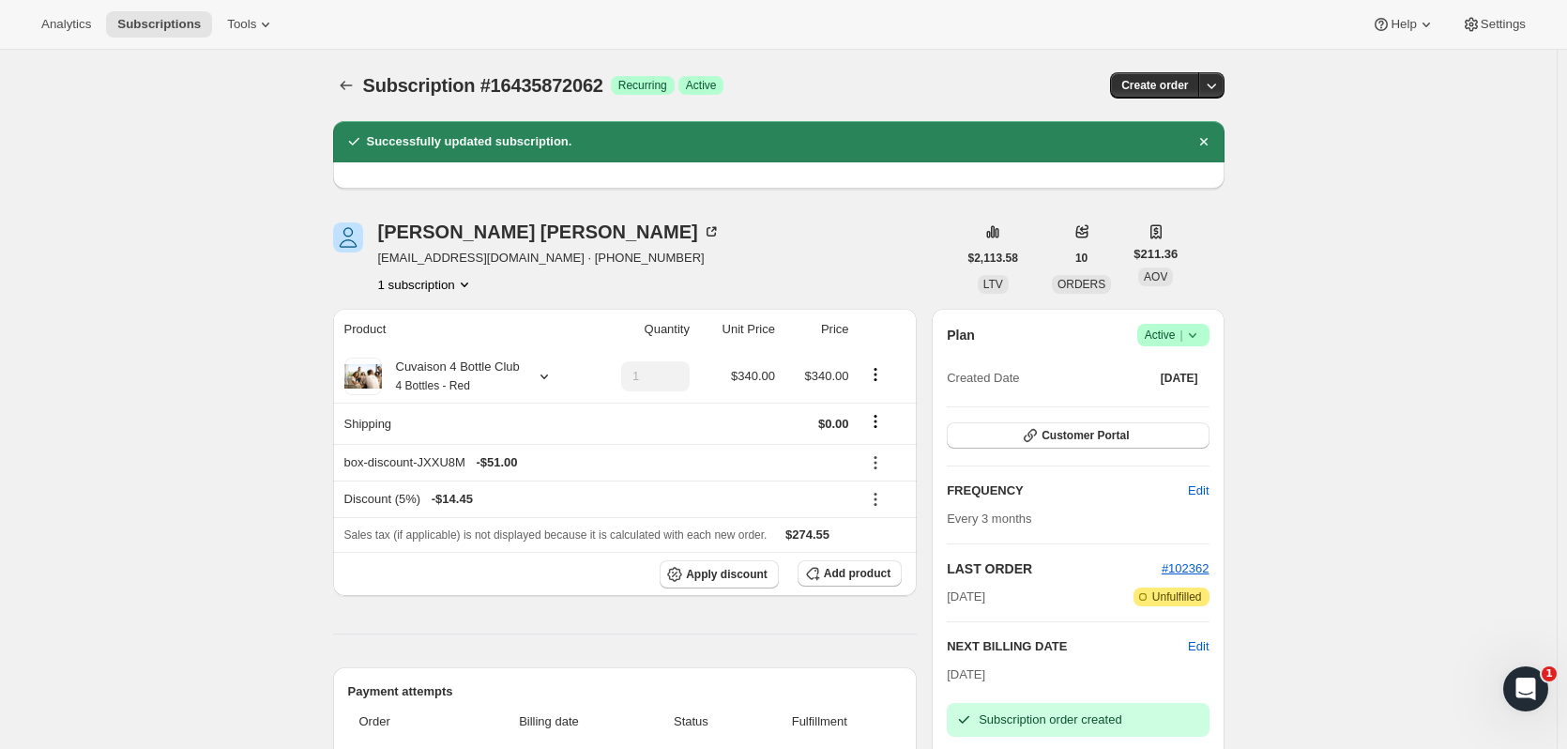
click at [354, 80] on icon "Subscriptions" at bounding box center [346, 85] width 19 height 19
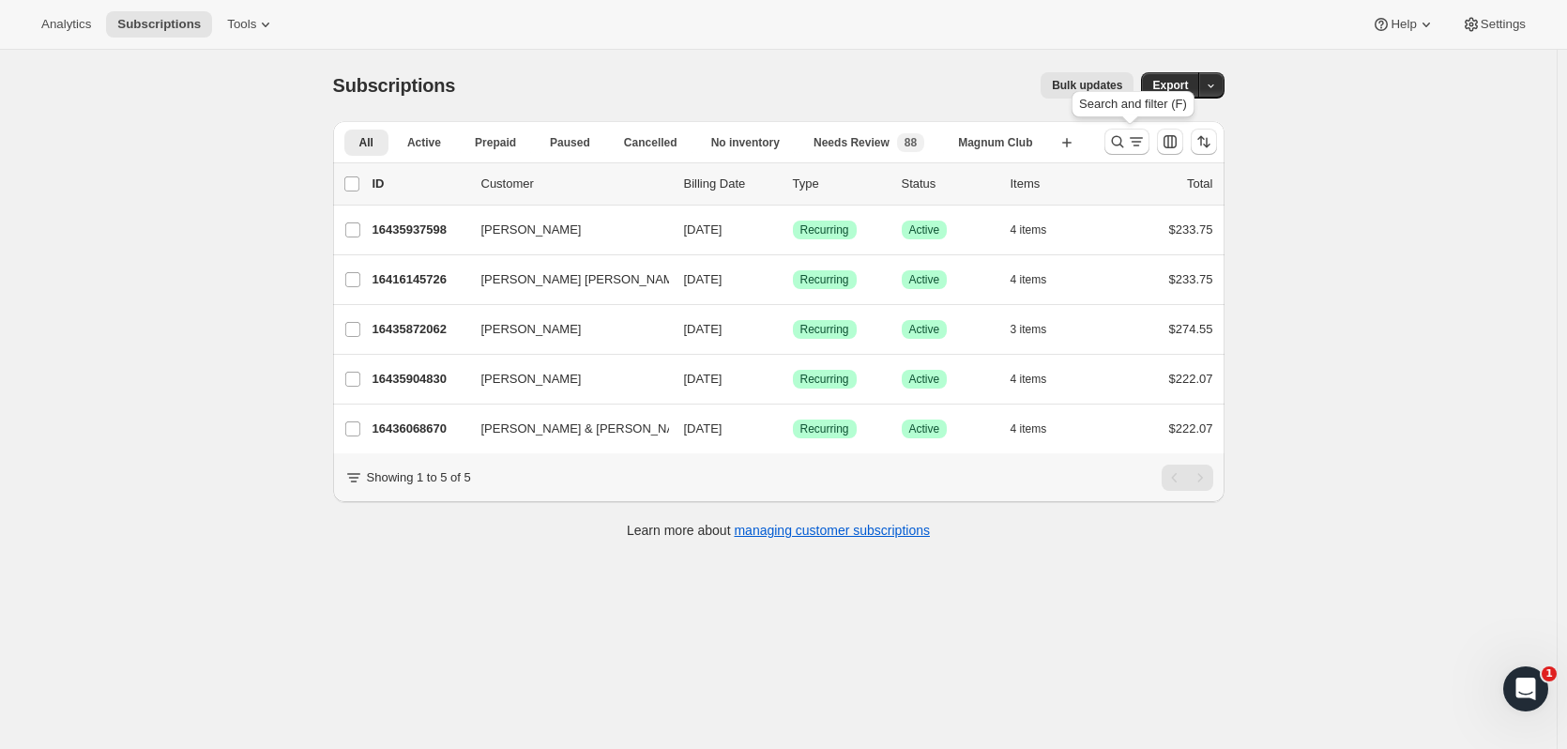
click at [1119, 150] on icon "Search and filter results" at bounding box center [1117, 141] width 19 height 19
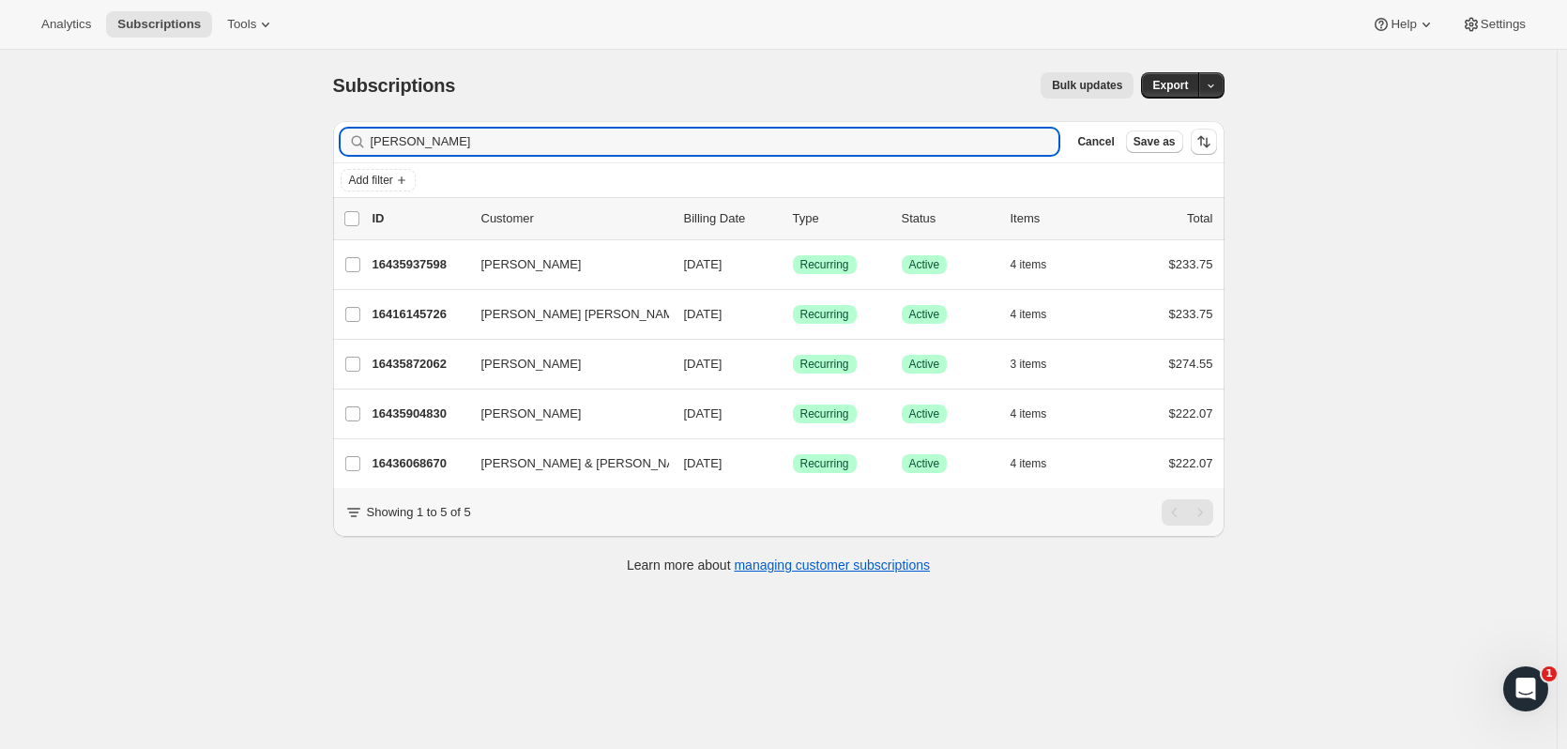
drag, startPoint x: 512, startPoint y: 132, endPoint x: 221, endPoint y: 137, distance: 291.0
click at [221, 137] on div "Subscriptions. This page is ready Subscriptions Bulk updates More actions Bulk …" at bounding box center [778, 424] width 1557 height 749
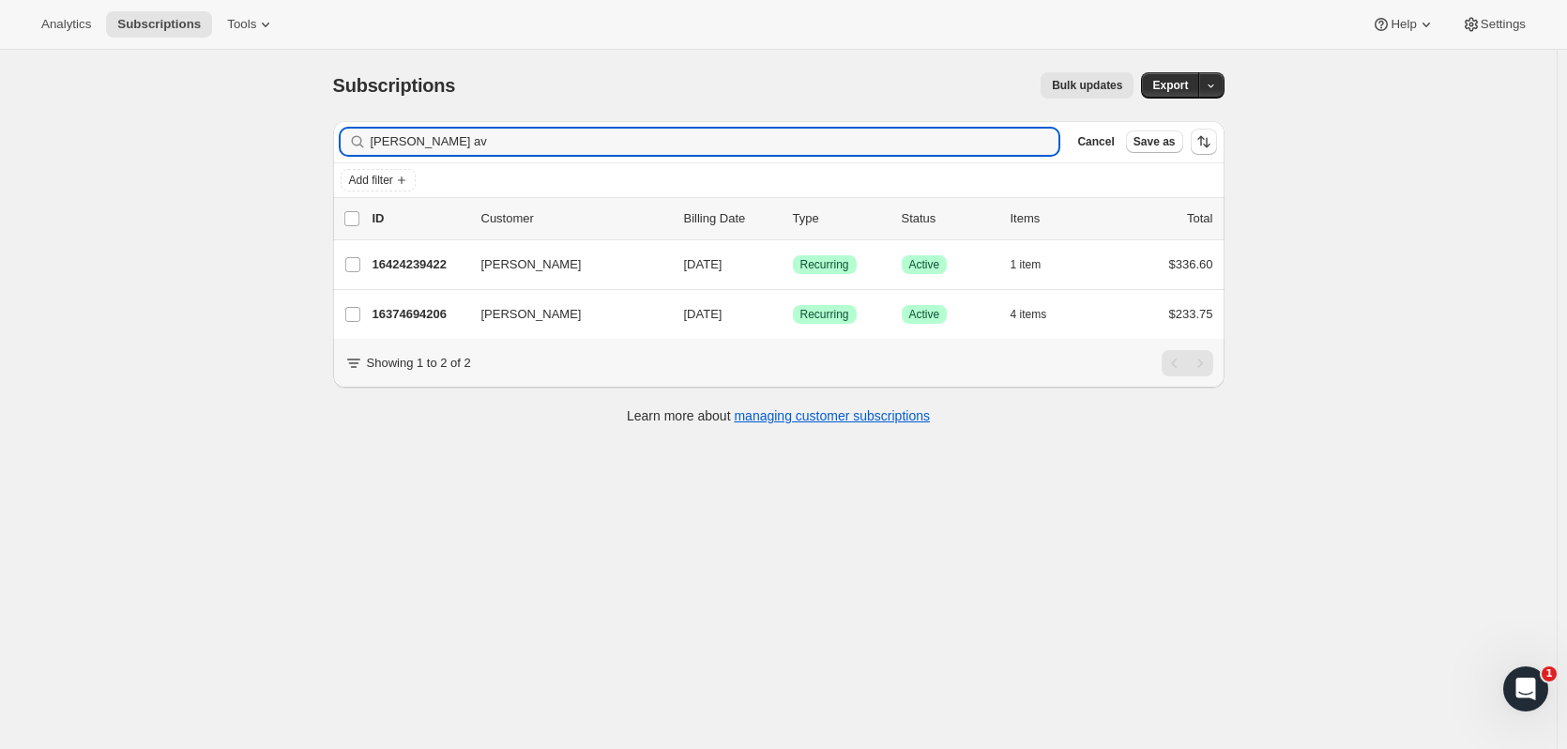
type input "[PERSON_NAME] av"
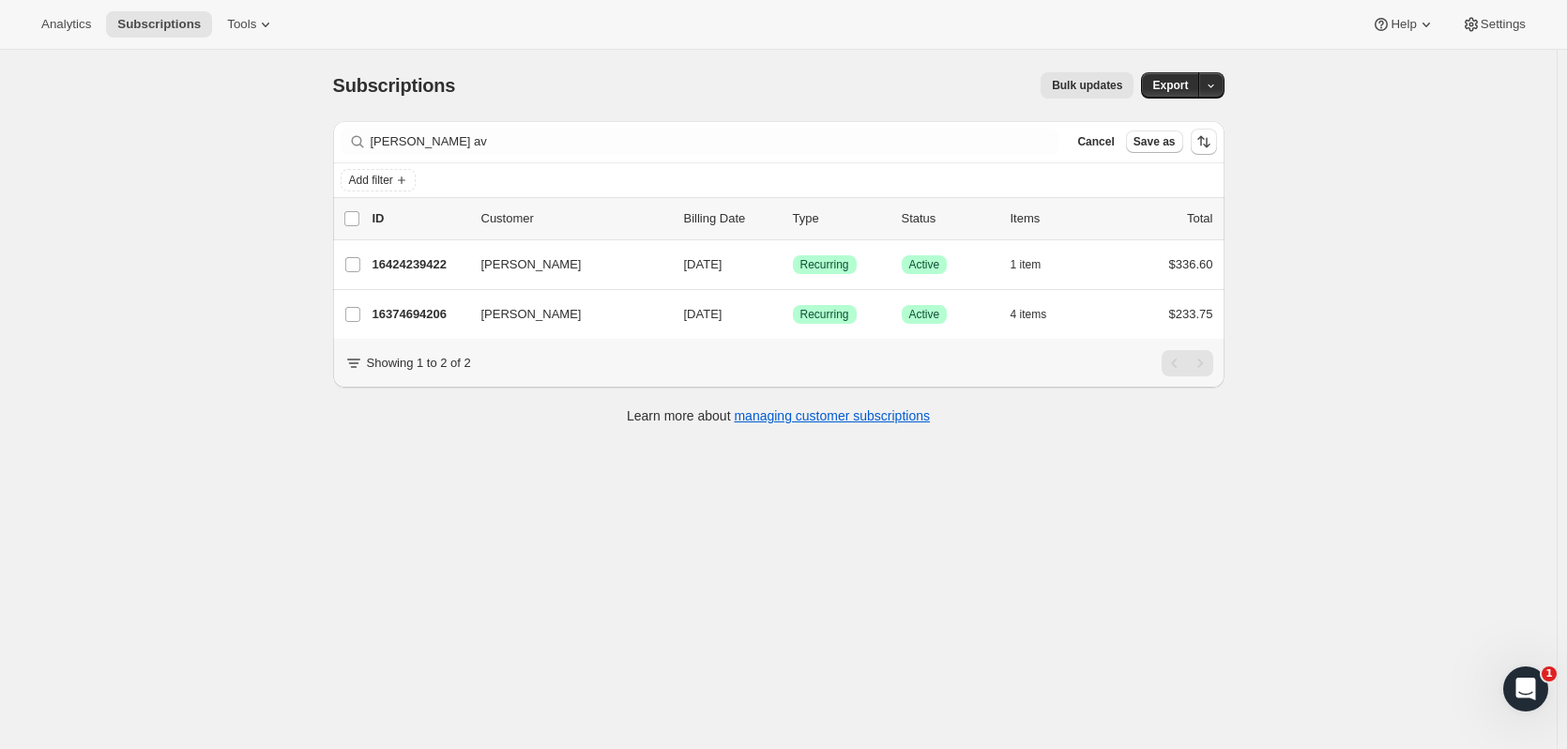
click at [466, 680] on div "Subscriptions. This page is ready Subscriptions Bulk updates More actions Bulk …" at bounding box center [778, 424] width 1557 height 749
click at [389, 311] on p "16374694206" at bounding box center [420, 314] width 94 height 19
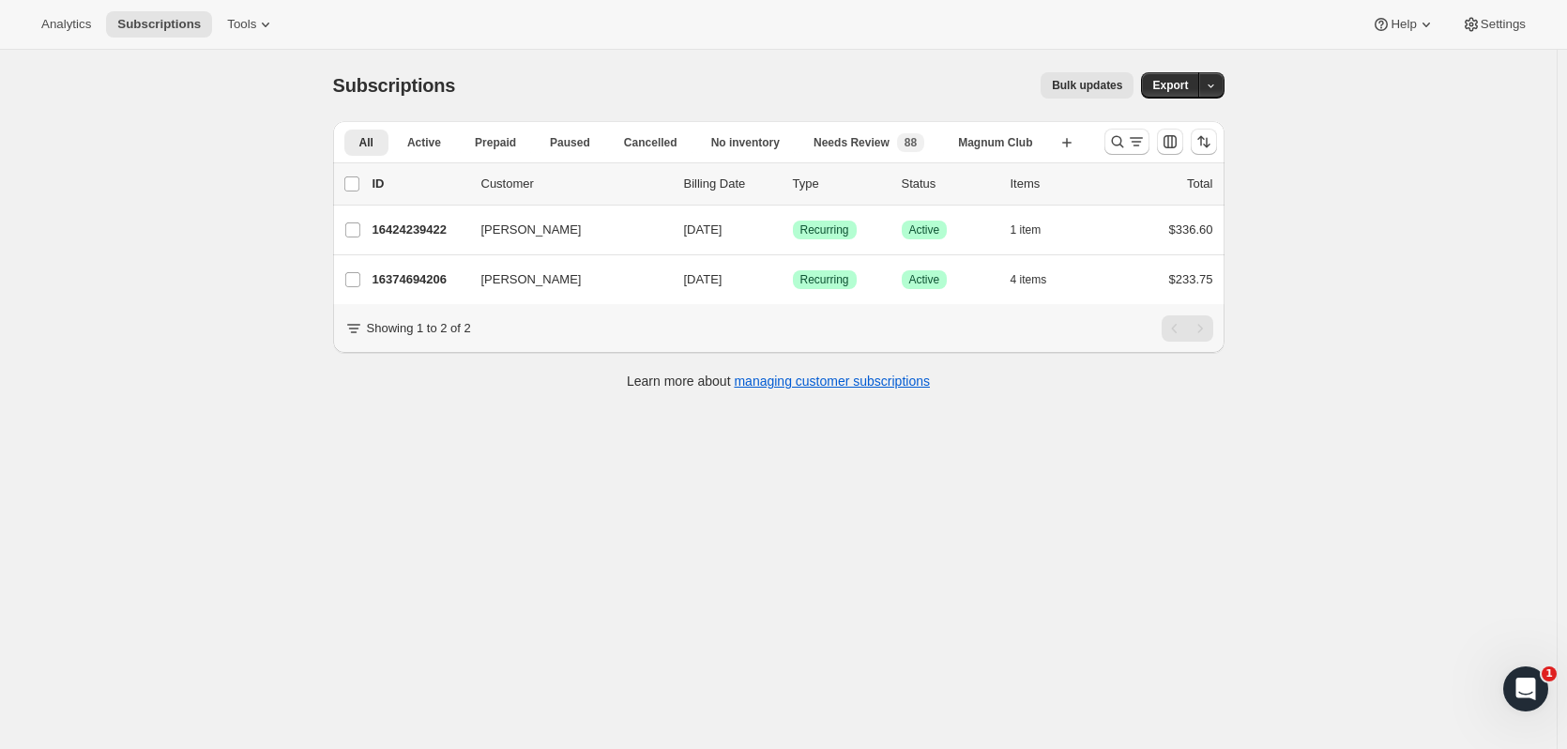
click at [1114, 144] on icon "Search and filter results" at bounding box center [1117, 141] width 19 height 19
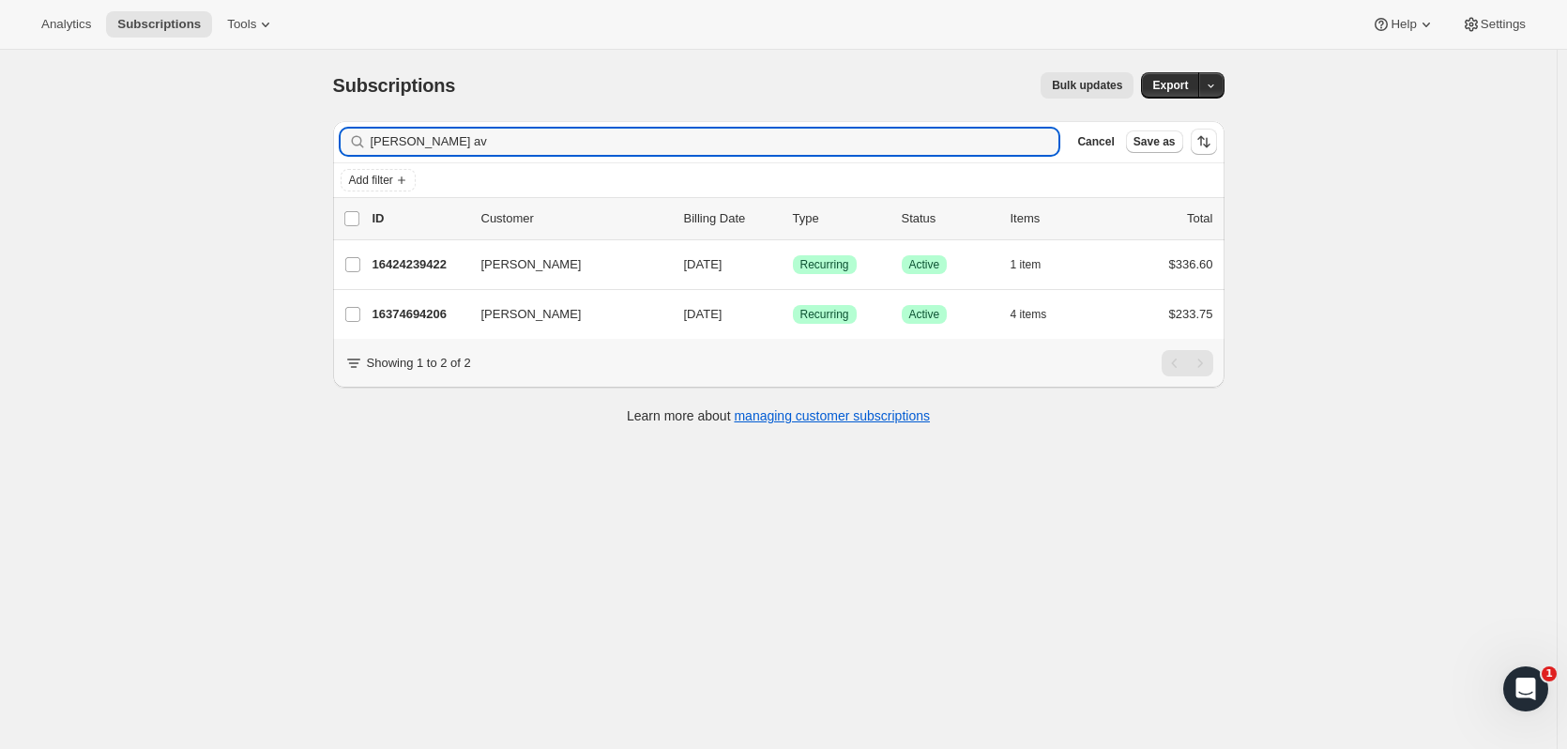
drag, startPoint x: 414, startPoint y: 147, endPoint x: 306, endPoint y: 150, distance: 108.0
click at [306, 150] on div "Subscriptions. This page is ready Subscriptions Bulk updates More actions Bulk …" at bounding box center [778, 424] width 1557 height 749
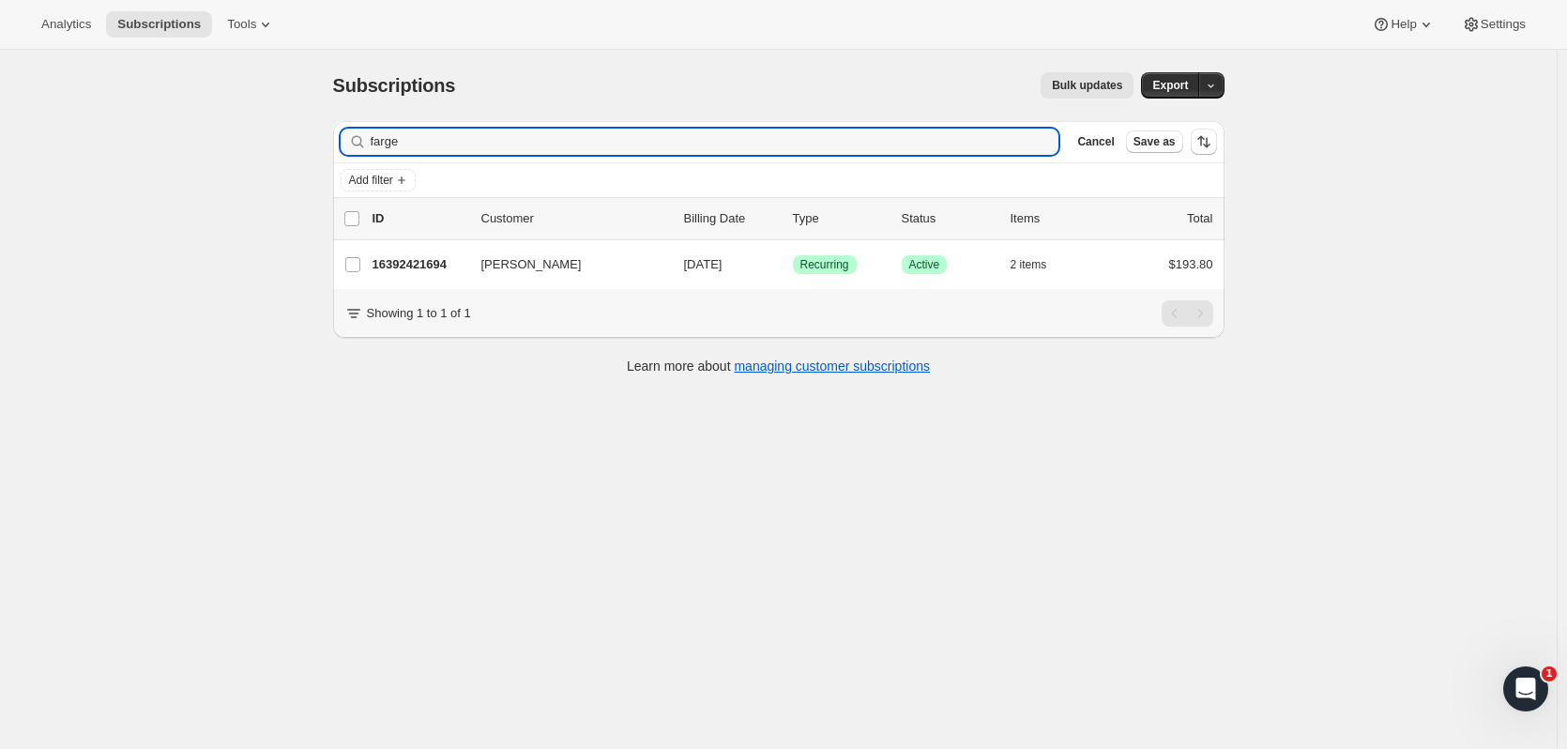
type input "farge"
click at [449, 252] on div "16392421694 Elaine Farge 11/01/2025 Success Recurring Success Active 2 items $1…" at bounding box center [793, 265] width 841 height 26
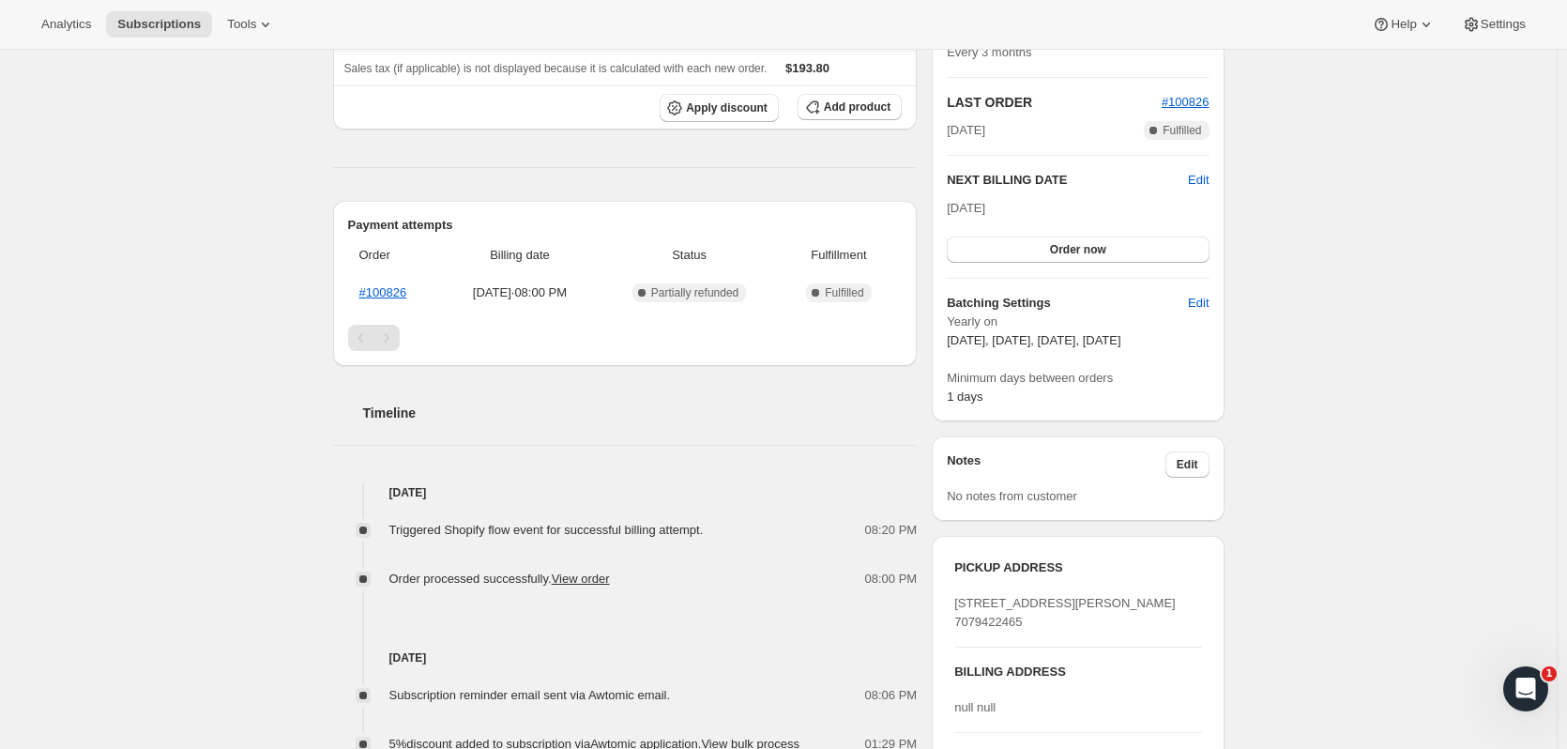
scroll to position [396, 0]
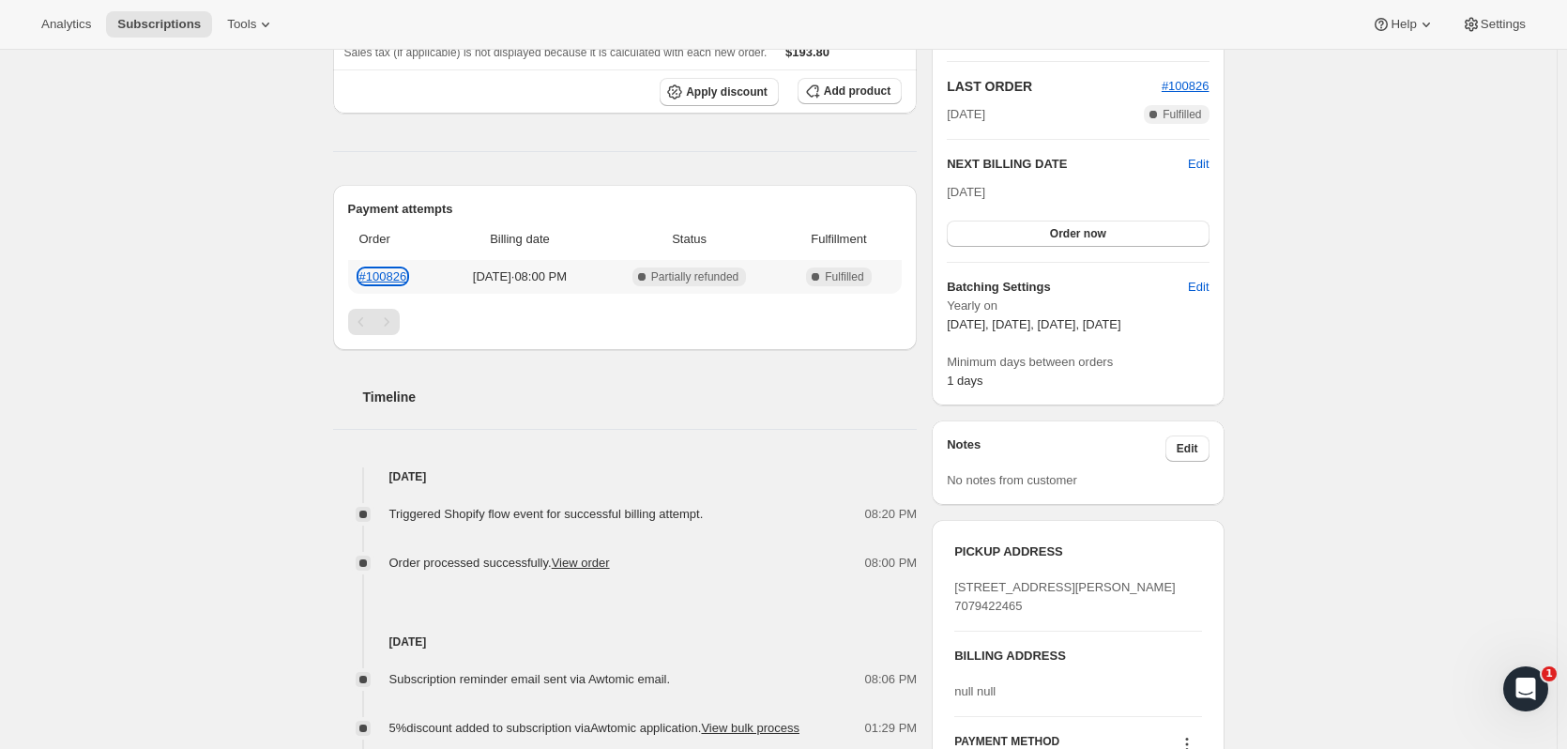
click at [406, 274] on link "#100826" at bounding box center [383, 276] width 48 height 14
